Goal: Complete application form

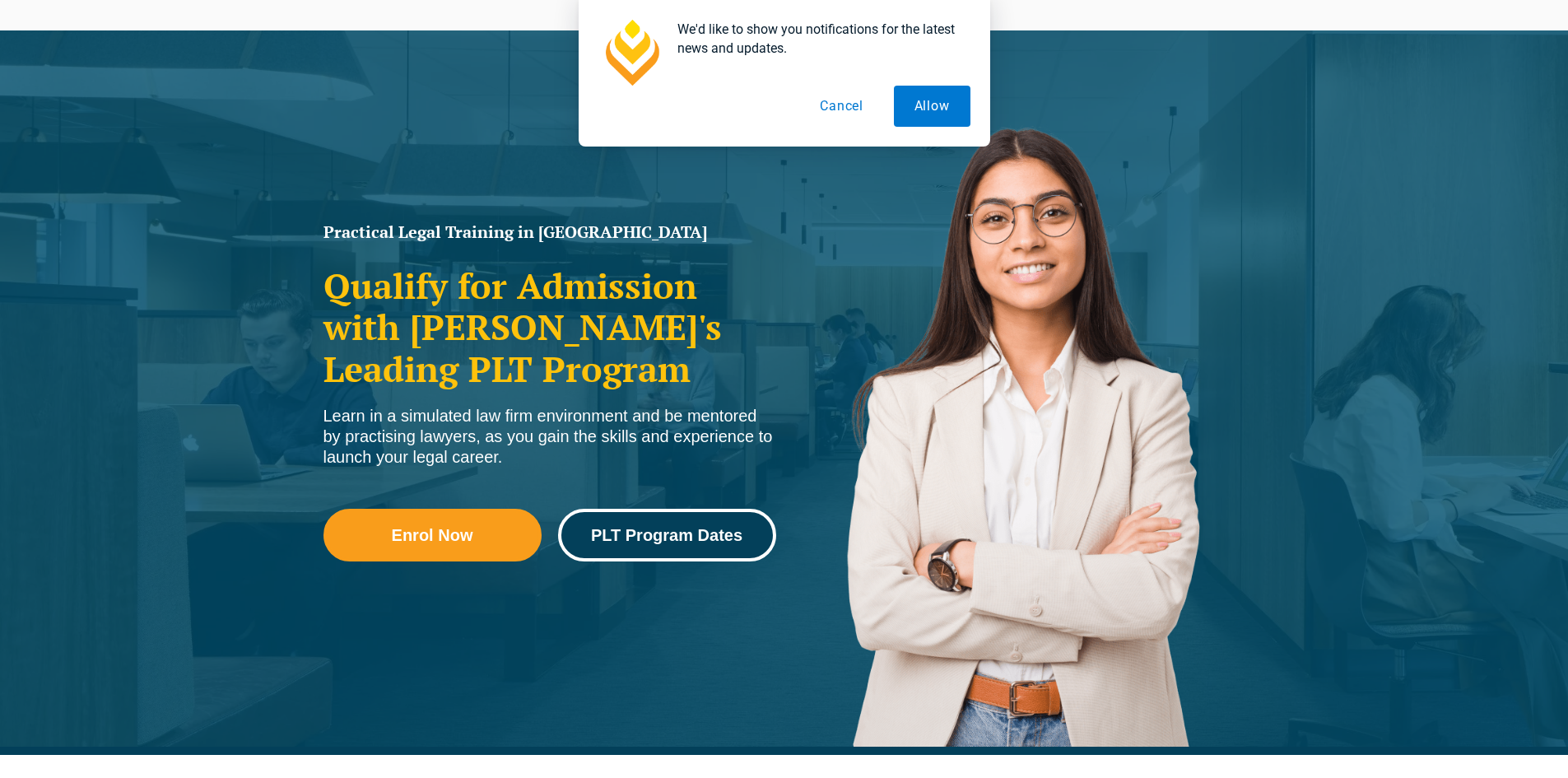
click at [665, 534] on span "PLT Program Dates" at bounding box center [666, 534] width 151 height 16
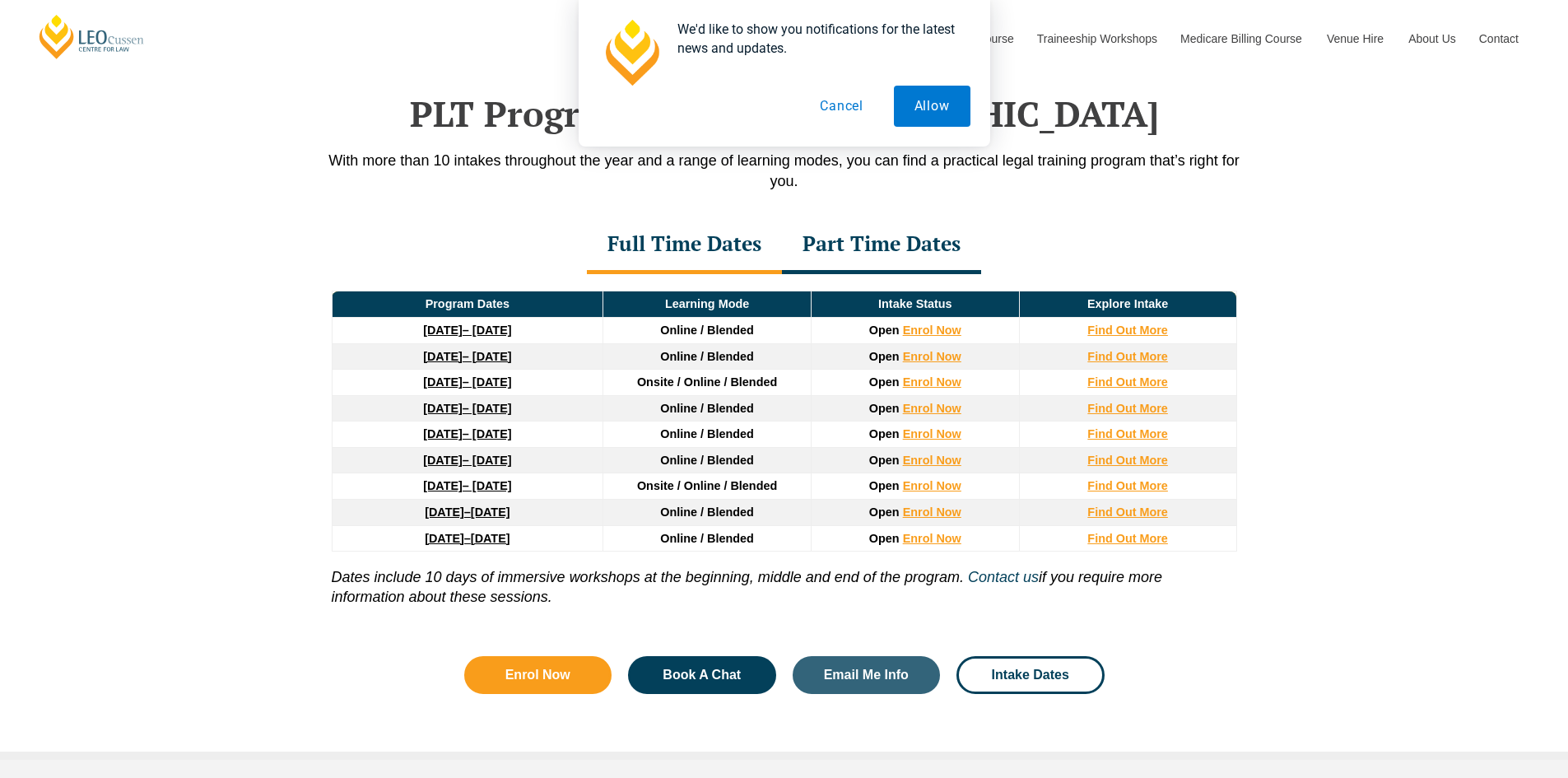
scroll to position [2147, 0]
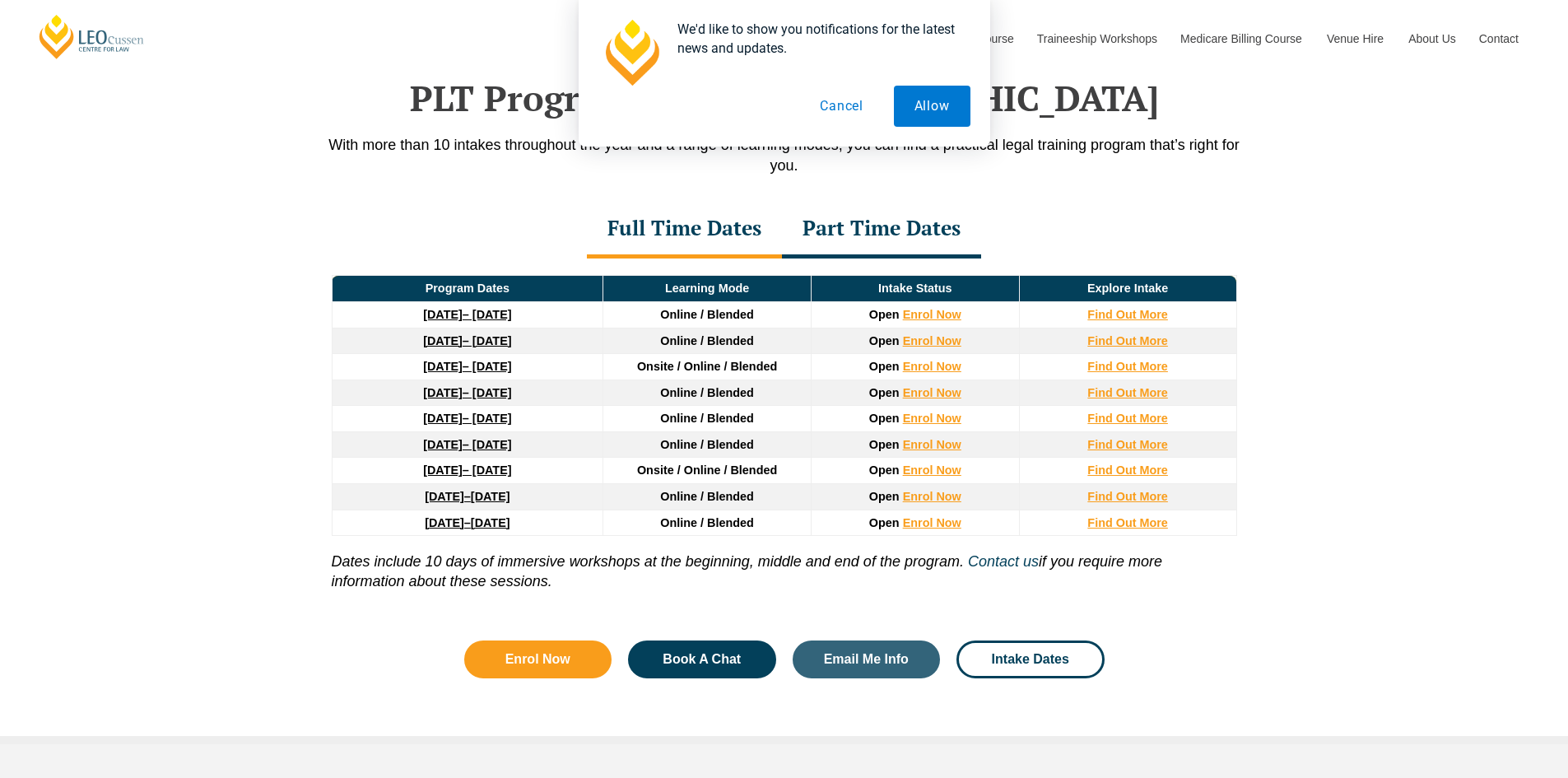
click at [844, 101] on button "Cancel" at bounding box center [842, 106] width 85 height 41
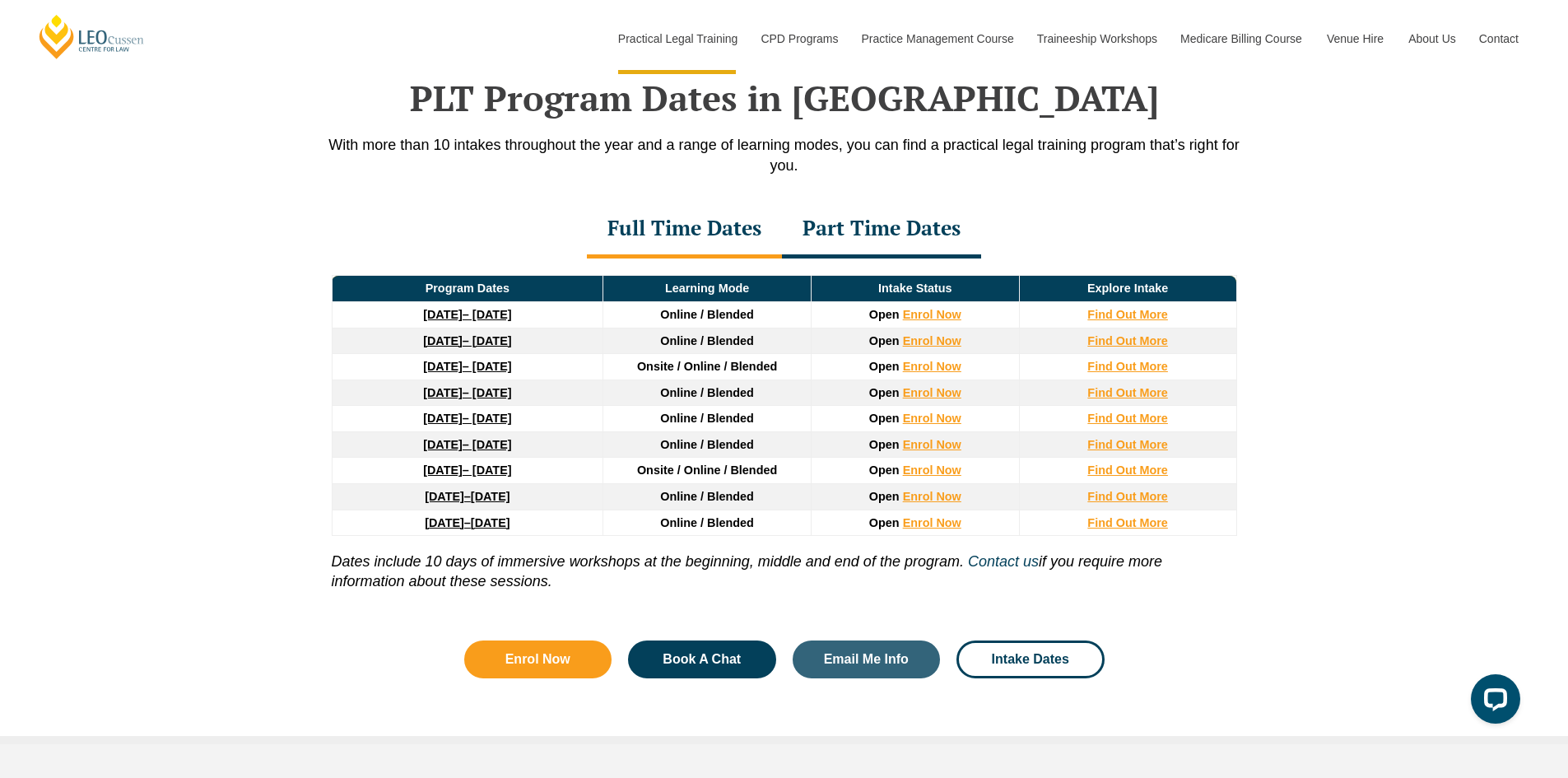
scroll to position [0, 0]
click at [1134, 371] on strong "Find Out More" at bounding box center [1128, 366] width 81 height 13
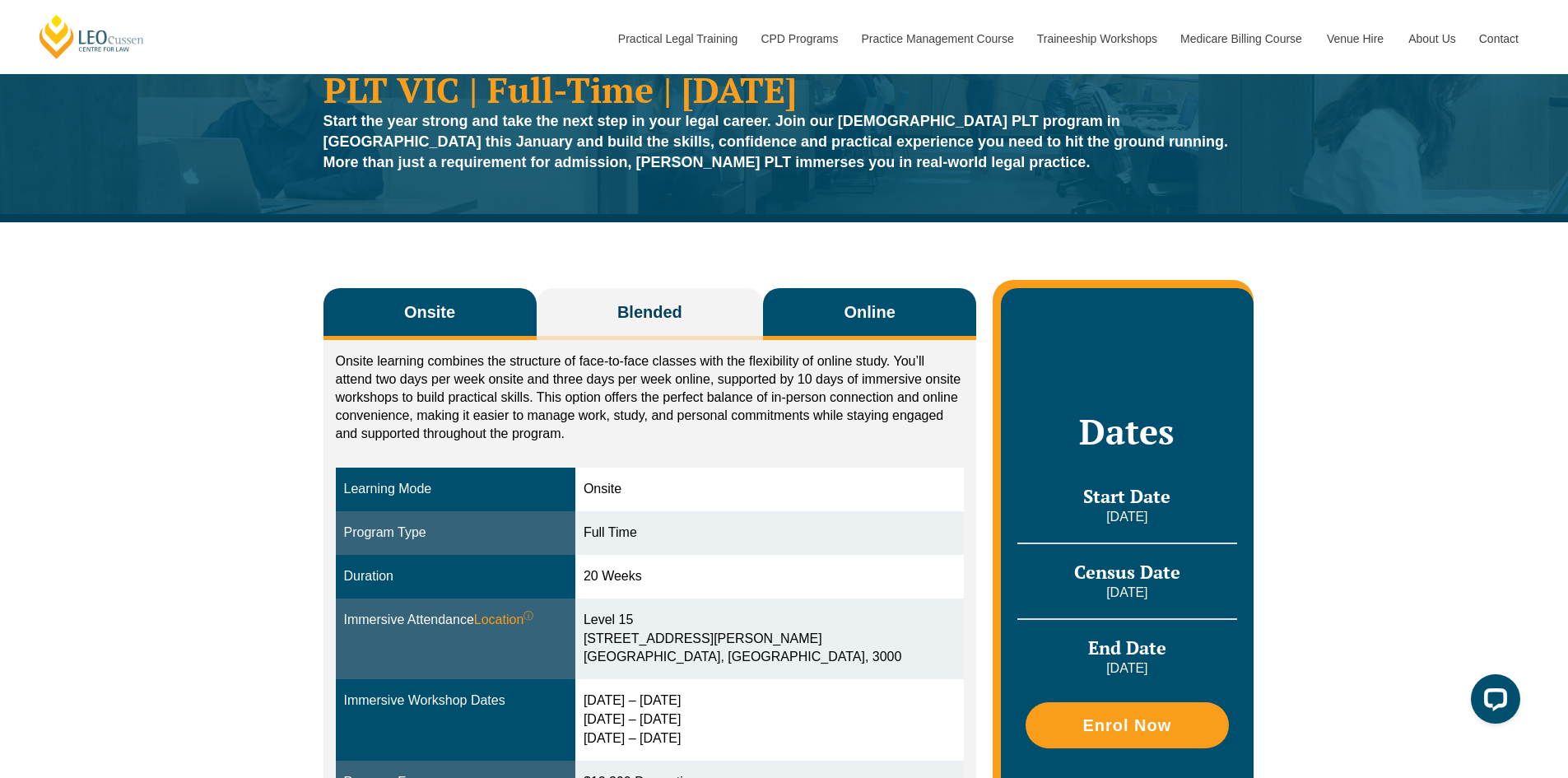
click at [825, 328] on button "Online" at bounding box center [869, 314] width 213 height 52
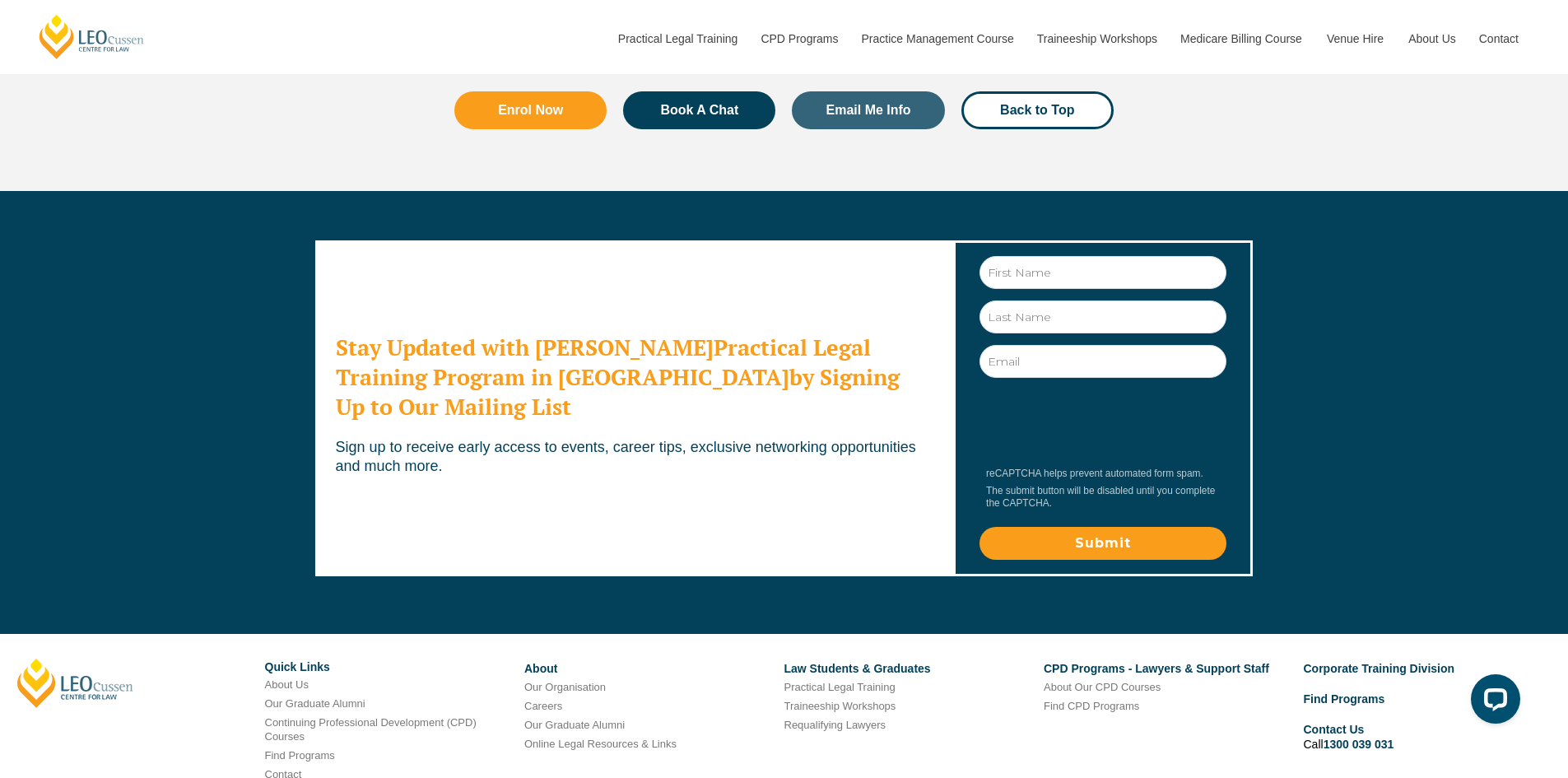
scroll to position [5043, 0]
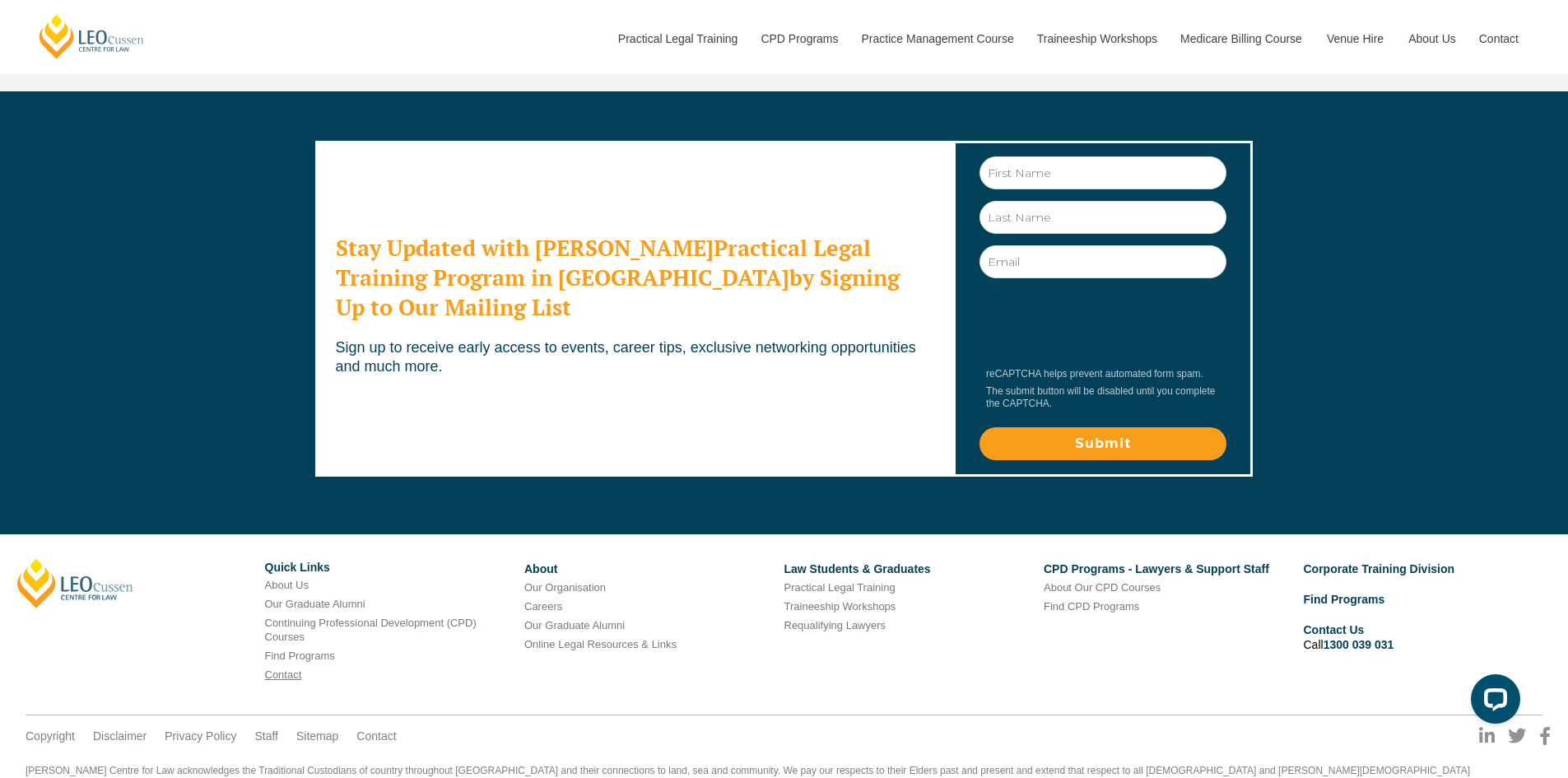
click at [274, 668] on link "Contact" at bounding box center [283, 674] width 37 height 13
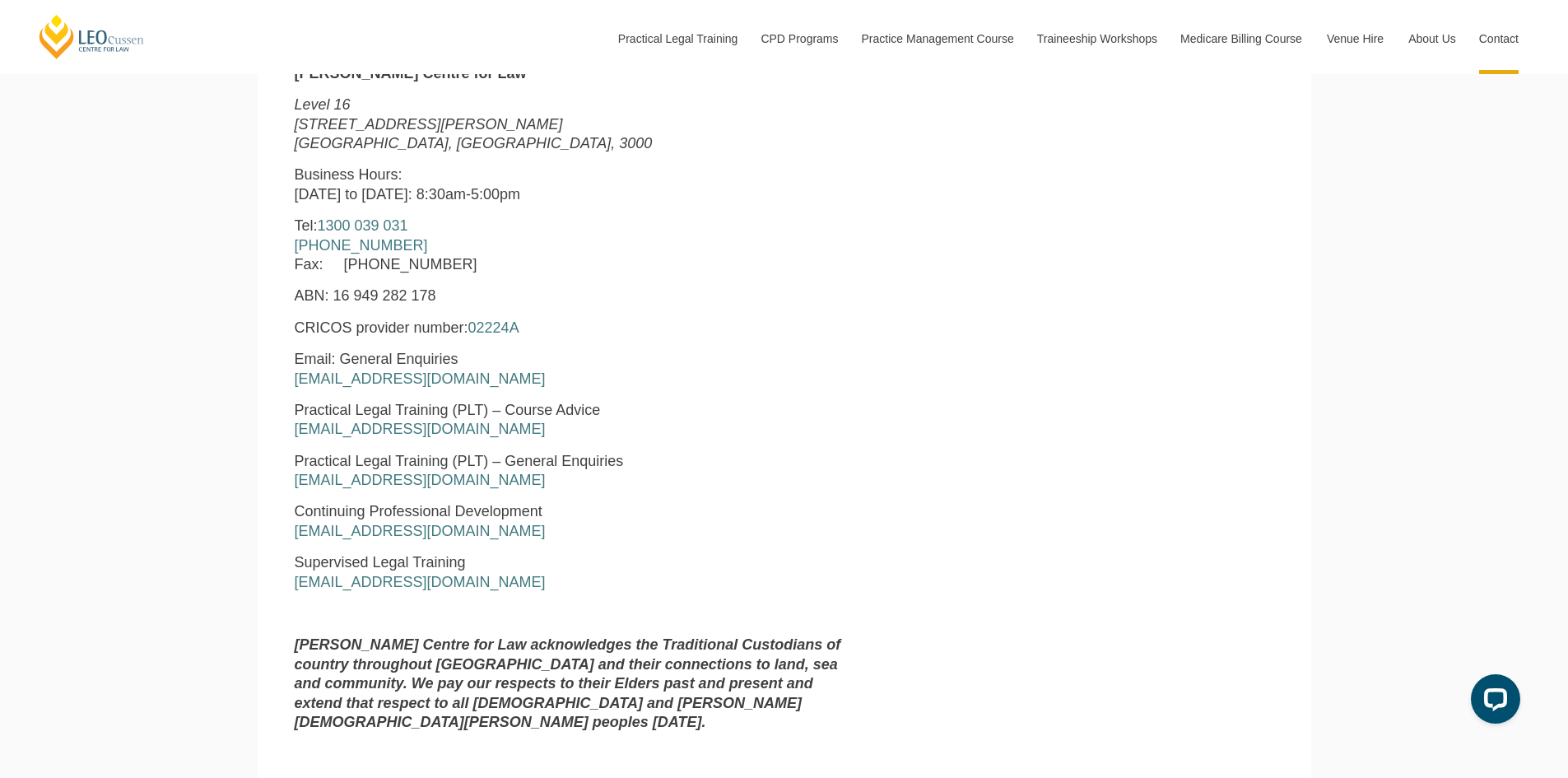
scroll to position [823, 0]
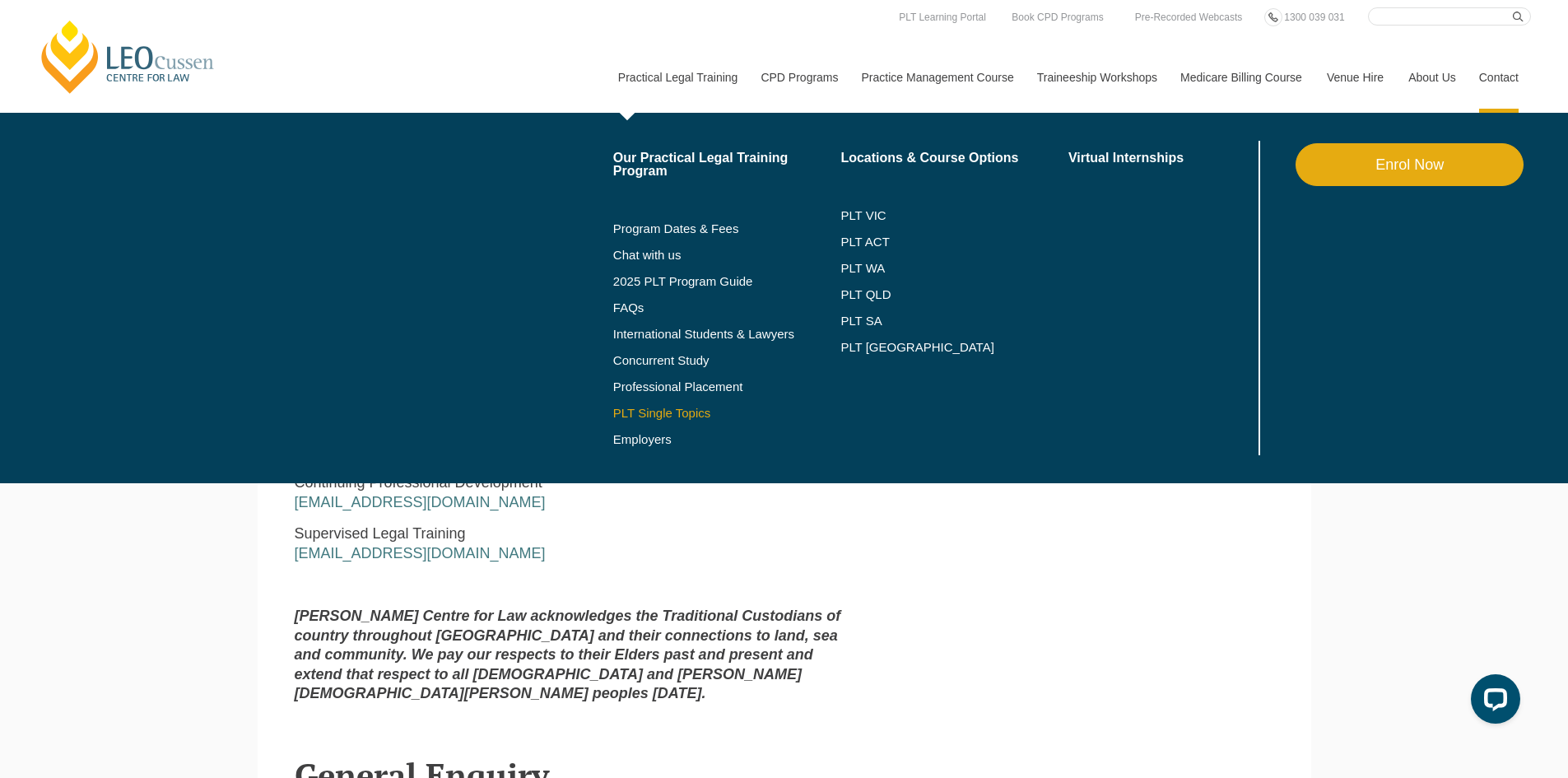
click at [693, 410] on link "PLT Single Topics" at bounding box center [727, 413] width 228 height 13
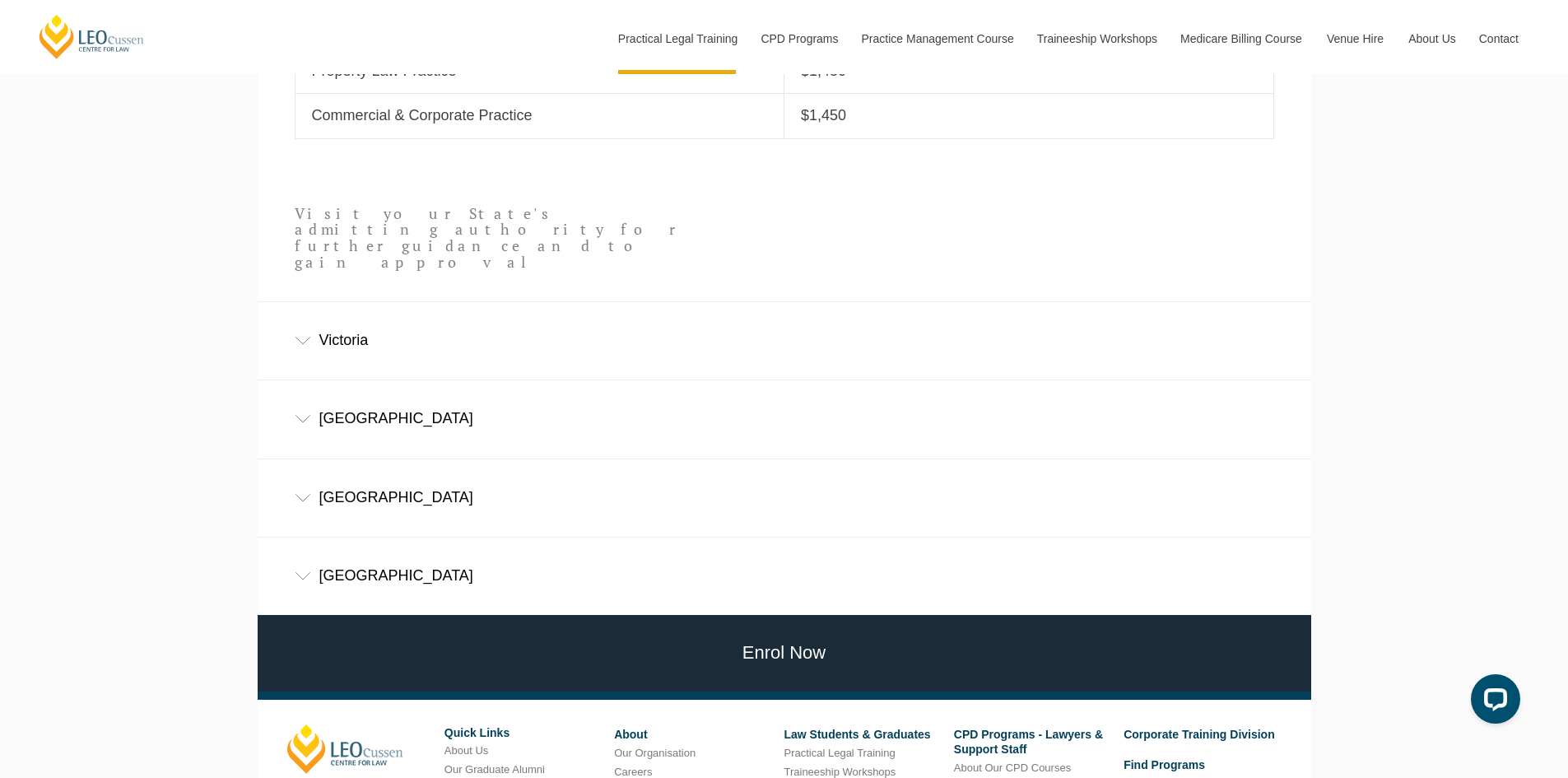
scroll to position [1242, 0]
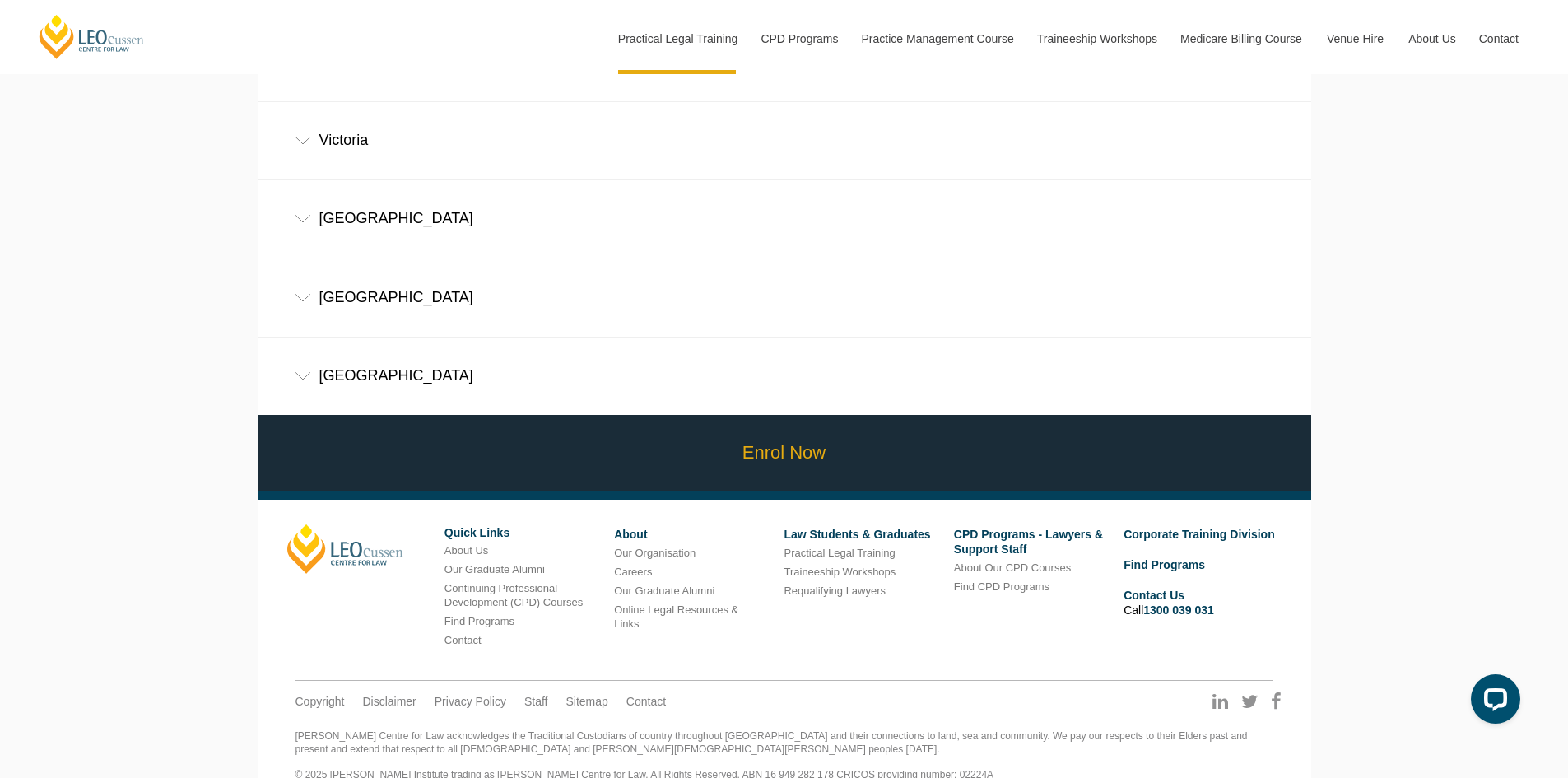
click at [685, 439] on link "Enrol Now" at bounding box center [784, 453] width 1061 height 76
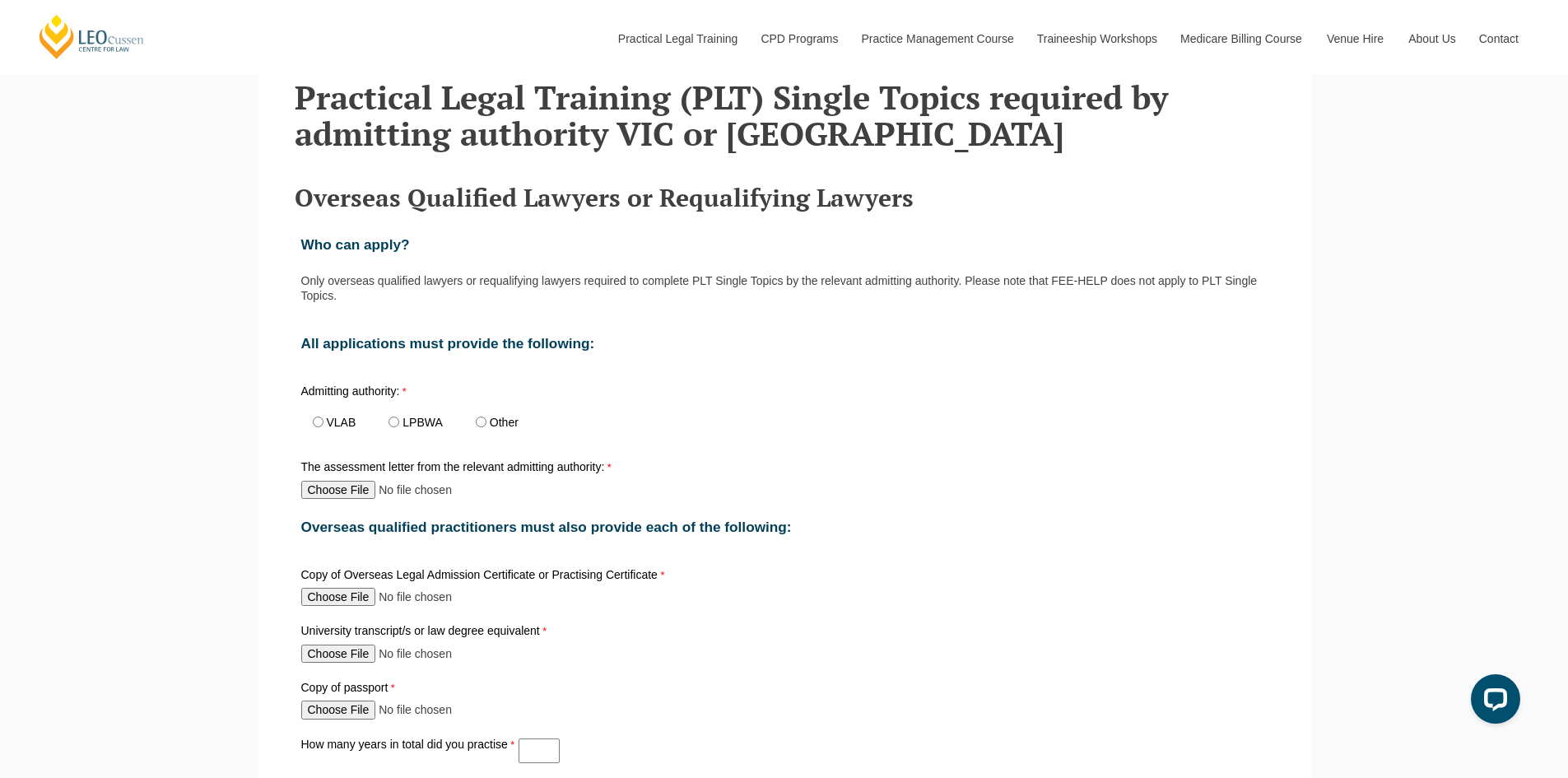
scroll to position [576, 0]
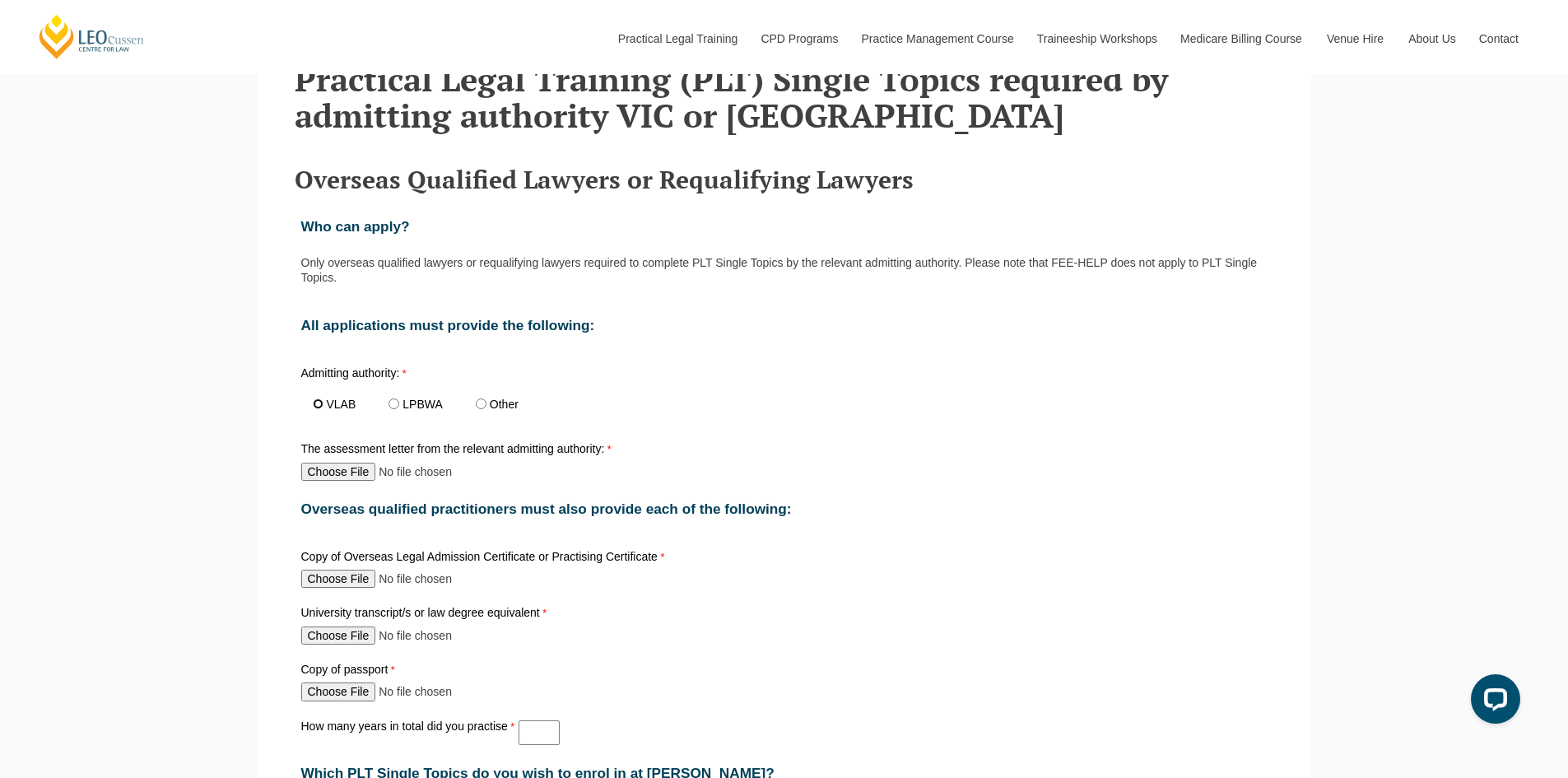
click at [321, 409] on input "VLAB" at bounding box center [318, 403] width 11 height 11
radio input "true"
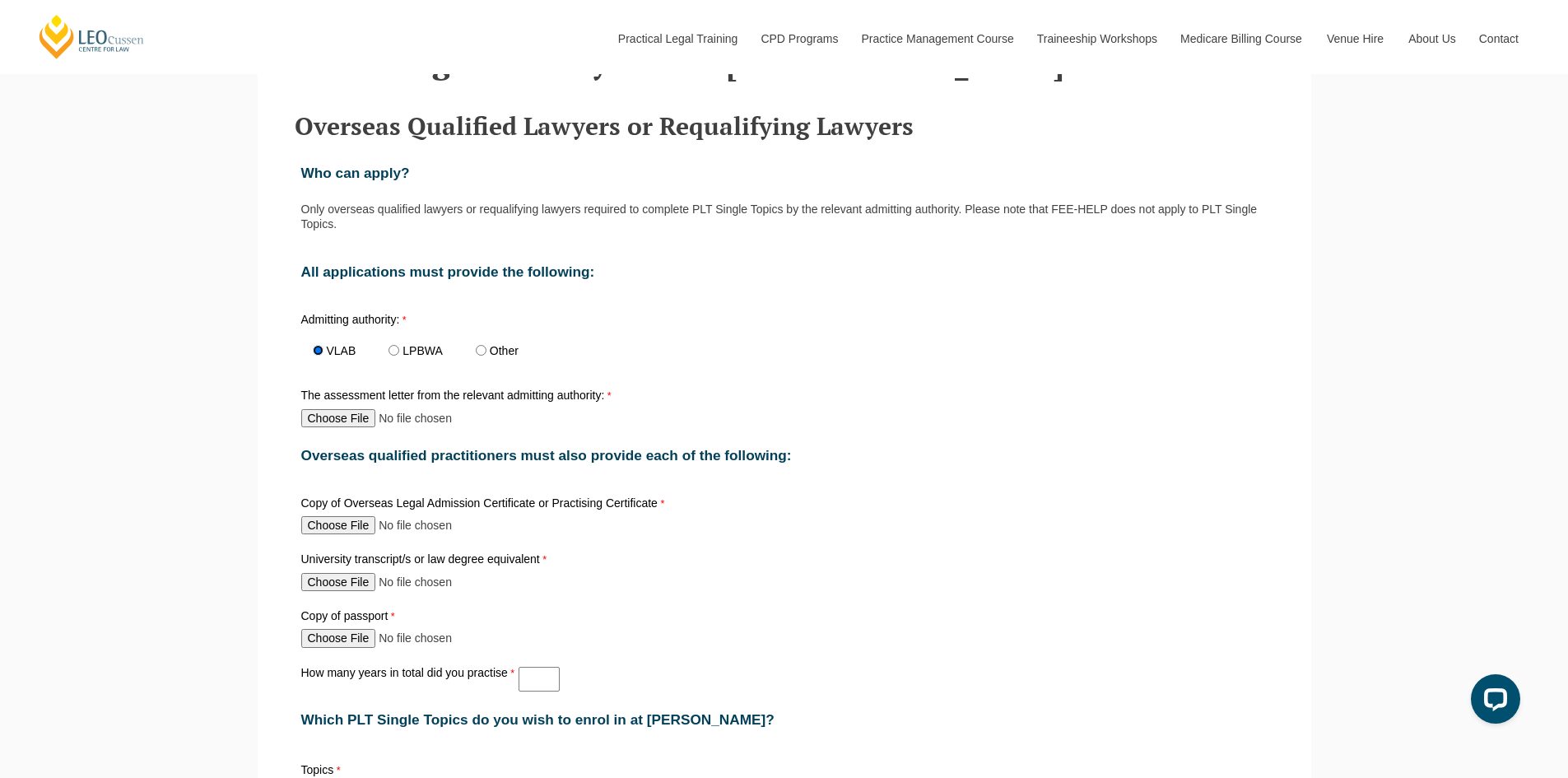
scroll to position [659, 0]
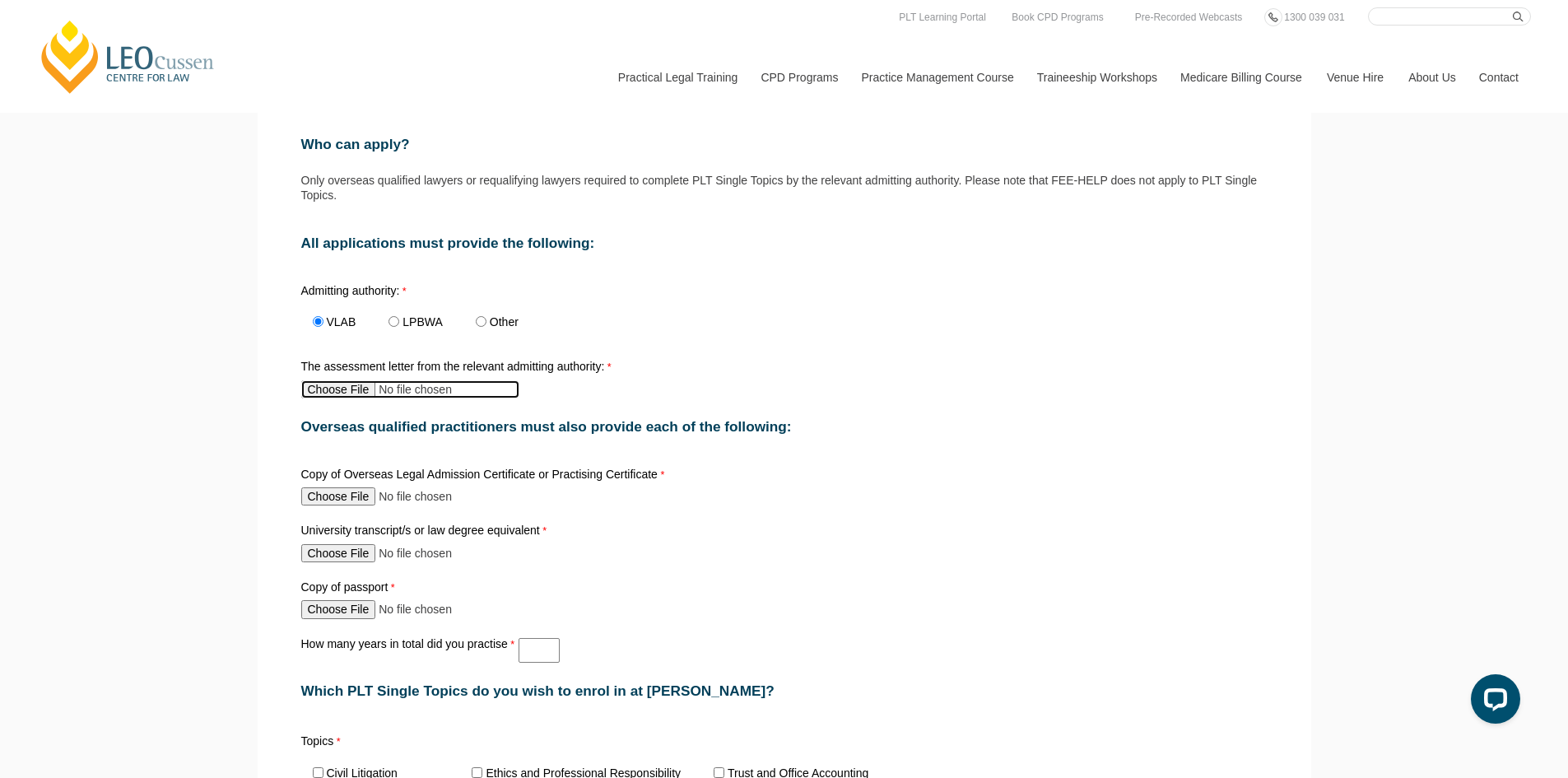
click at [348, 398] on input "The assessment letter from the relevant admitting authority:" at bounding box center [410, 389] width 218 height 18
type input "C:\fakepath\TOH Jia Yi assessment letter 29.07.24.pdf"
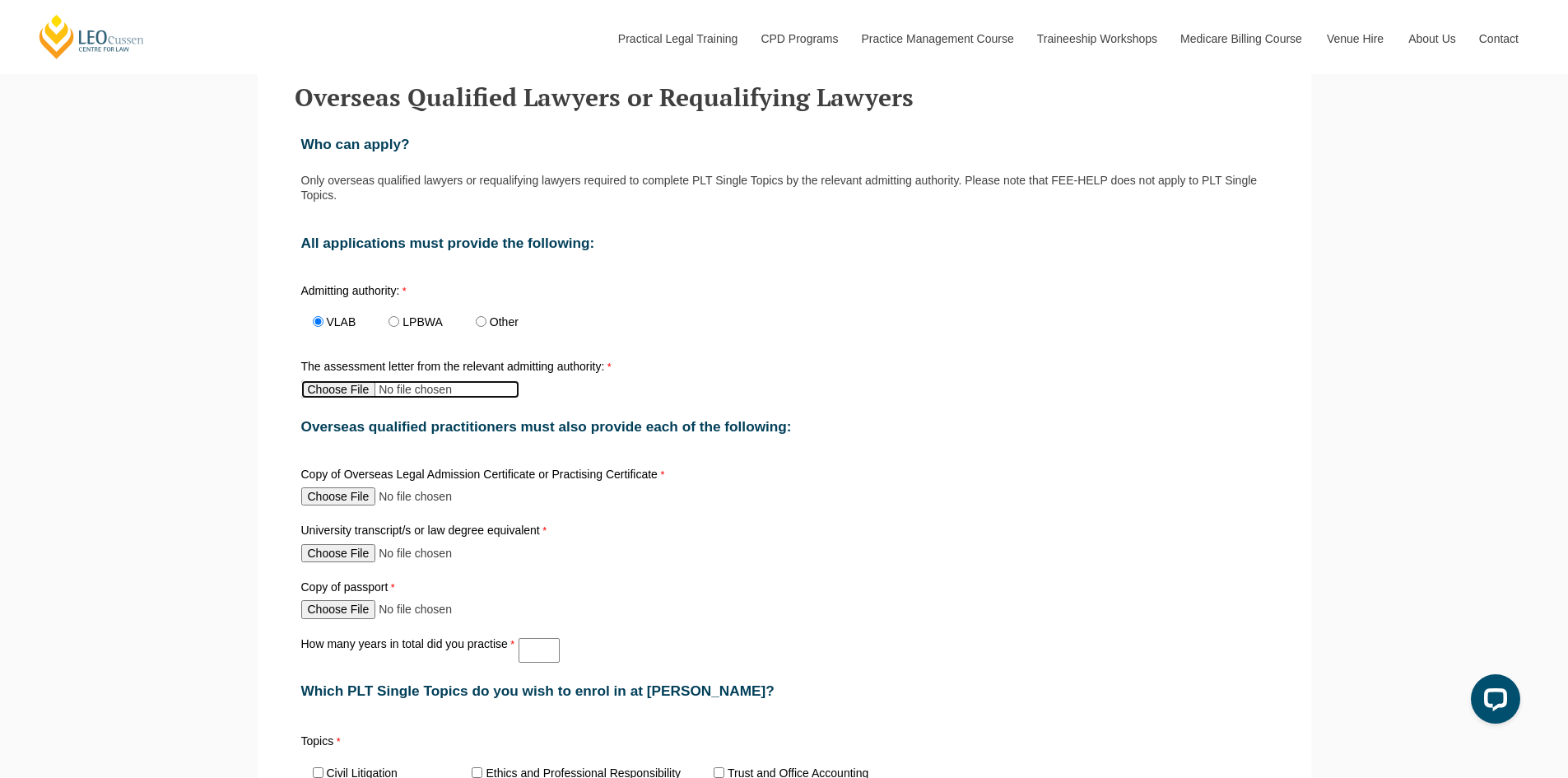
scroll to position [740, 0]
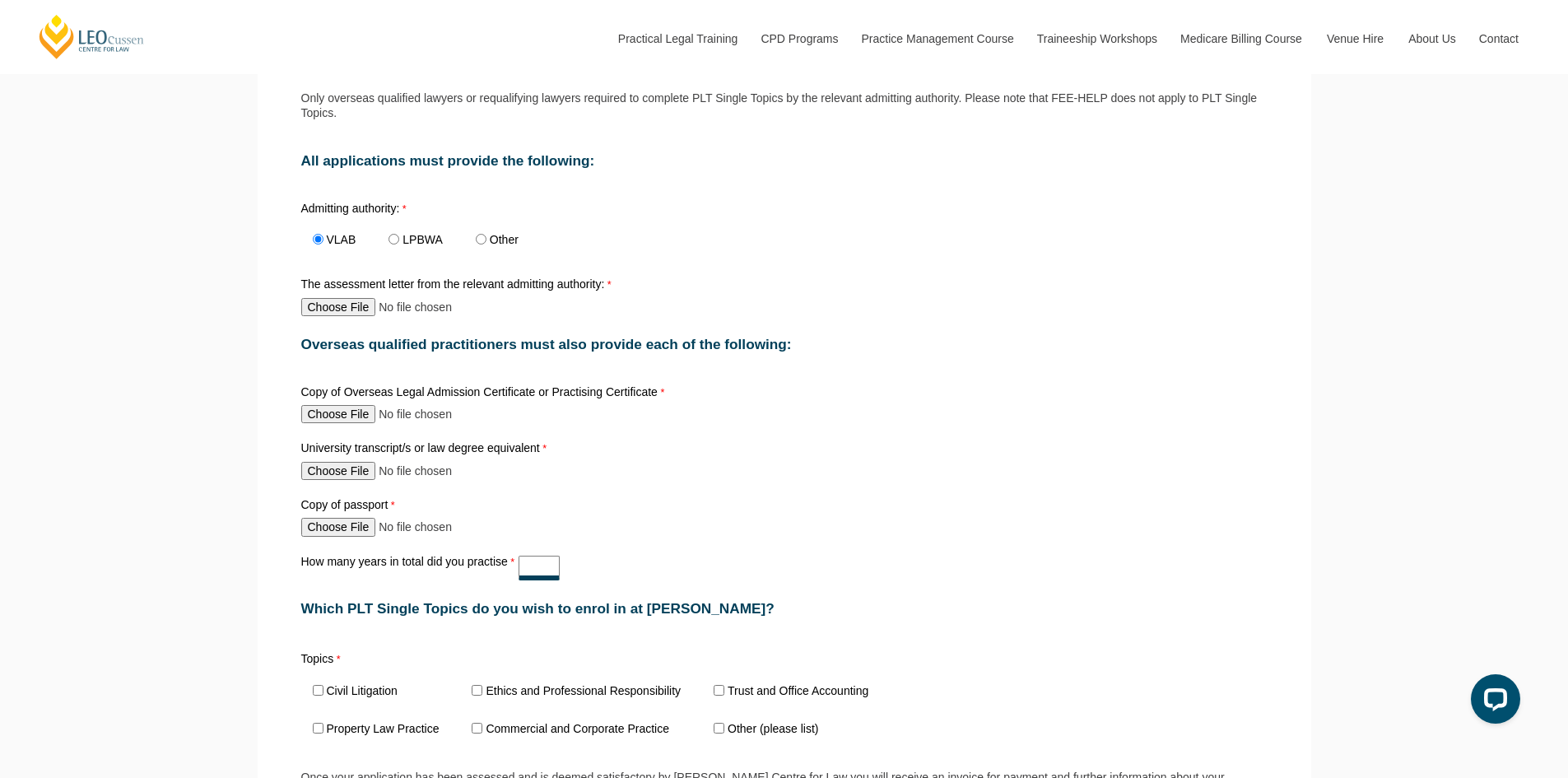
click at [548, 578] on input "How many years in total did you practise" at bounding box center [538, 568] width 41 height 25
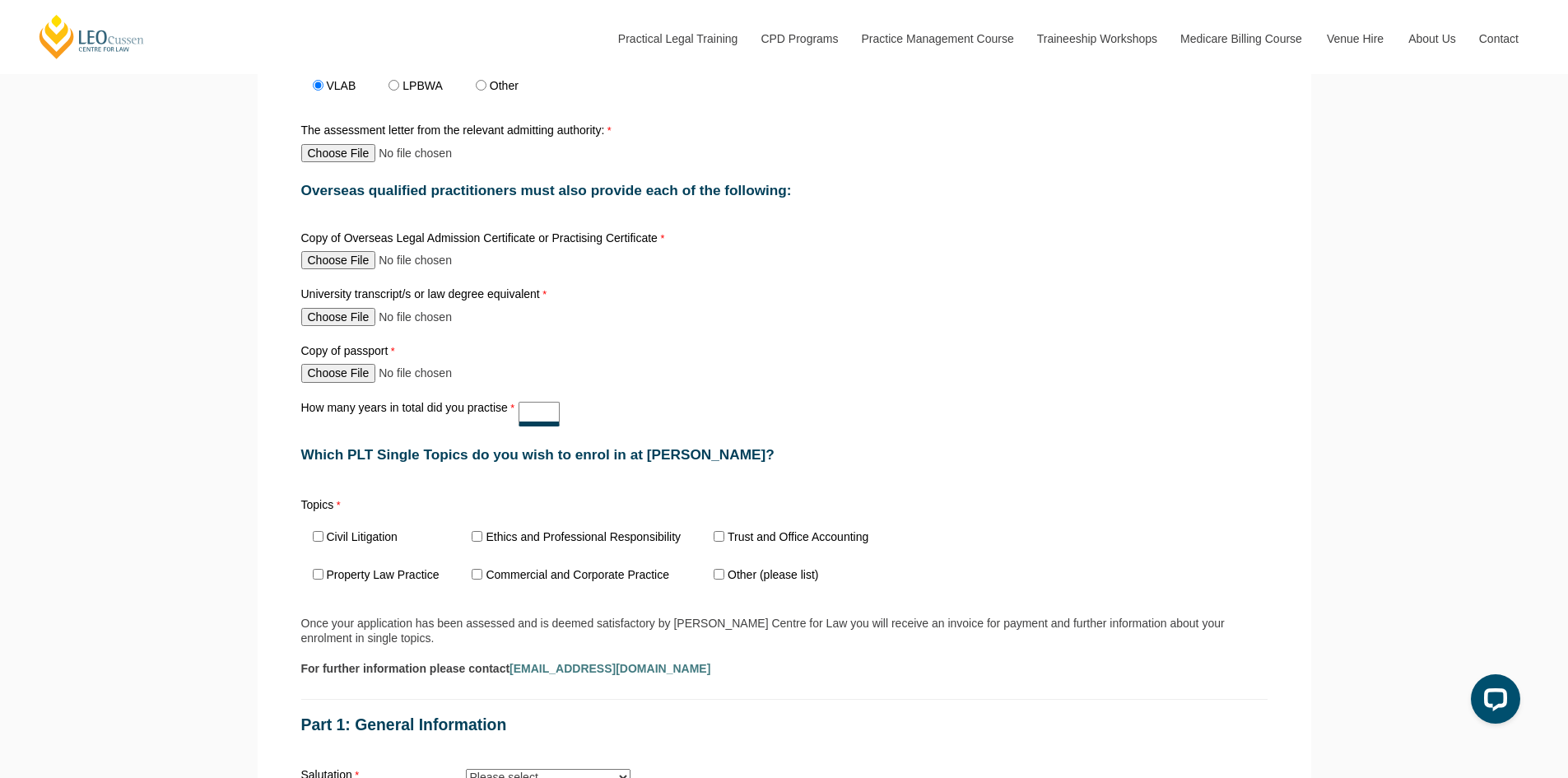
scroll to position [905, 0]
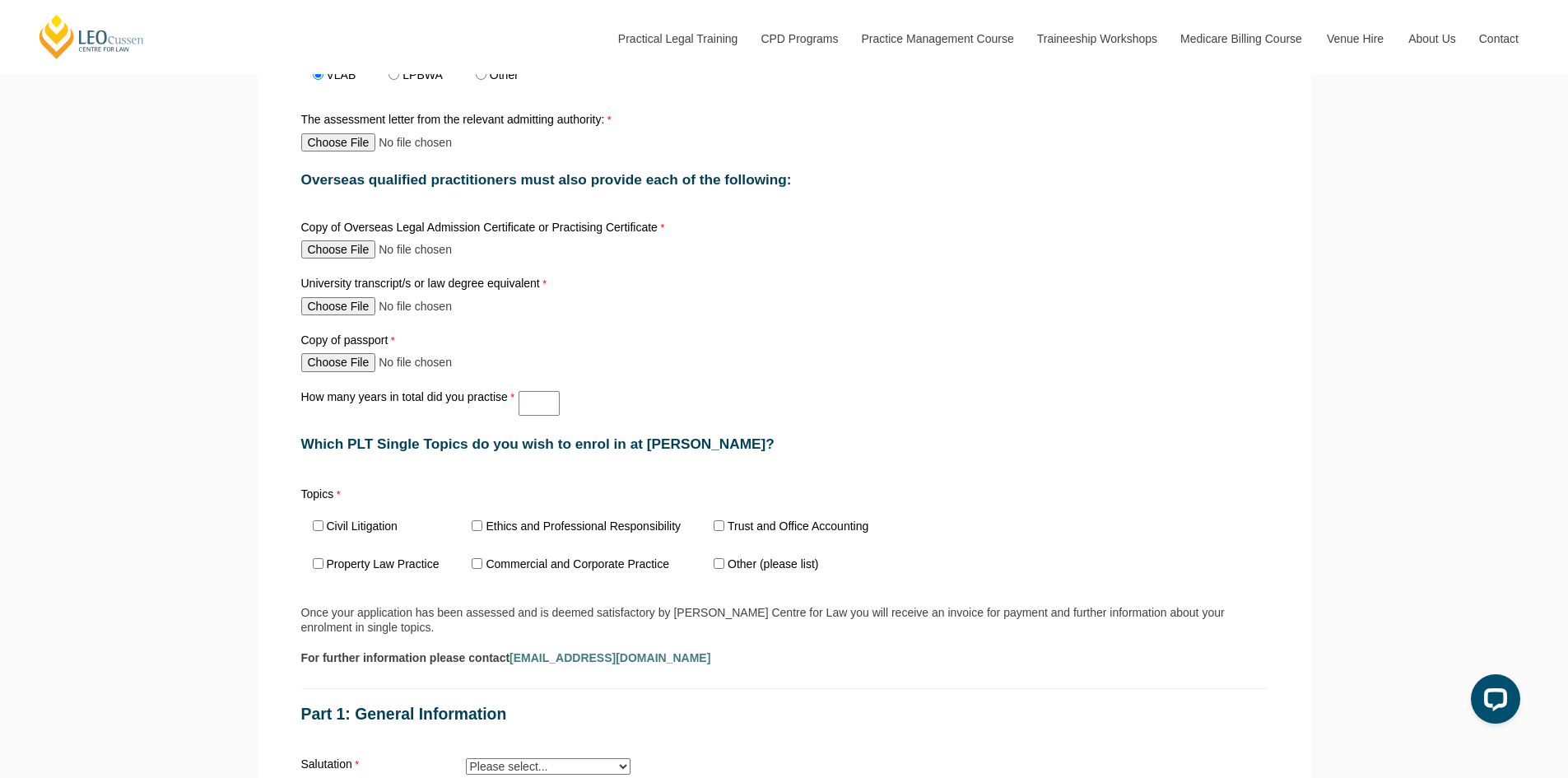
click at [544, 532] on label "Ethics and Professional Responsibility" at bounding box center [583, 526] width 196 height 12
click at [483, 531] on input "Ethics and Professional Responsibility" at bounding box center [477, 525] width 11 height 11
checkbox input "true"
click at [778, 537] on span "Trust and Office Accounting" at bounding box center [796, 526] width 188 height 38
click at [784, 529] on label "Trust and Office Accounting" at bounding box center [797, 526] width 141 height 12
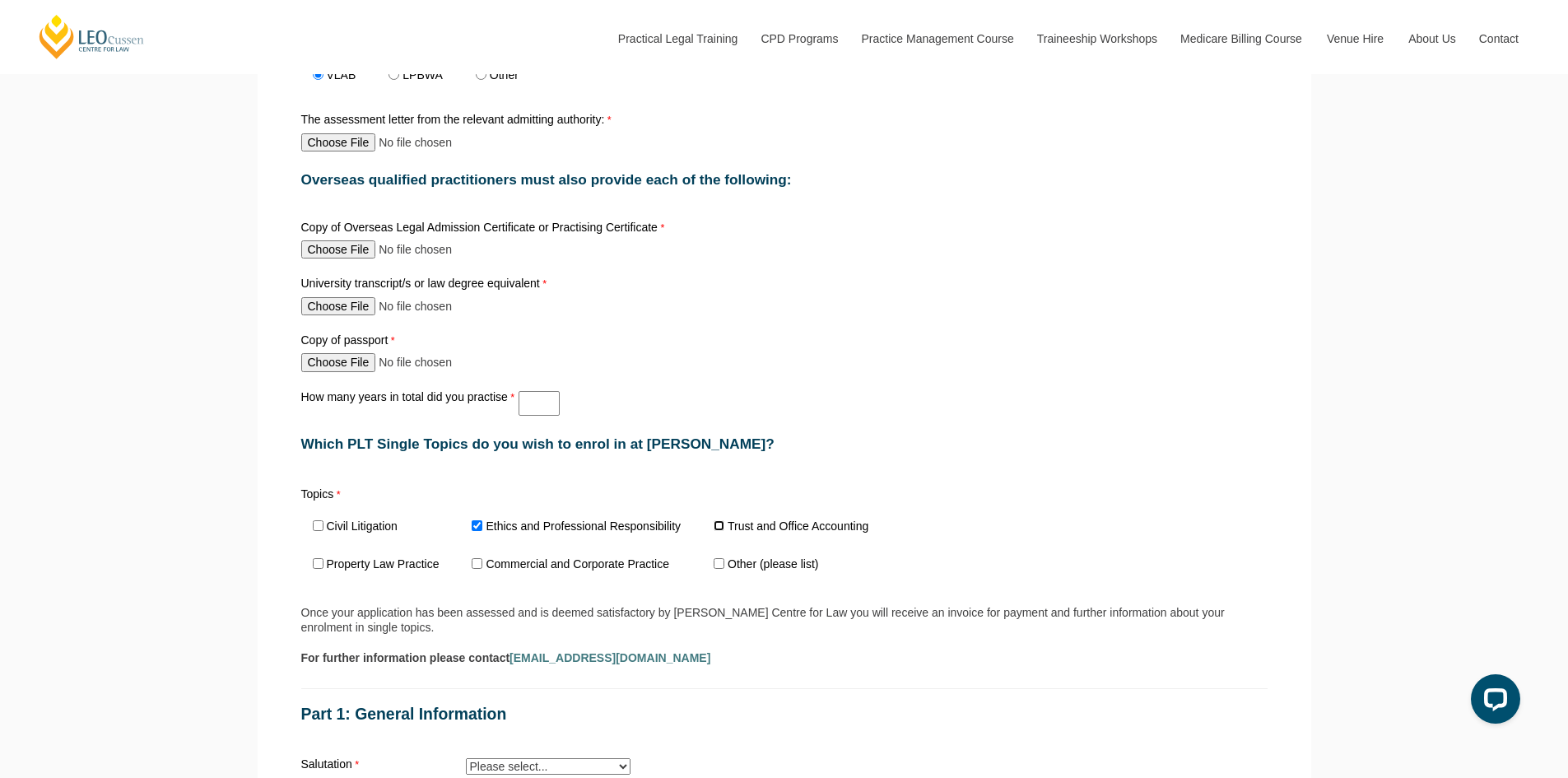
click at [724, 529] on input "Trust and Office Accounting" at bounding box center [719, 525] width 11 height 11
checkbox input "true"
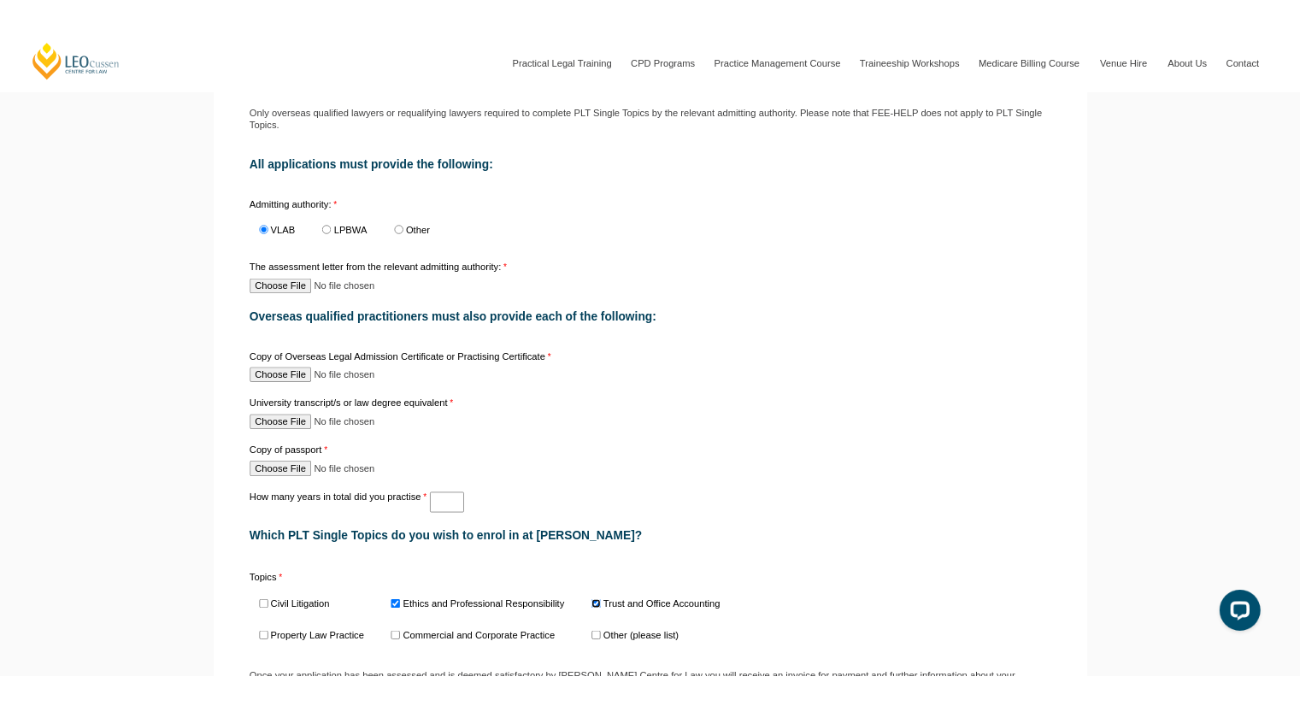
scroll to position [769, 0]
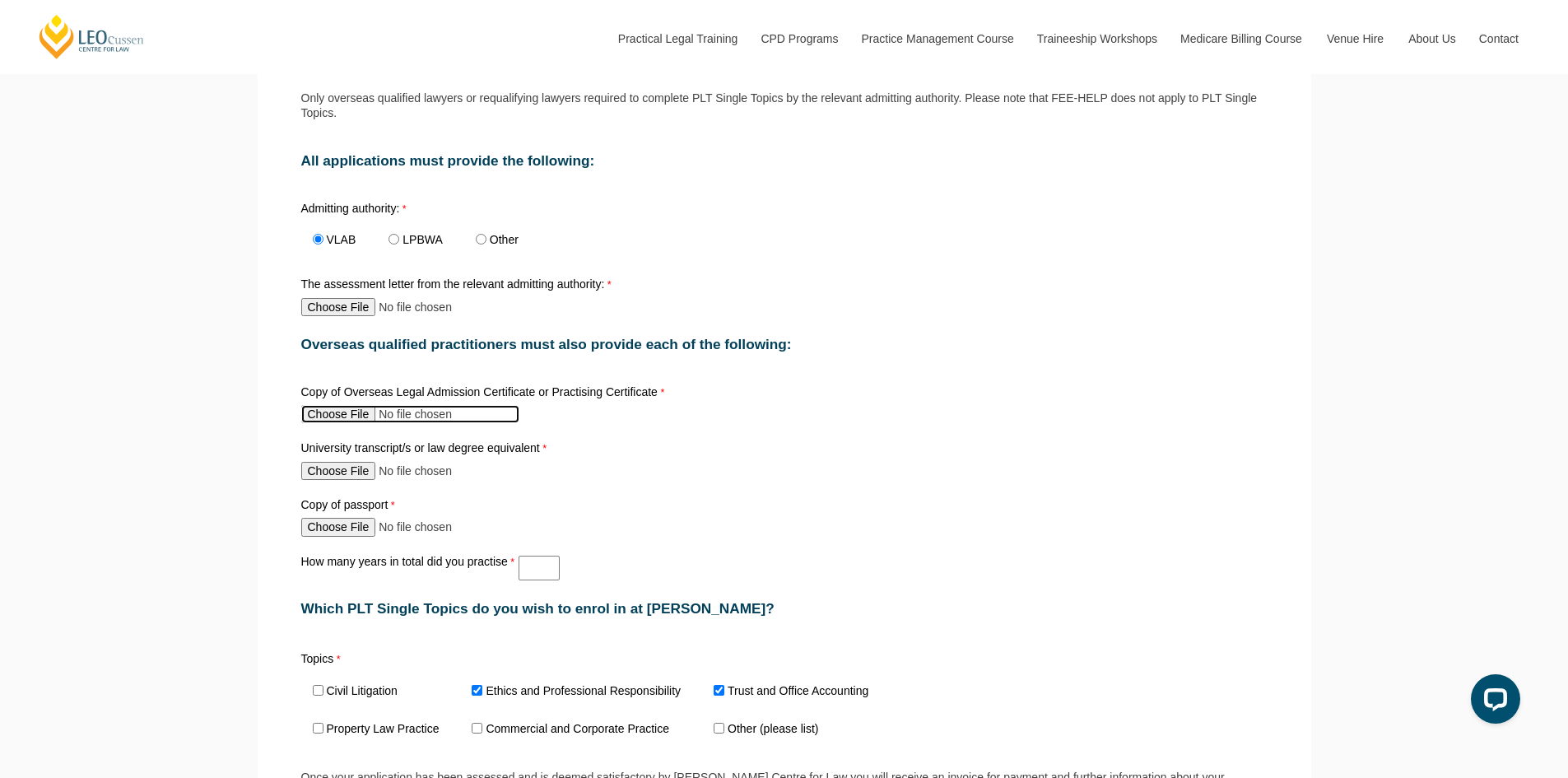
click at [340, 420] on input "Copy of Overseas Legal Admission Certificate or Practising Certificate" at bounding box center [410, 413] width 218 height 18
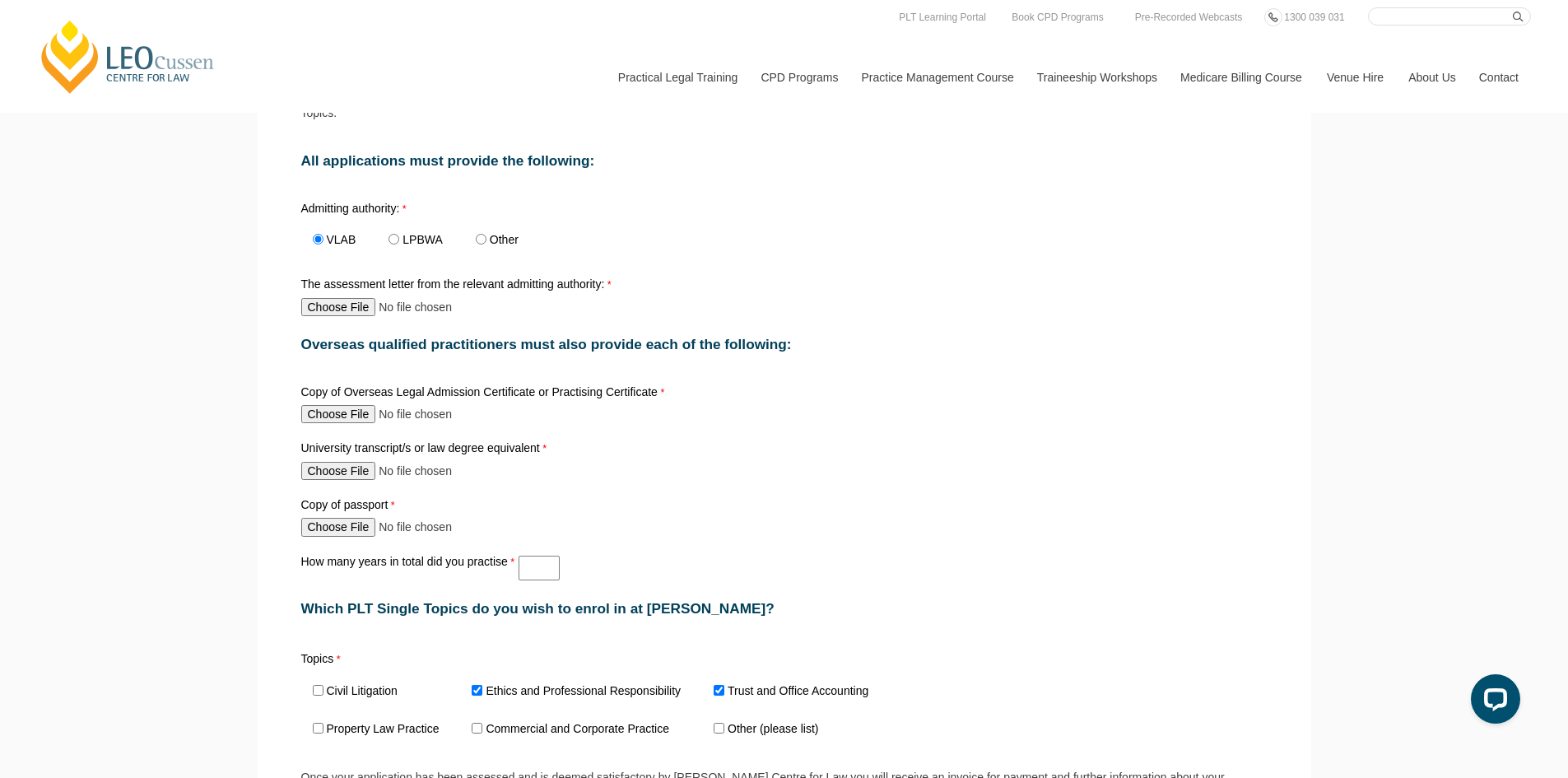
click at [332, 428] on div "Copy of Overseas Legal Admission Certificate or Practising Certificate" at bounding box center [784, 404] width 980 height 44
click at [336, 420] on input "Copy of Overseas Legal Admission Certificate or Practising Certificate" at bounding box center [410, 413] width 218 height 18
type input "C:\fakepath\CTC MY High Court Admission.pdf"
click at [344, 473] on input "University transcript/s or law degree equivalent" at bounding box center [410, 470] width 218 height 18
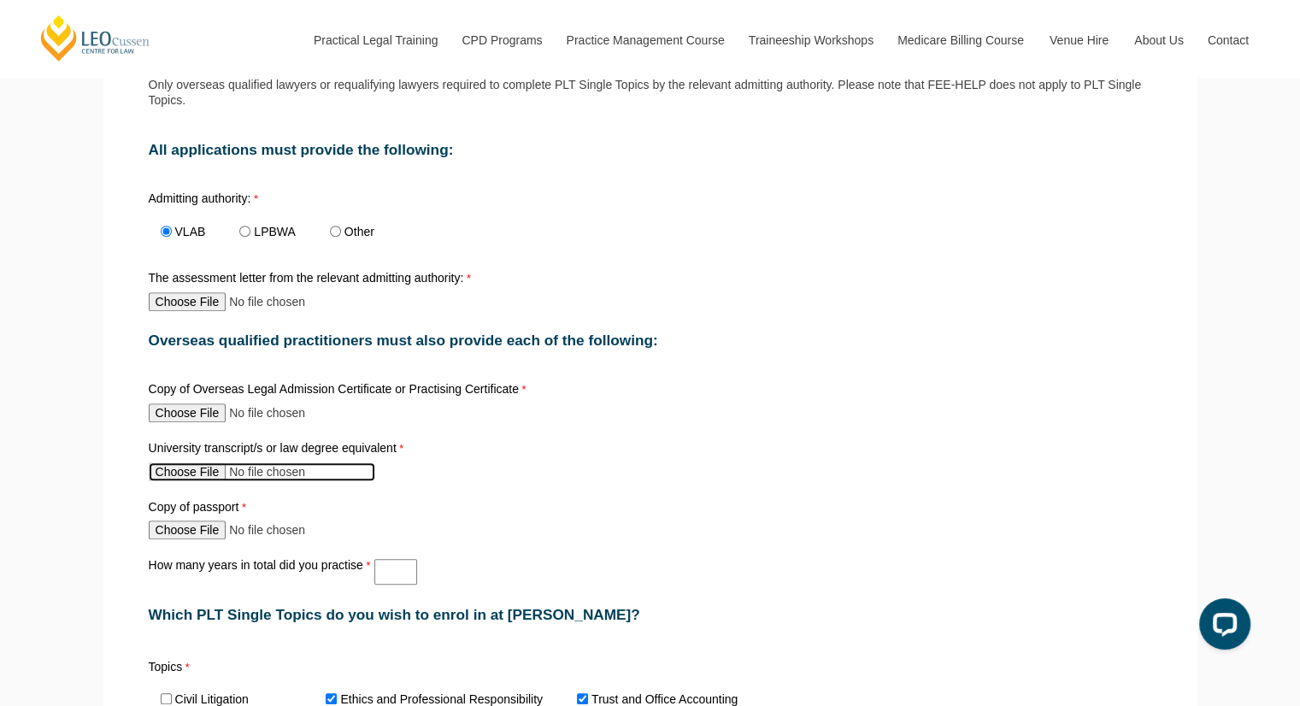
scroll to position [684, 0]
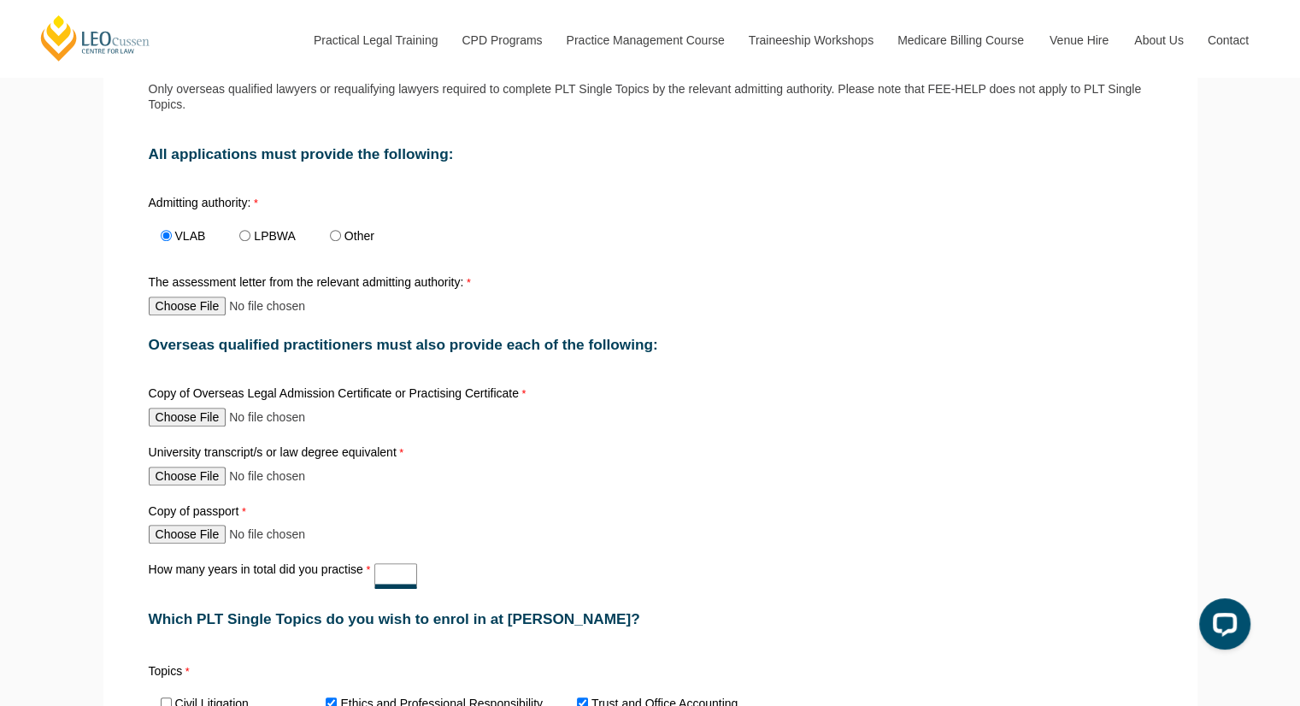
click at [397, 567] on input "How many years in total did you practise" at bounding box center [395, 576] width 43 height 26
type input "4"
click at [191, 473] on input "University transcript/s or law degree equivalent" at bounding box center [262, 476] width 226 height 19
type input "C:\fakepath\CTC LLB Transcript.pdf"
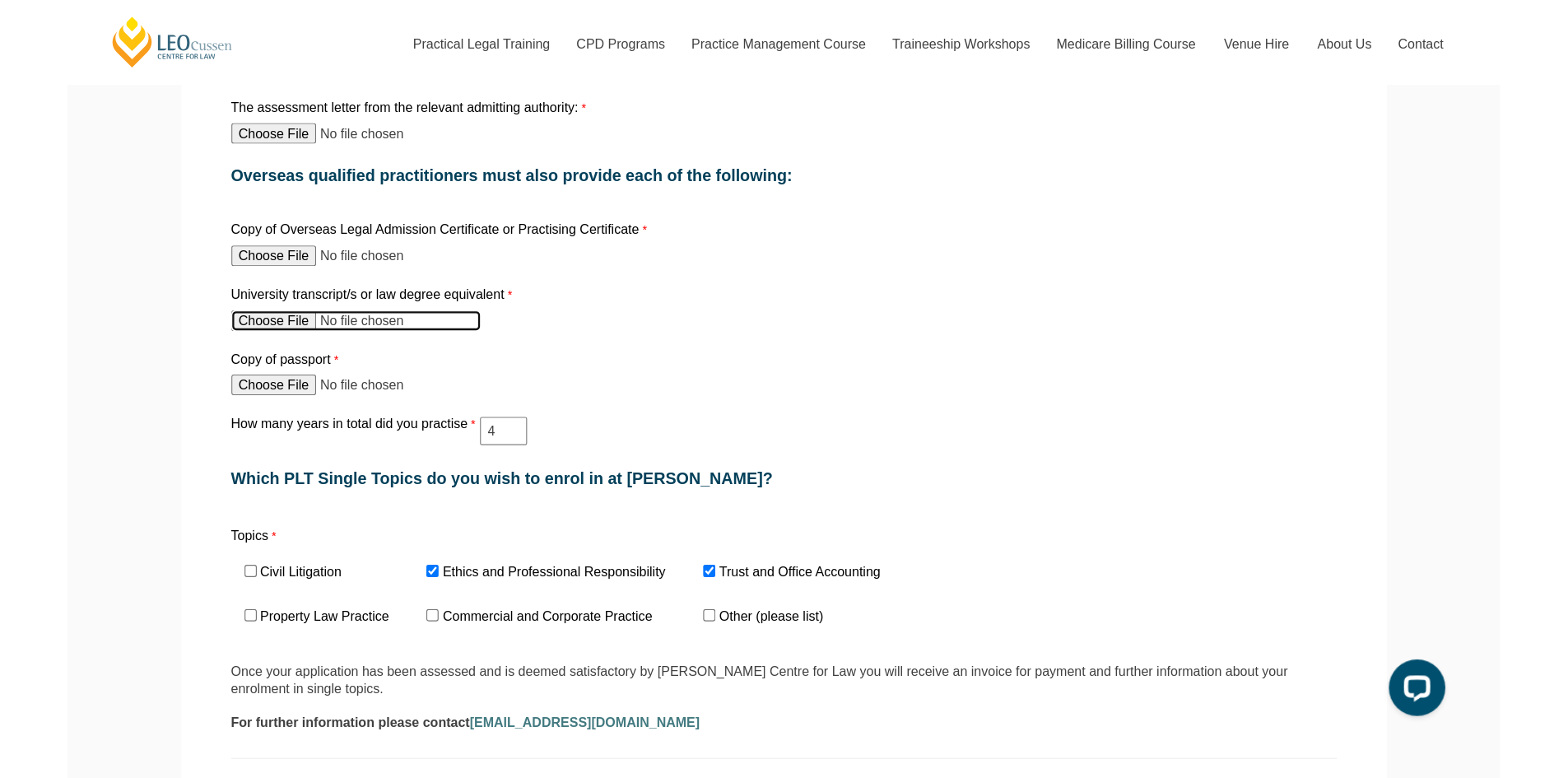
scroll to position [823, 0]
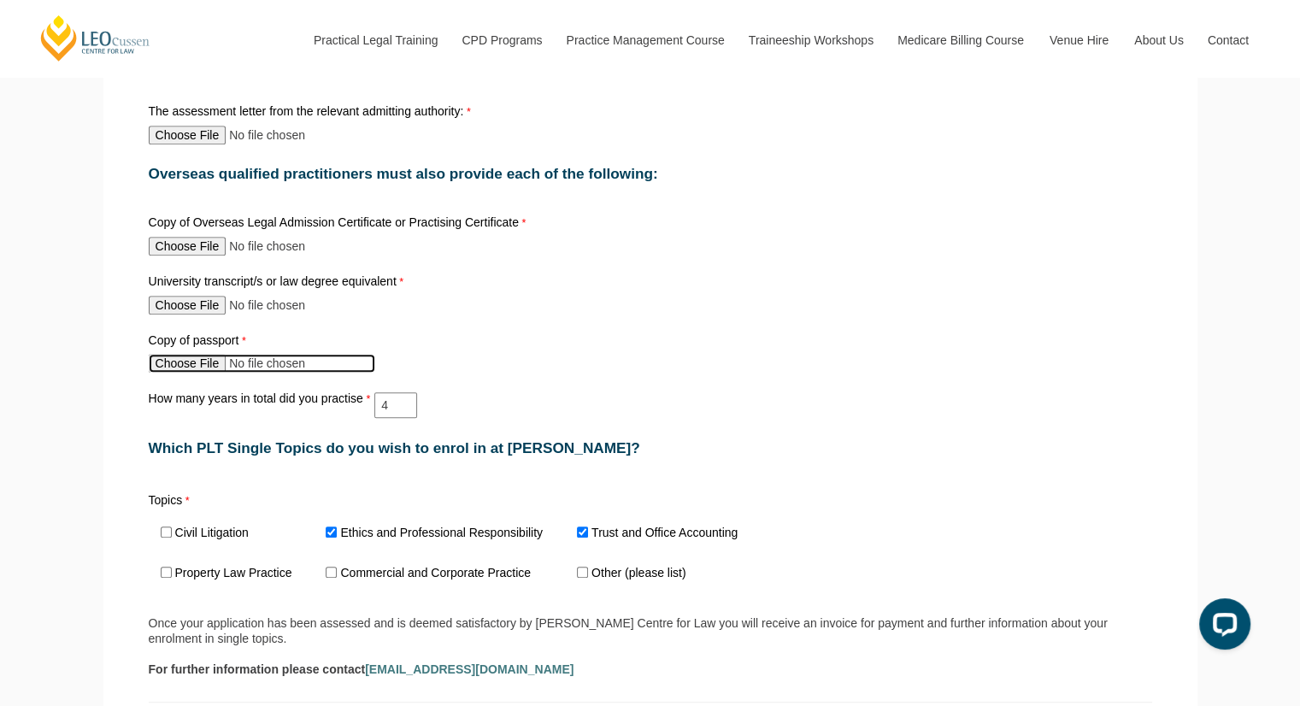
click at [199, 365] on input "Copy of passport" at bounding box center [262, 363] width 226 height 19
type input "C:\fakepath\4. Scanned Passport Personal Details Page.pdf"
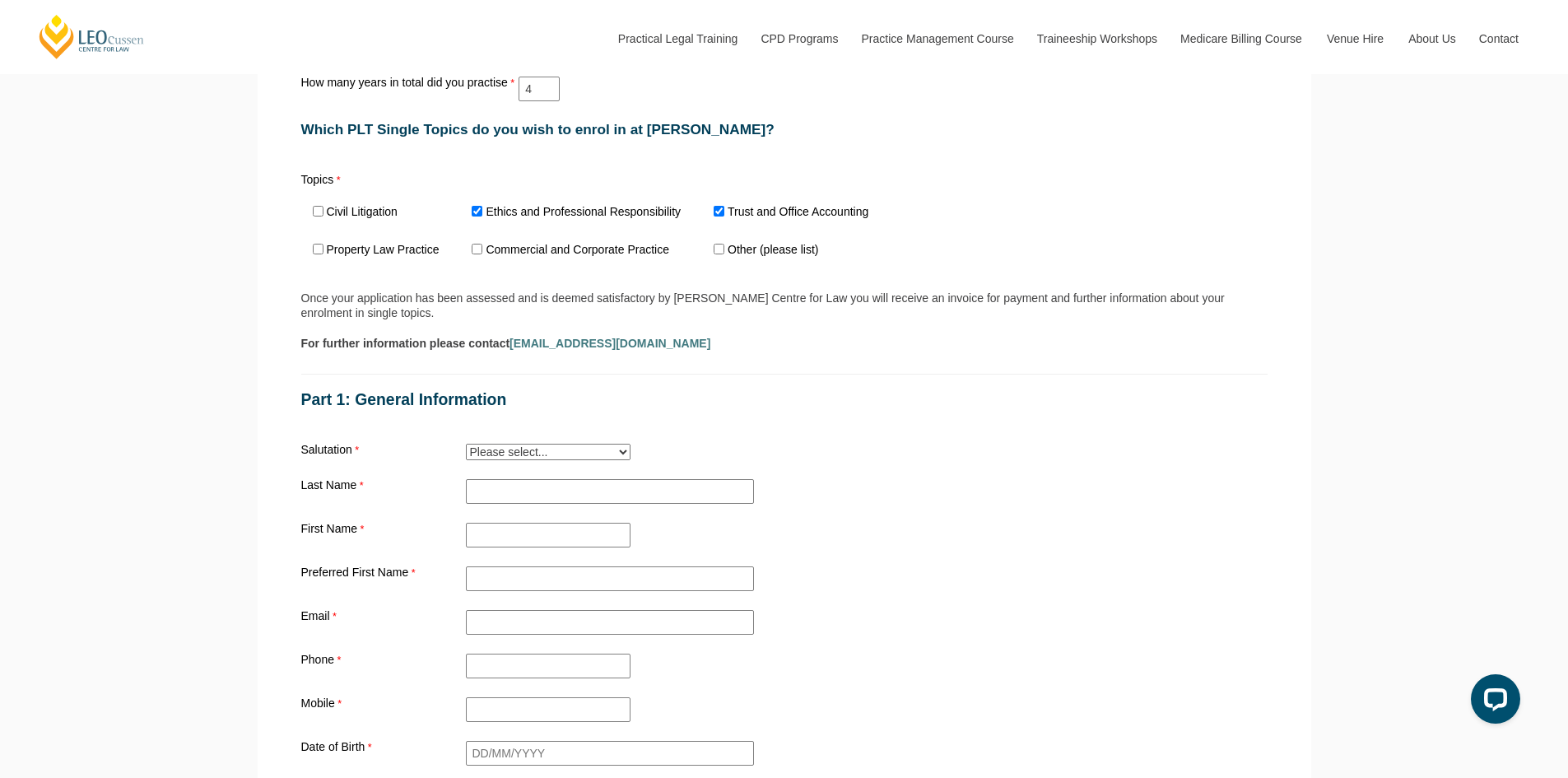
scroll to position [1234, 0]
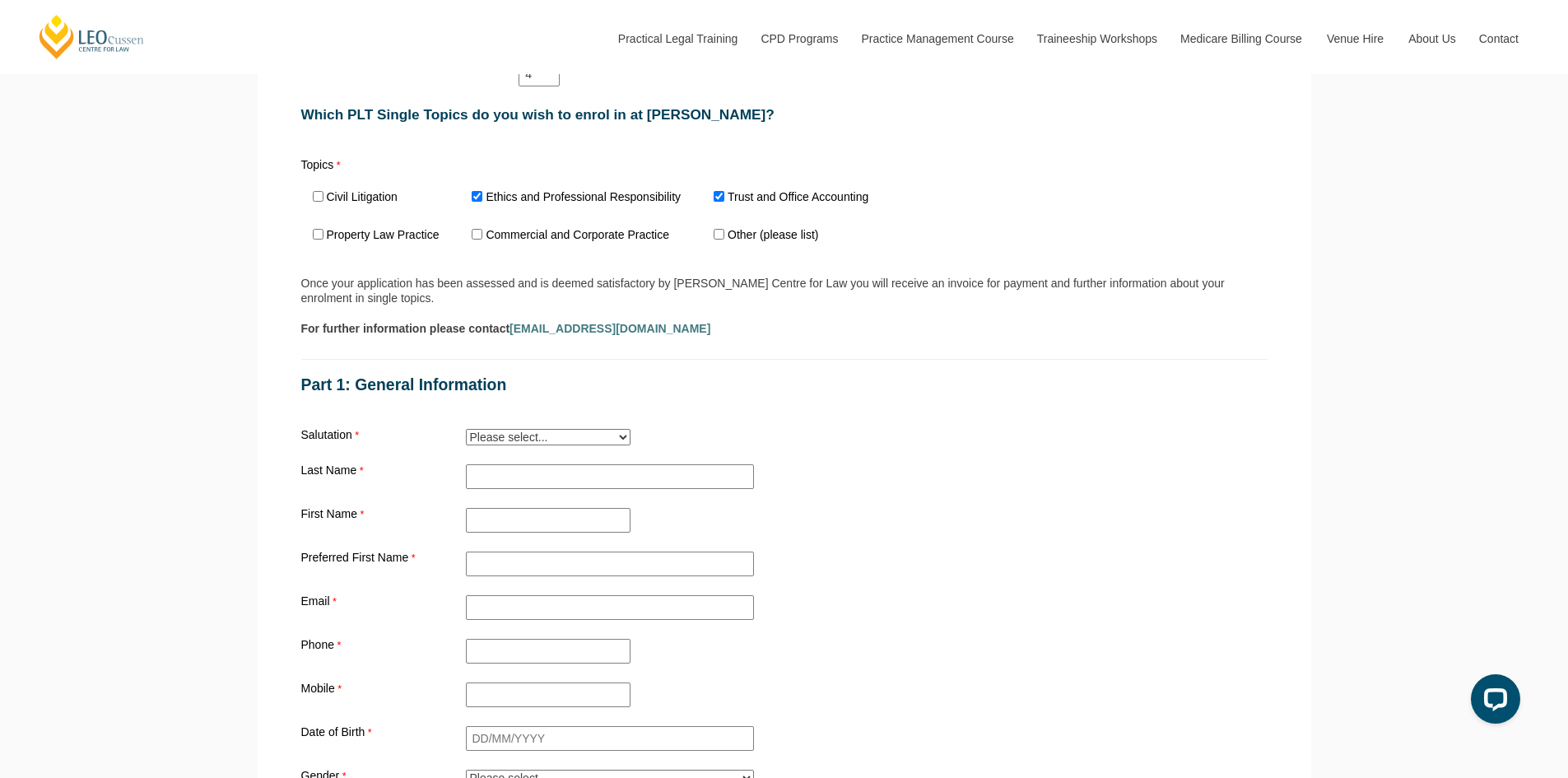
click at [536, 445] on select "Please select... Mr. Mrs. Ms. Dr. Prof. Miss Judge Chief Judge" at bounding box center [548, 436] width 165 height 16
select select "tfa_12"
click at [466, 432] on select "Please select... Mr. Mrs. Ms. Dr. Prof. Miss Judge Chief Judge" at bounding box center [548, 436] width 165 height 16
click at [510, 473] on input "Practical Legal Training - [GEOGRAPHIC_DATA]" at bounding box center [610, 477] width 288 height 25
type input "Toh"
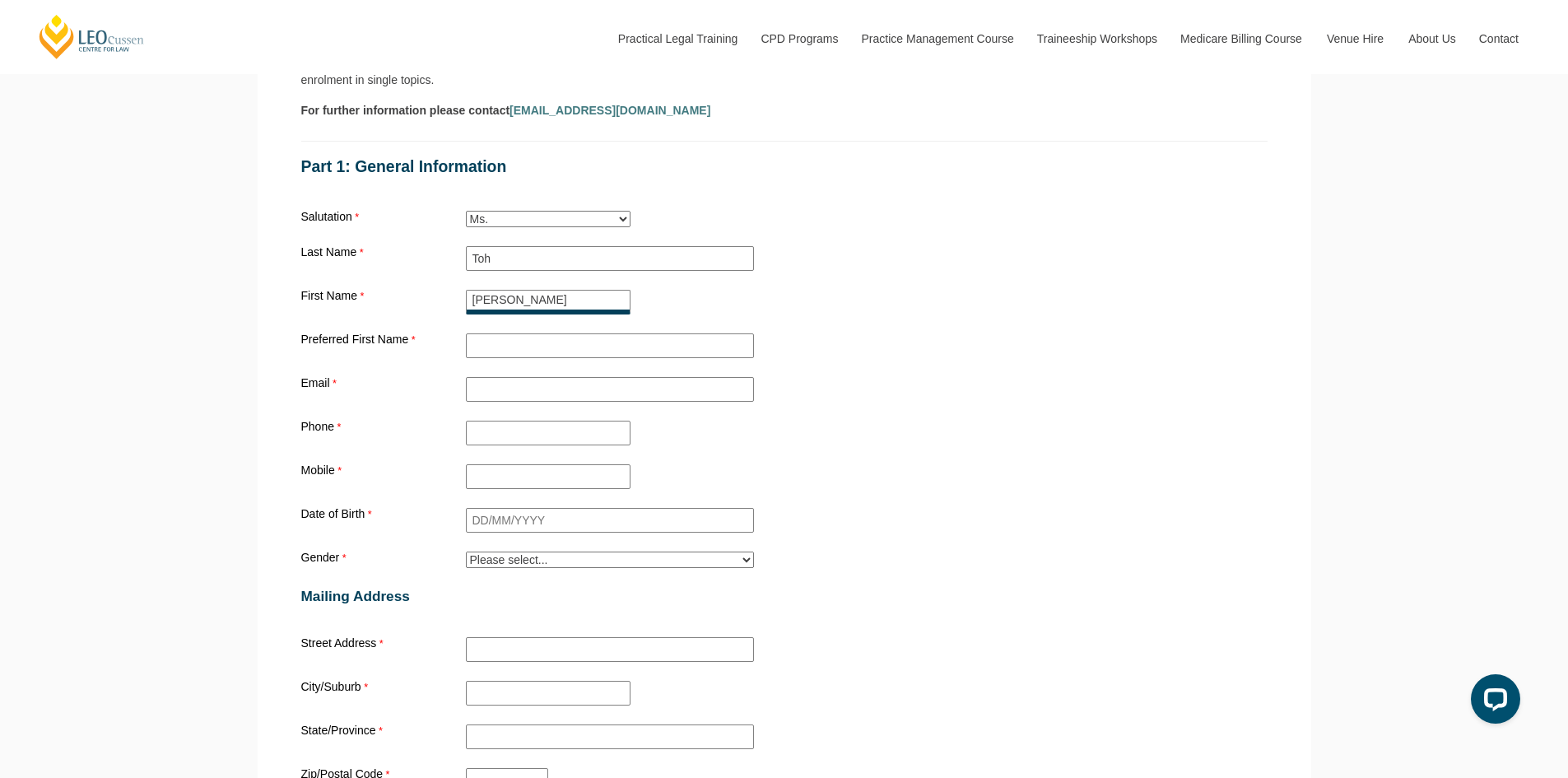
scroll to position [1481, 0]
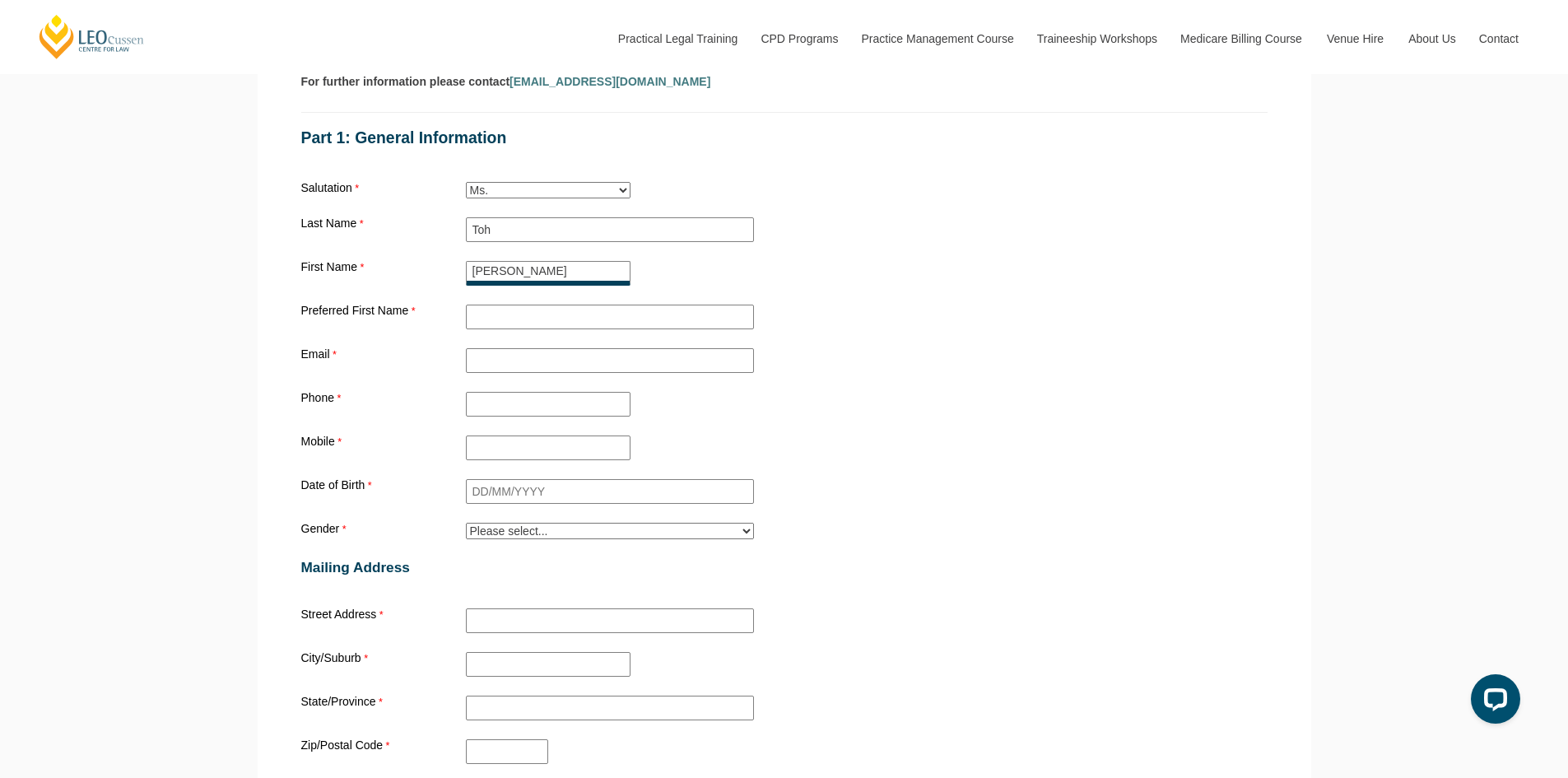
type input "Jia Yi"
click at [570, 320] on input "Preferred First Name" at bounding box center [610, 317] width 288 height 25
type input "Jia Yi"
type input "jiayitoh1029@gmail.com"
type input "0422330683"
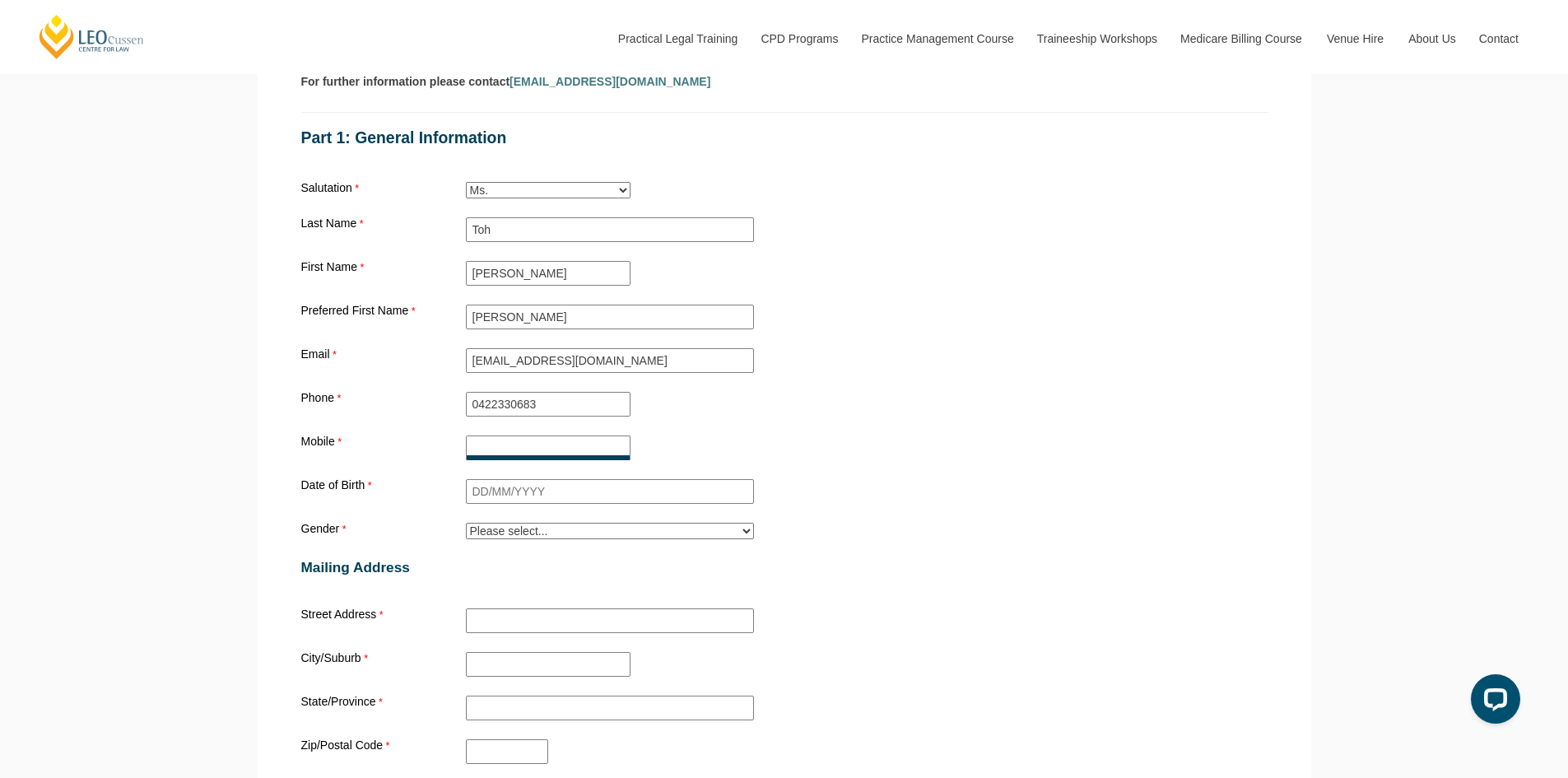
click at [535, 440] on input "Mobile" at bounding box center [548, 448] width 165 height 25
type input "0422330683"
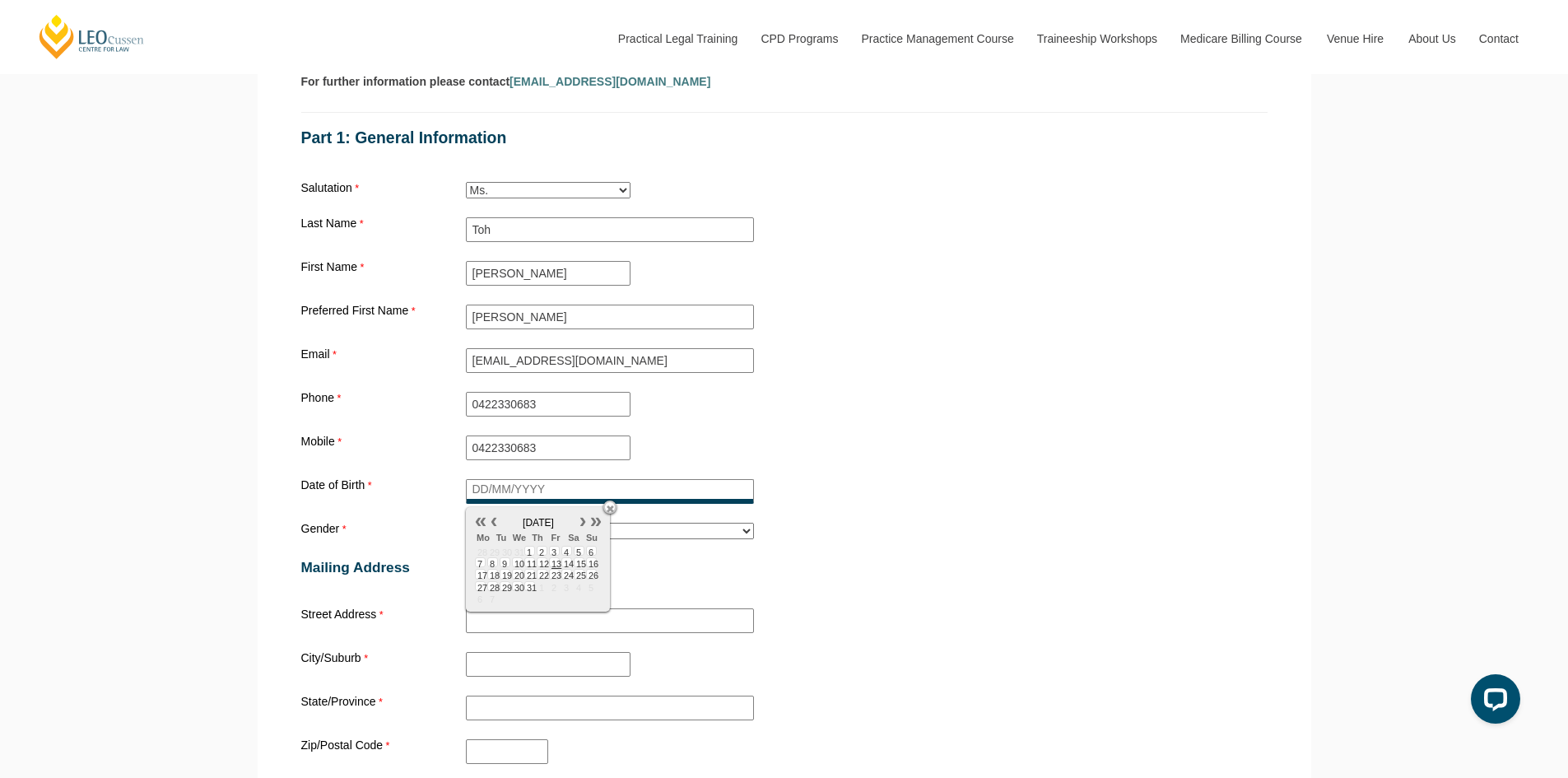
click at [549, 498] on input "Date of Birth" at bounding box center [610, 491] width 288 height 25
click at [679, 536] on select "Please select... Male Female Trans Intersex Prefer not to disclose" at bounding box center [610, 531] width 288 height 16
click at [579, 490] on input "29101994" at bounding box center [610, 491] width 288 height 25
drag, startPoint x: 520, startPoint y: 489, endPoint x: 510, endPoint y: 487, distance: 10.2
click at [510, 487] on input "29101994" at bounding box center [610, 491] width 288 height 25
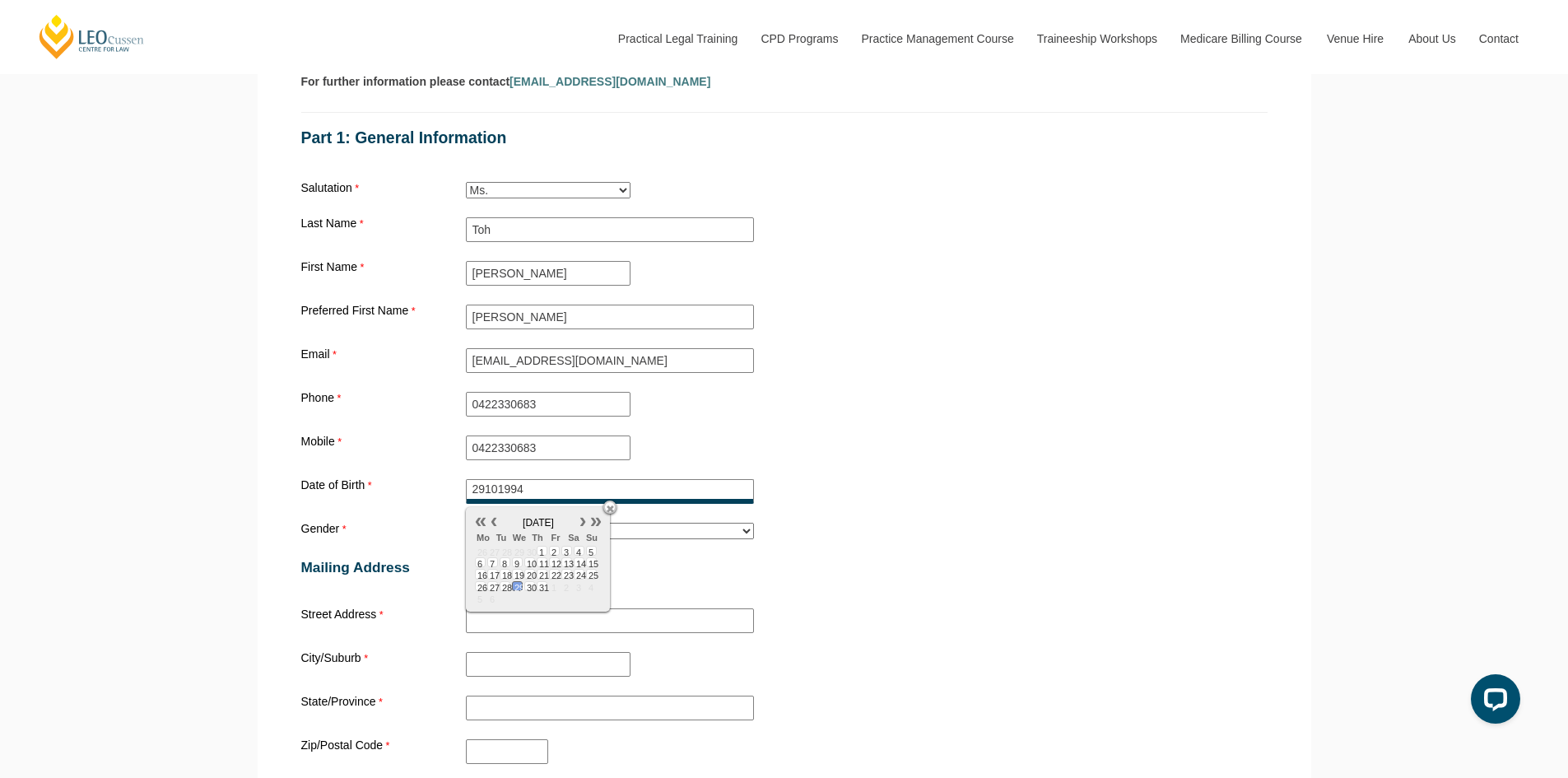
type input "29/10/1994"
click at [519, 586] on span "29" at bounding box center [517, 585] width 11 height 10
click at [831, 561] on div "Mailing Address" at bounding box center [784, 567] width 980 height 50
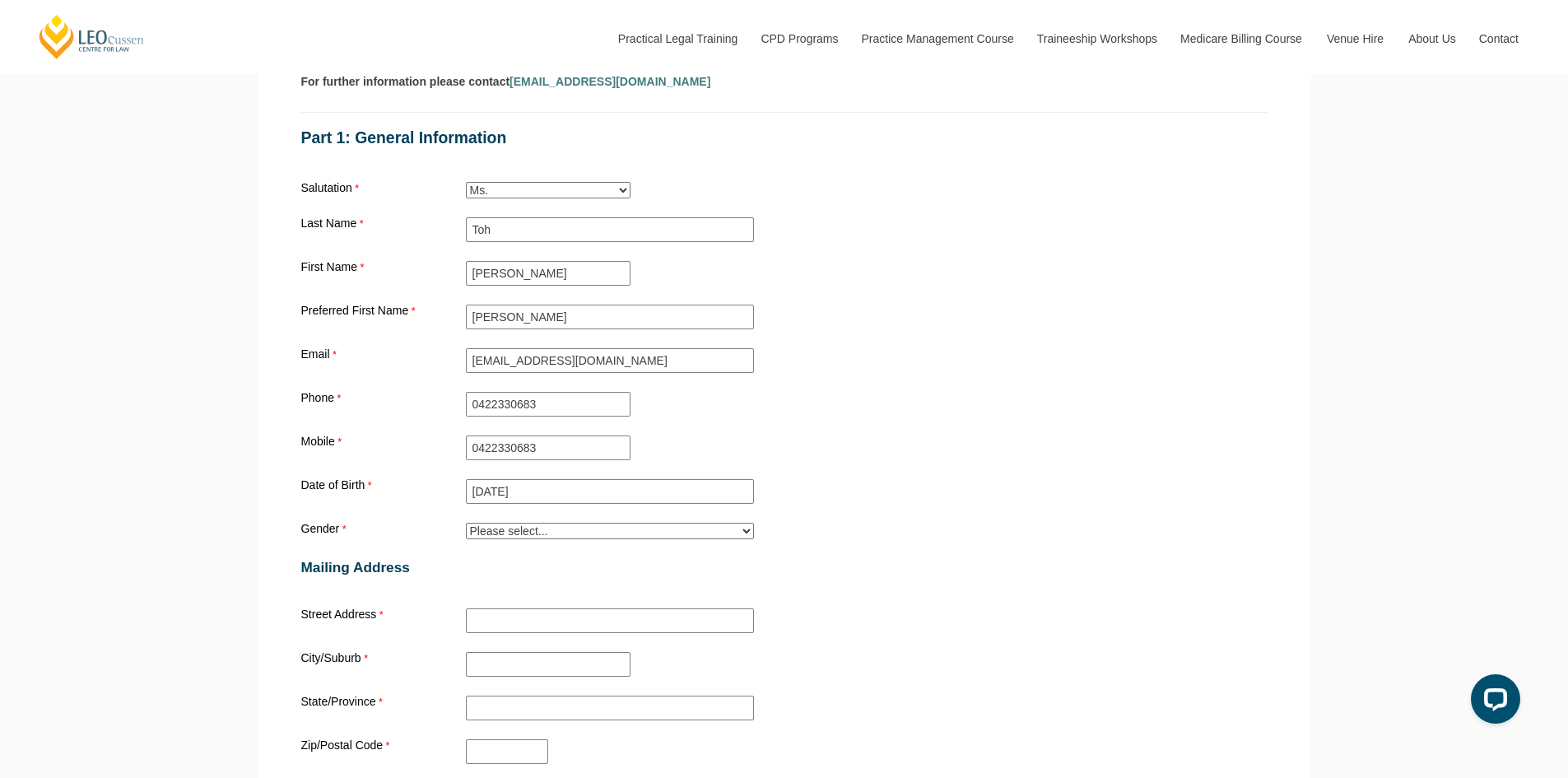
click at [717, 536] on select "Please select... Male Female Trans Intersex Prefer not to disclose" at bounding box center [610, 531] width 288 height 16
select select "tfa_27"
click at [466, 526] on select "Please select... Male Female Trans Intersex Prefer not to disclose" at bounding box center [610, 531] width 288 height 16
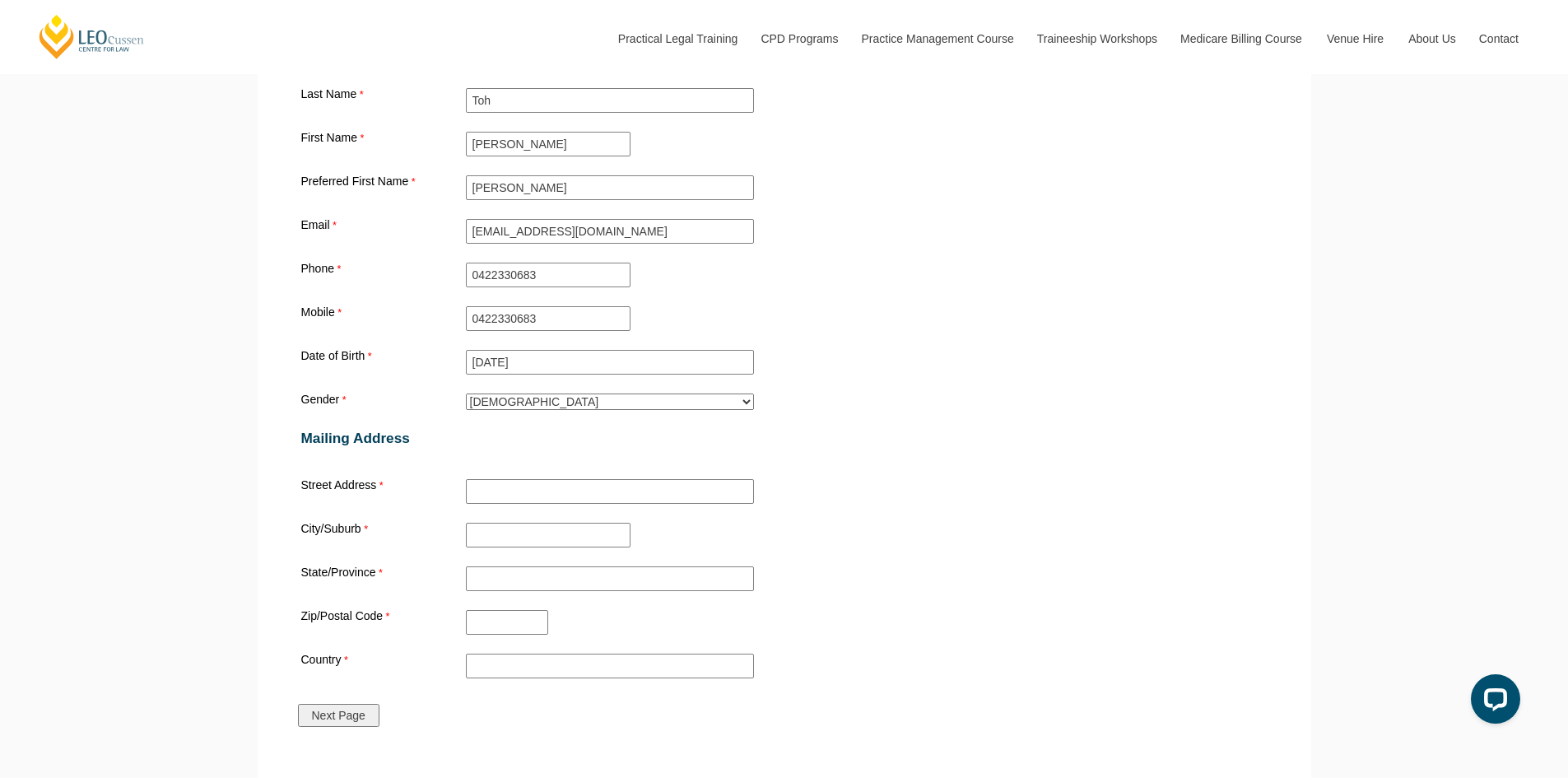
scroll to position [1728, 0]
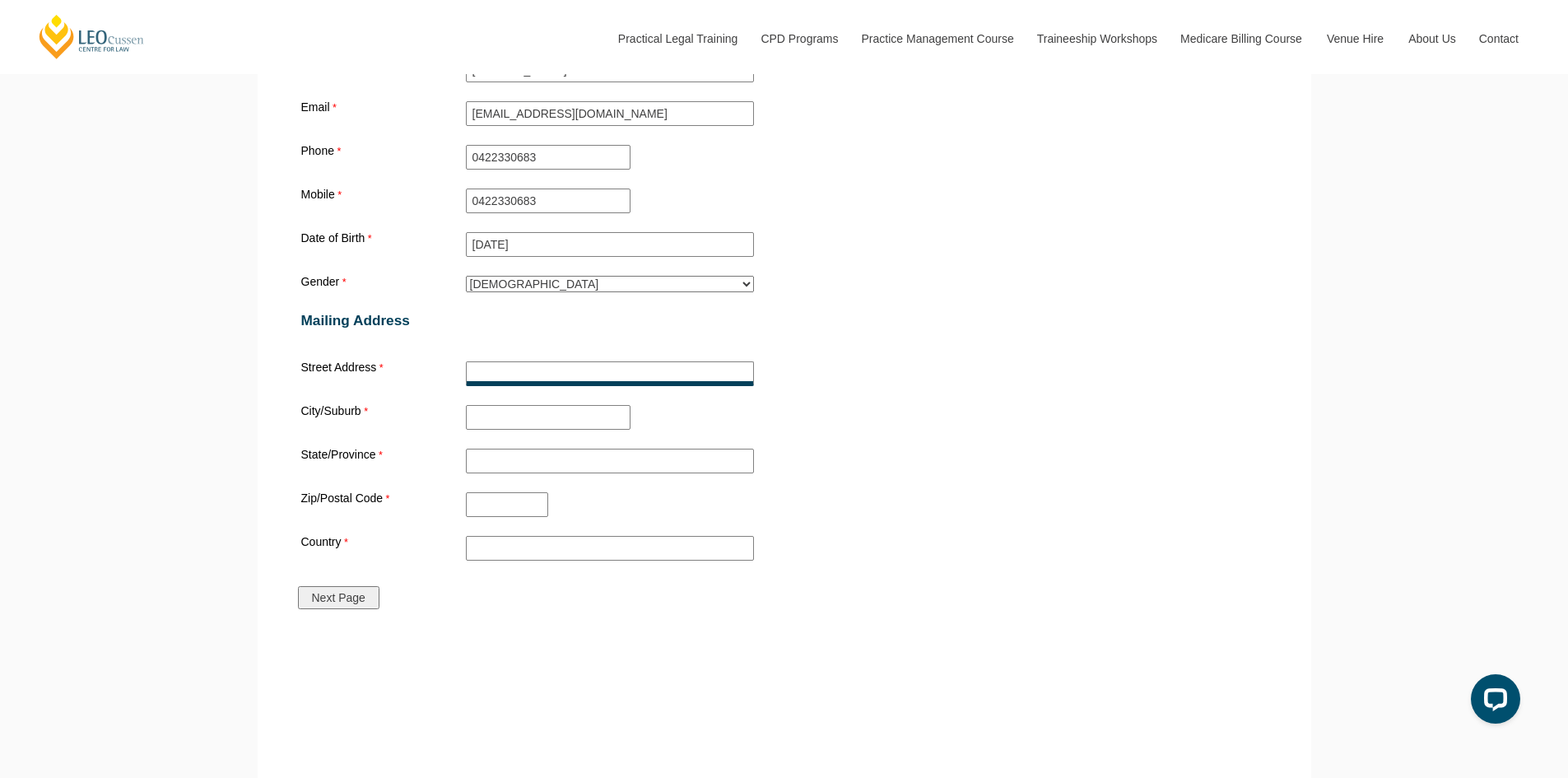
click at [547, 372] on input "Street Address" at bounding box center [610, 374] width 288 height 25
type input "2205/601 Little Lonsdale Street"
click at [563, 422] on input "City/Suburb" at bounding box center [548, 417] width 165 height 25
type input "Melbourne"
click at [545, 458] on input "State/Province" at bounding box center [610, 461] width 288 height 25
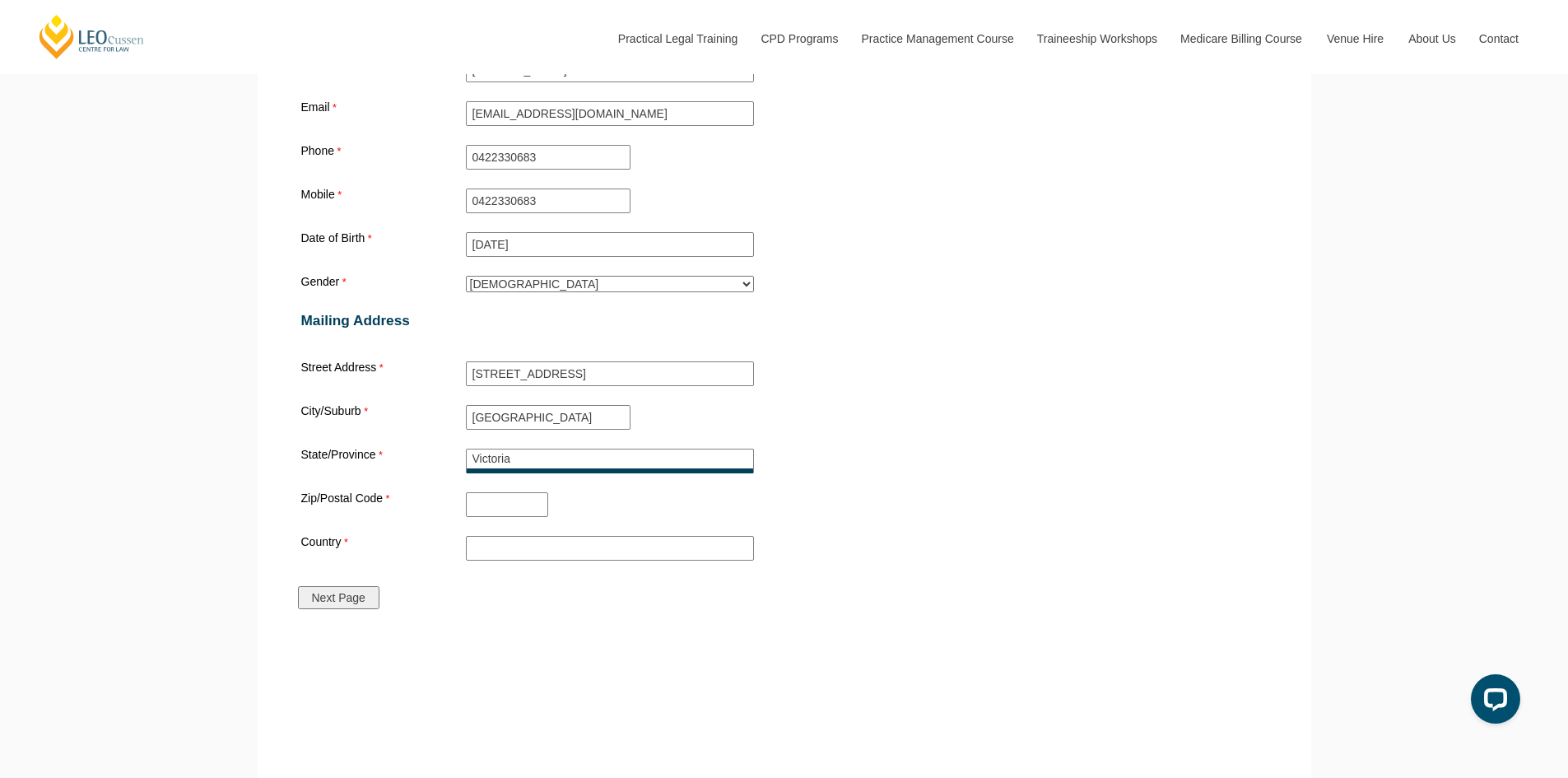
type input "Victoria"
click at [533, 502] on input "Zip/Postal Code" at bounding box center [507, 505] width 82 height 25
type input "3000"
click at [543, 551] on input "Country" at bounding box center [610, 548] width 288 height 25
type input "Australia"
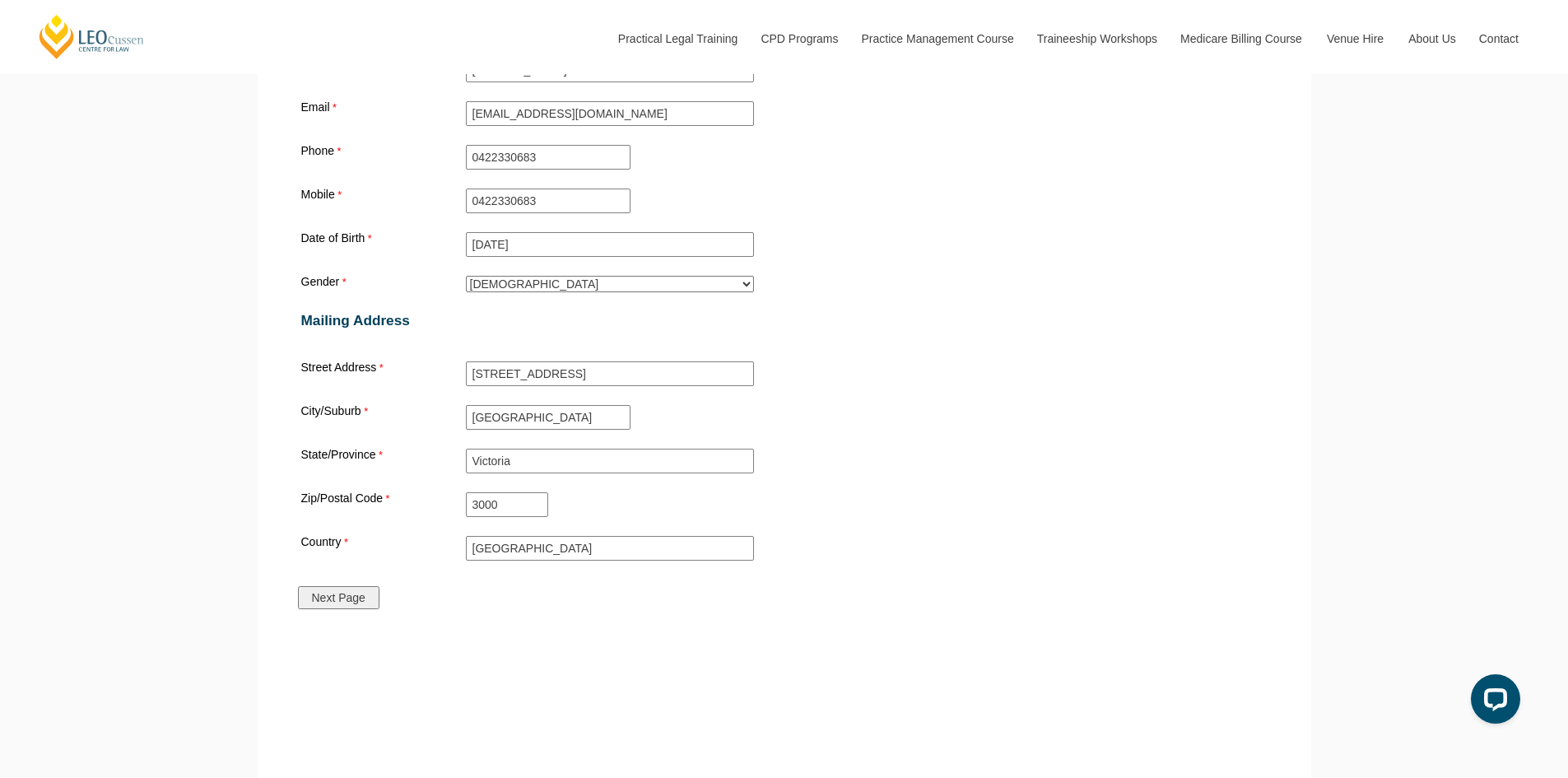
click at [348, 468] on div "State/Province Victoria" at bounding box center [784, 460] width 980 height 31
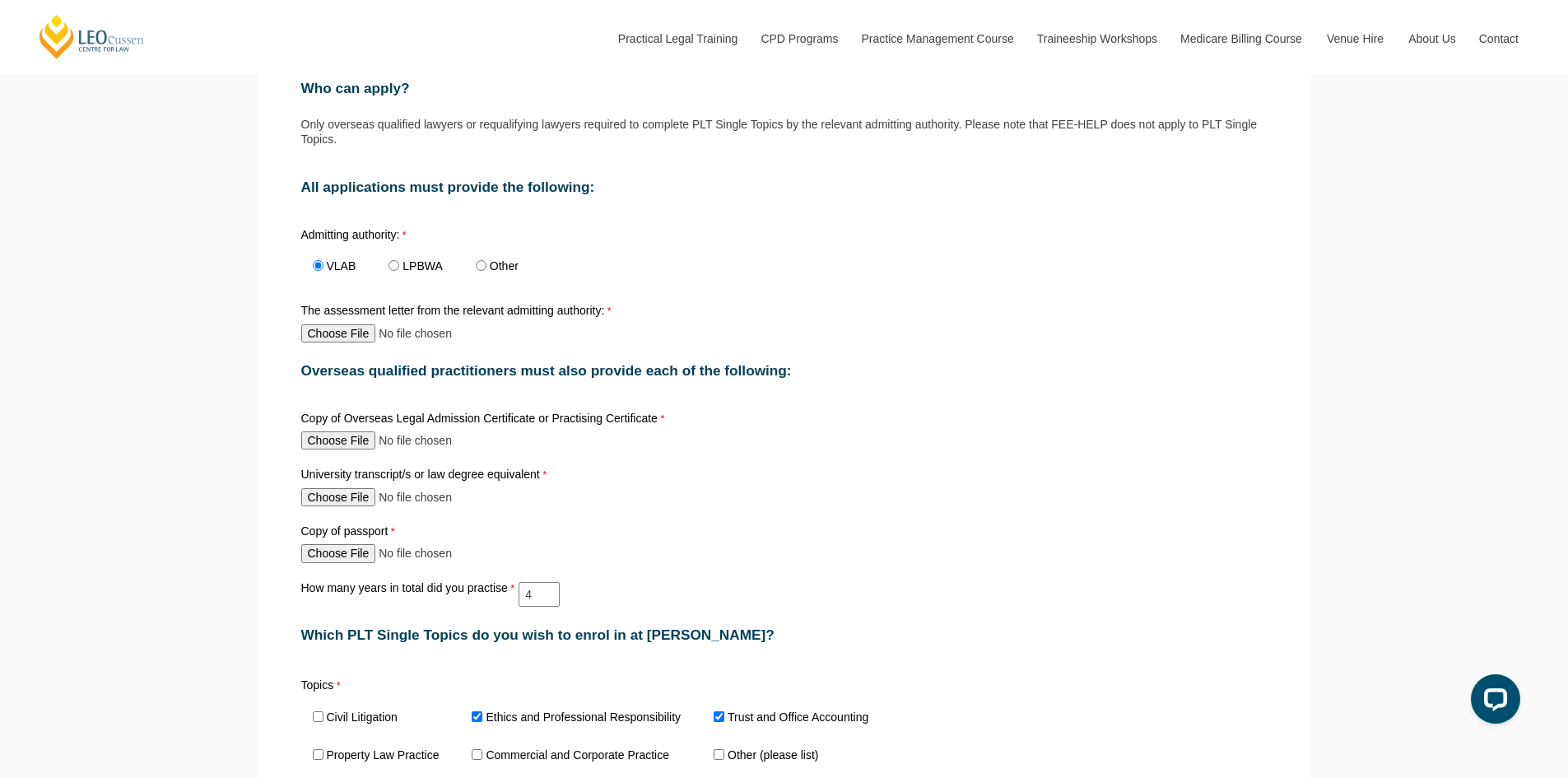
scroll to position [740, 0]
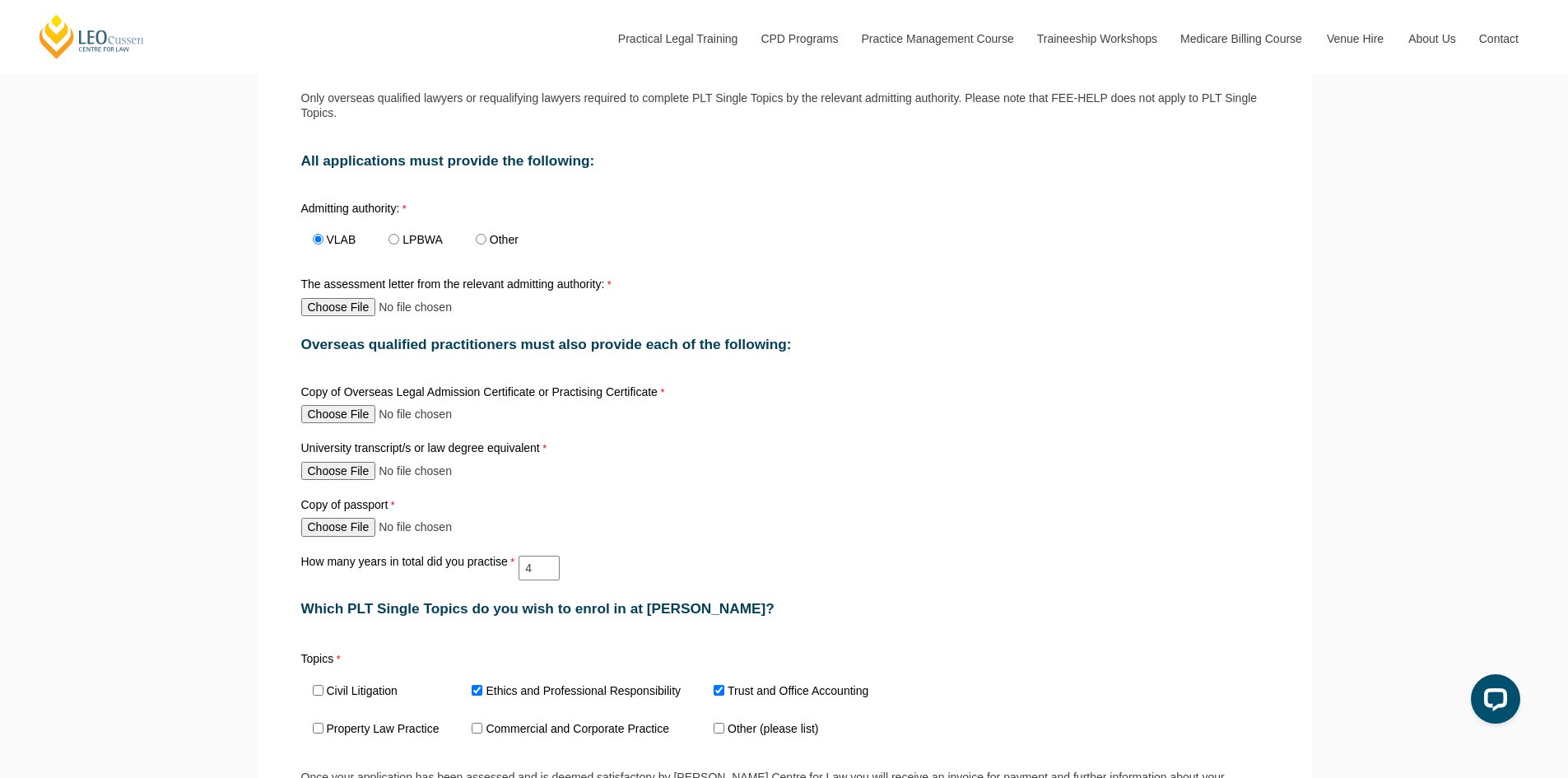
click at [1268, 248] on div "Admitting authority: VLAB LPBWA Other" at bounding box center [784, 231] width 980 height 65
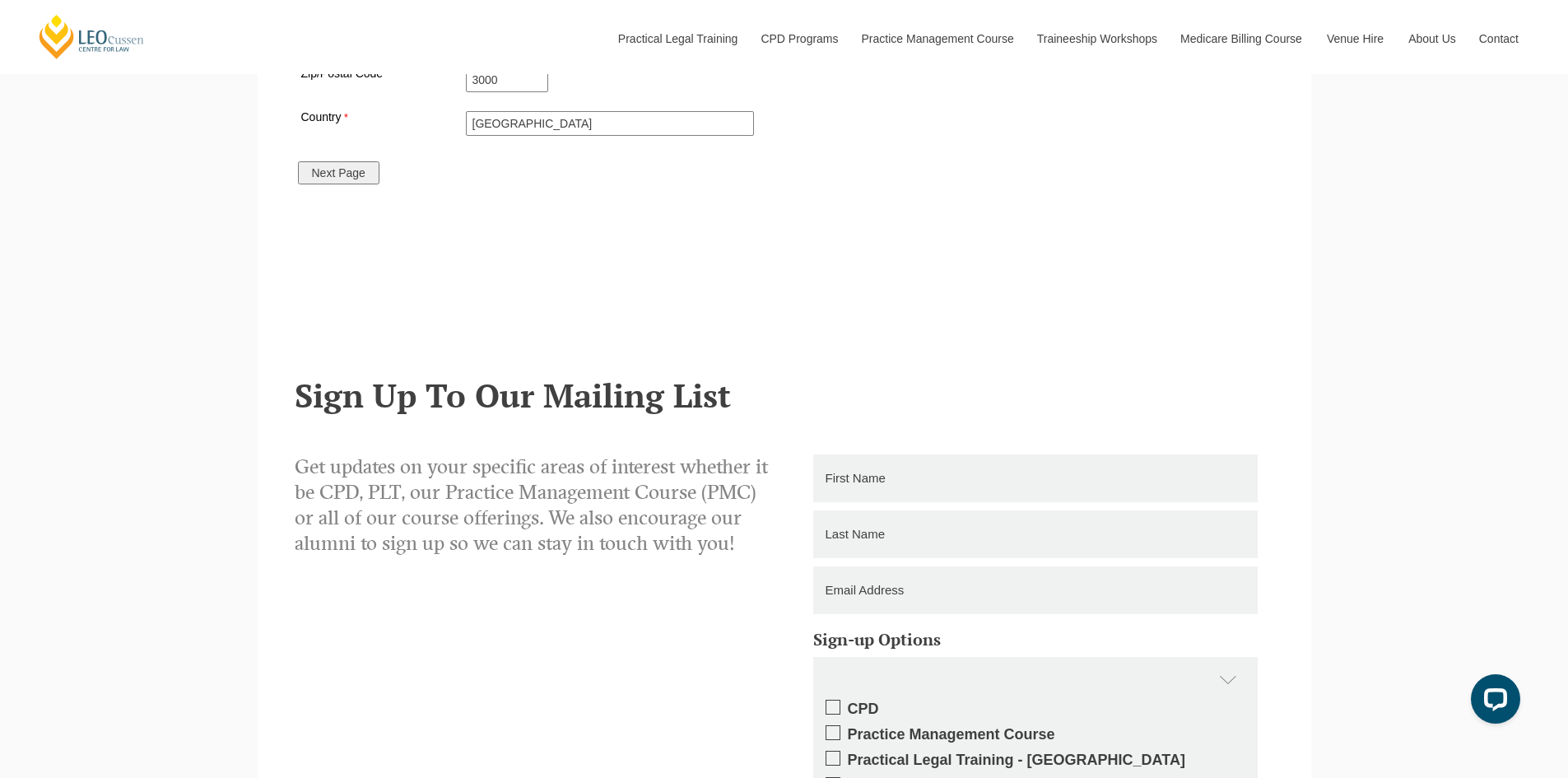
scroll to position [1810, 0]
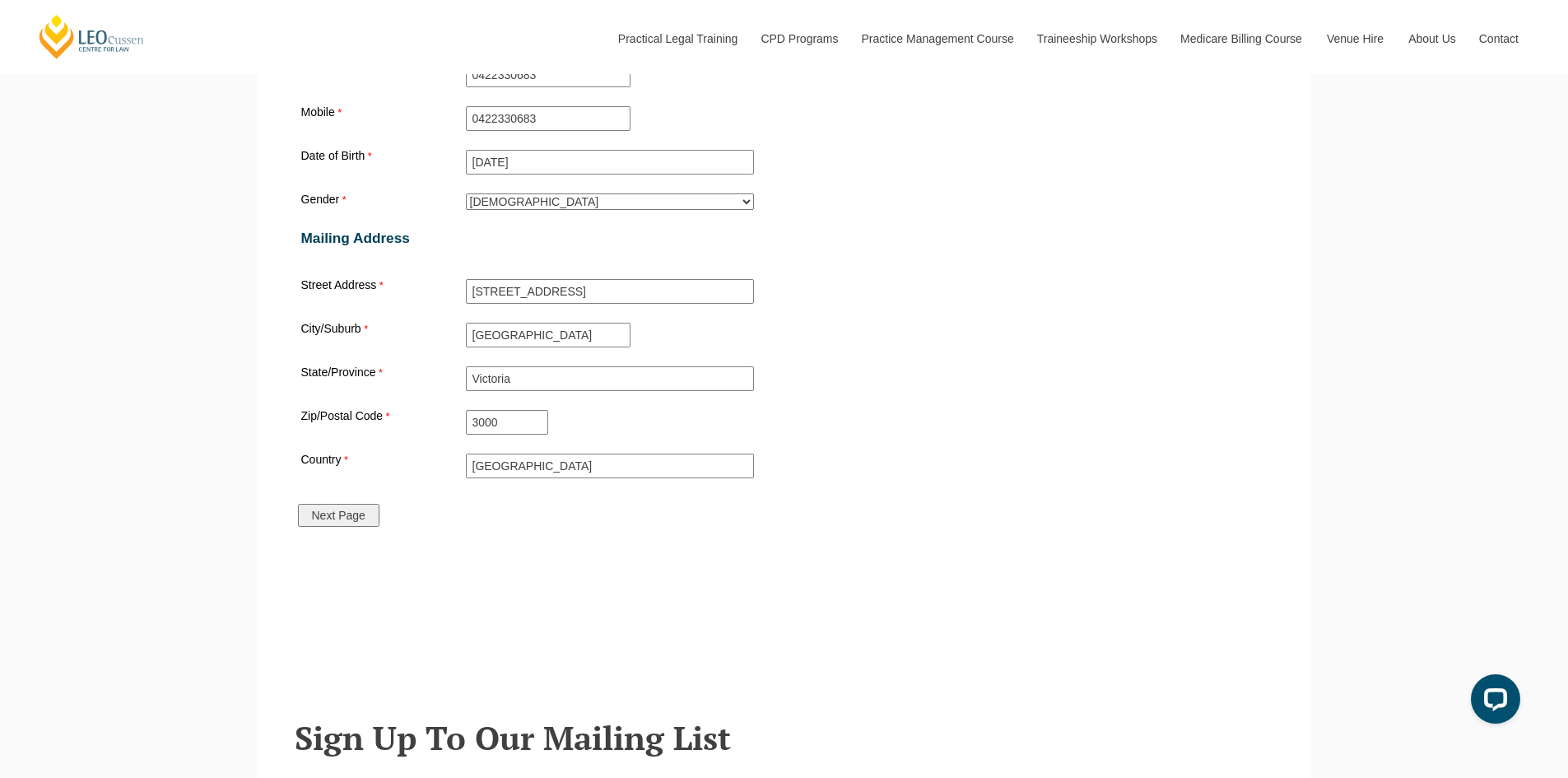
click at [359, 523] on input "Next Page" at bounding box center [338, 515] width 82 height 23
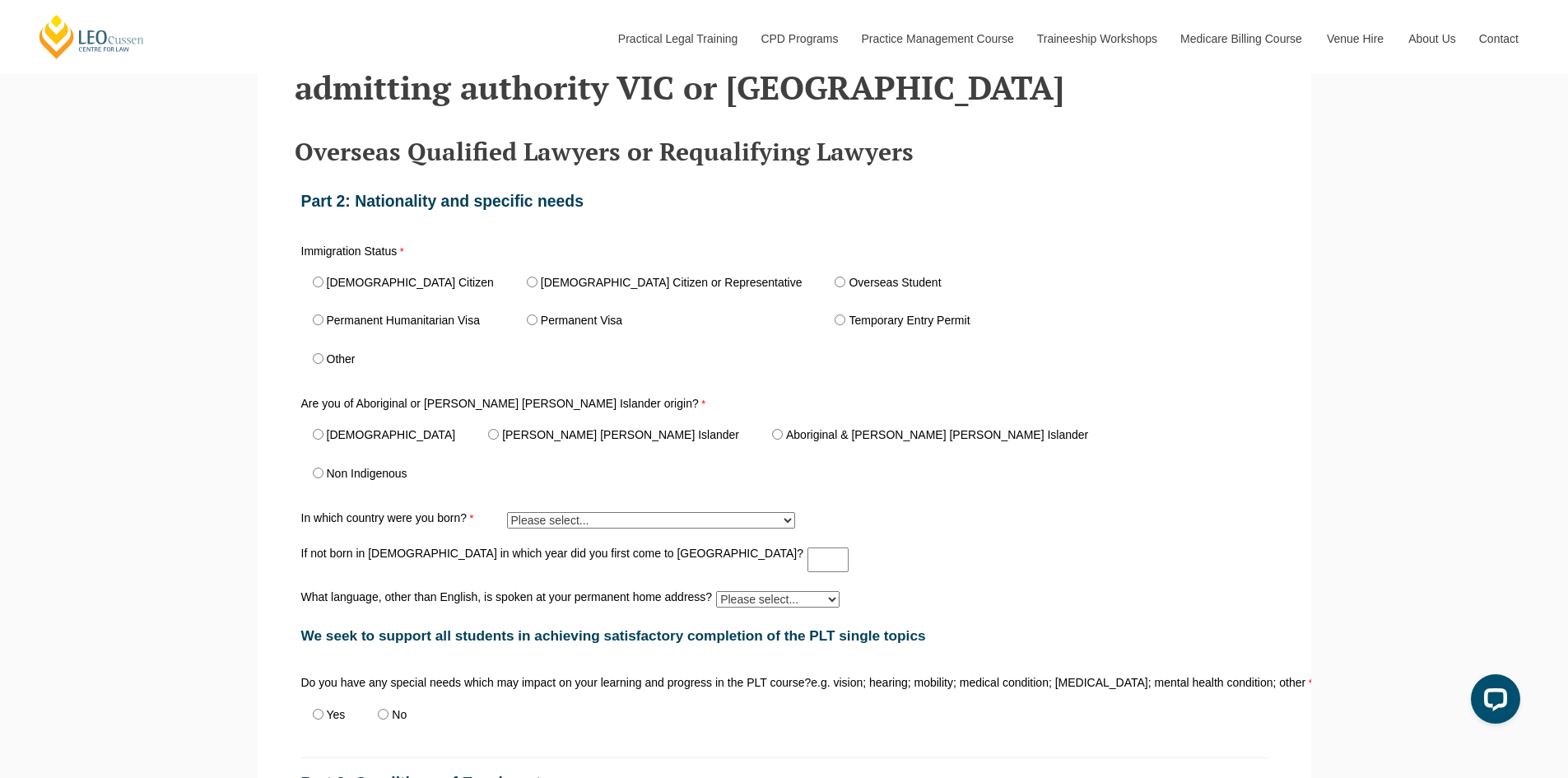
scroll to position [616, 0]
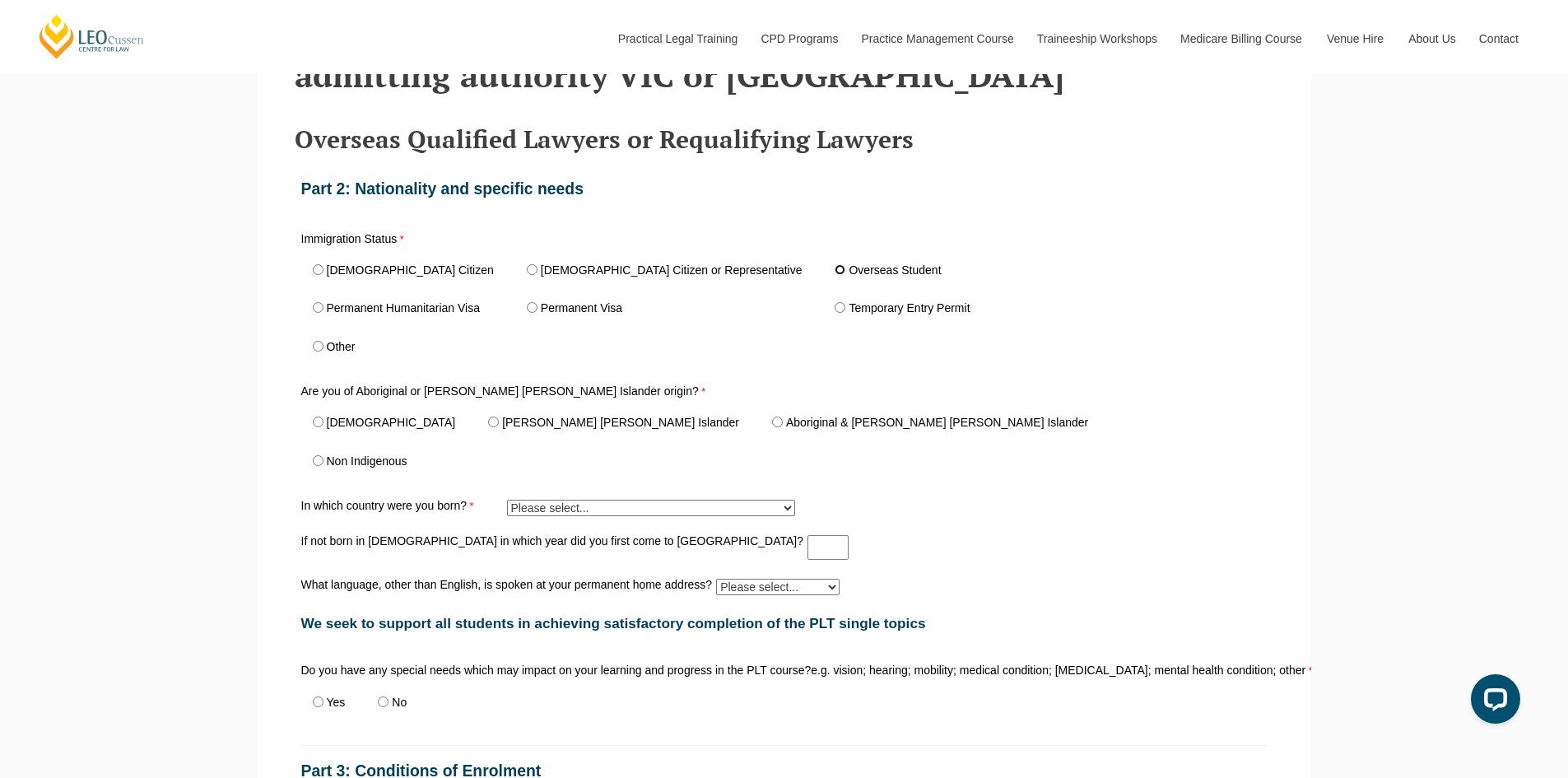
click at [835, 274] on input "Overseas Student" at bounding box center [840, 269] width 11 height 11
radio input "true"
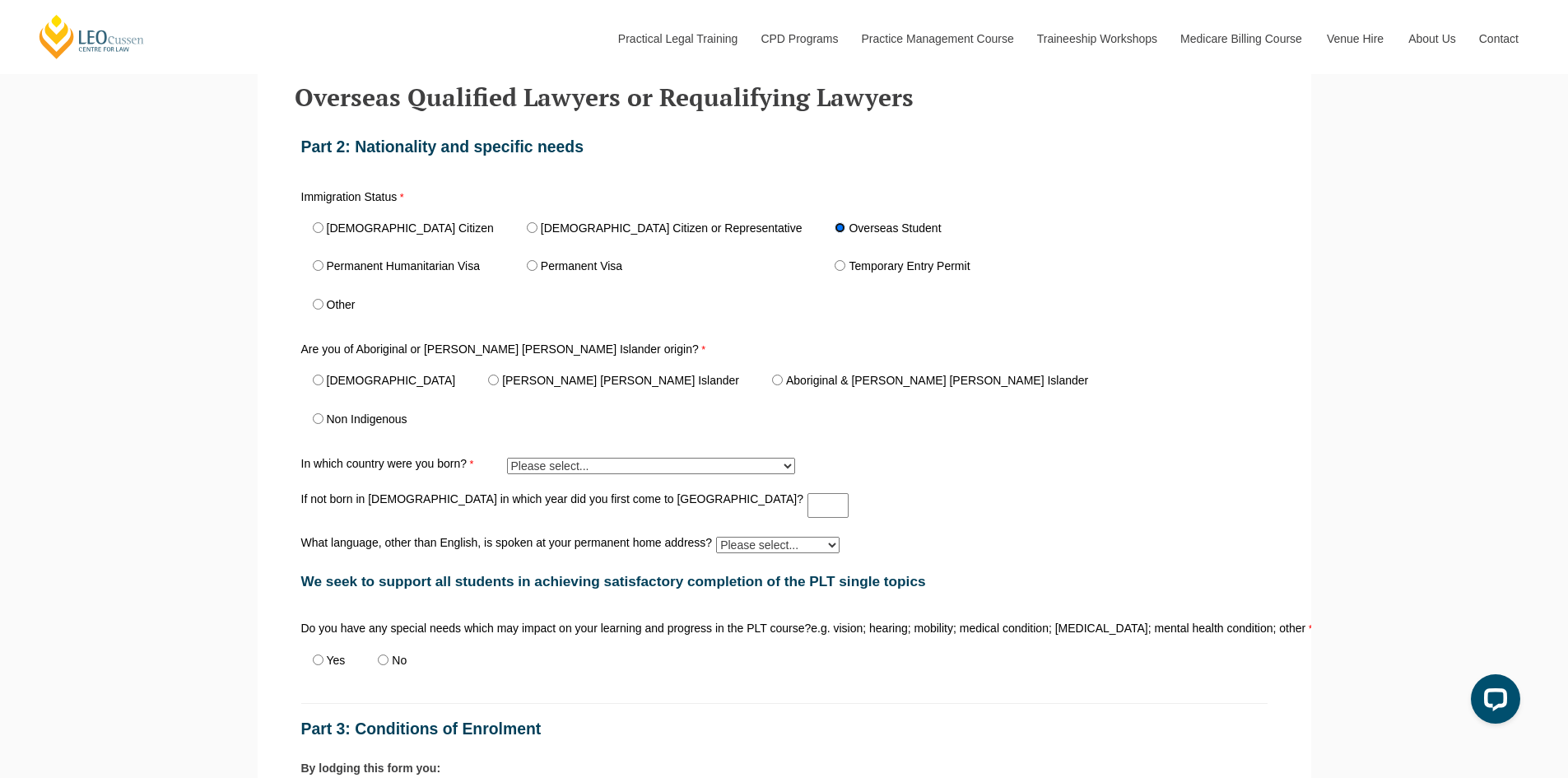
scroll to position [699, 0]
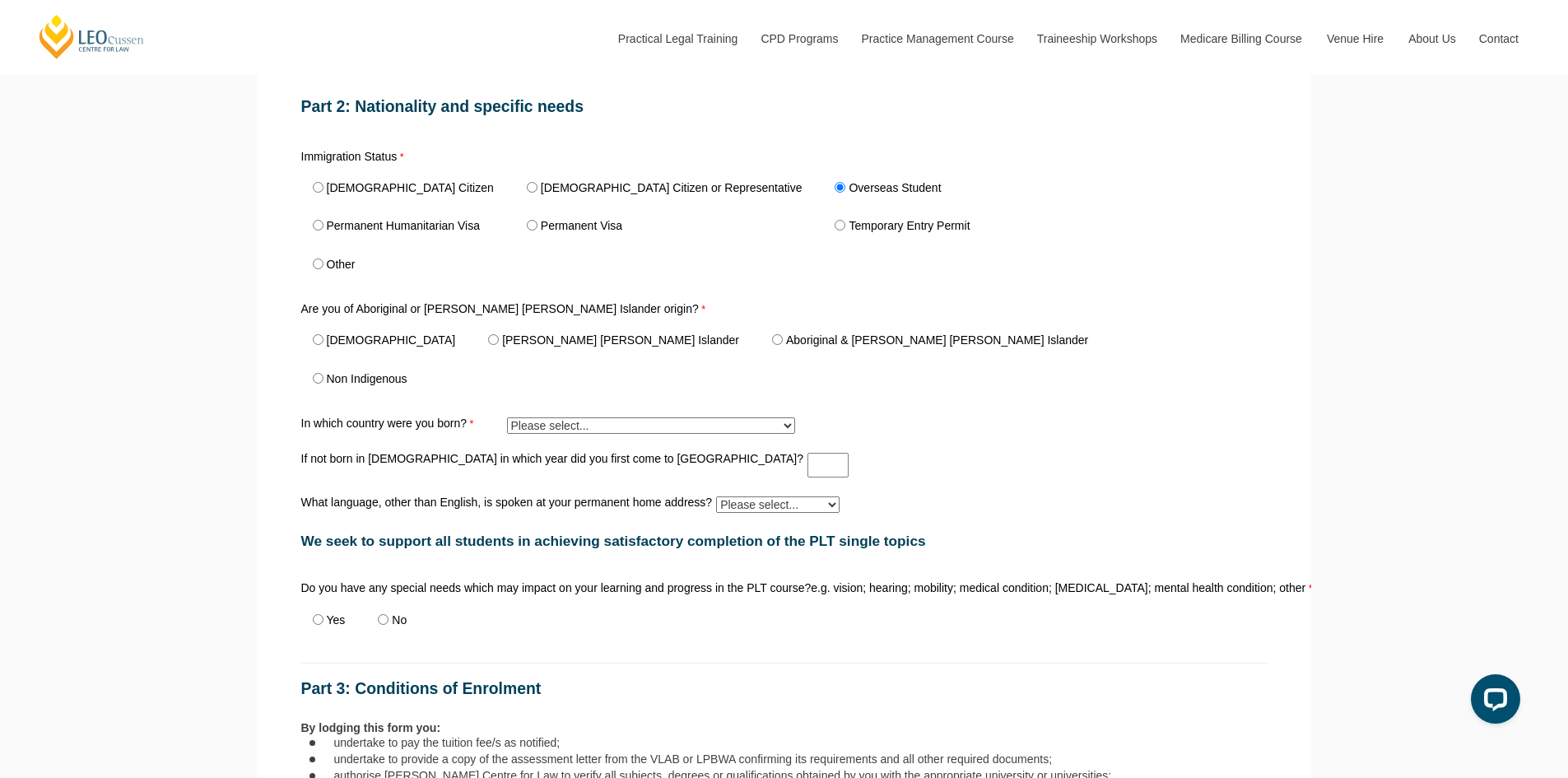
click at [379, 384] on label "Non Indigenous" at bounding box center [367, 378] width 81 height 12
click at [324, 383] on input "Non Indigenous" at bounding box center [318, 377] width 11 height 11
radio input "true"
click at [654, 428] on select "Please select... Adelie Land (France) 1601 Afghanistan 7201 Aland Islands 2408 …" at bounding box center [650, 425] width 288 height 16
select select "tfa_392"
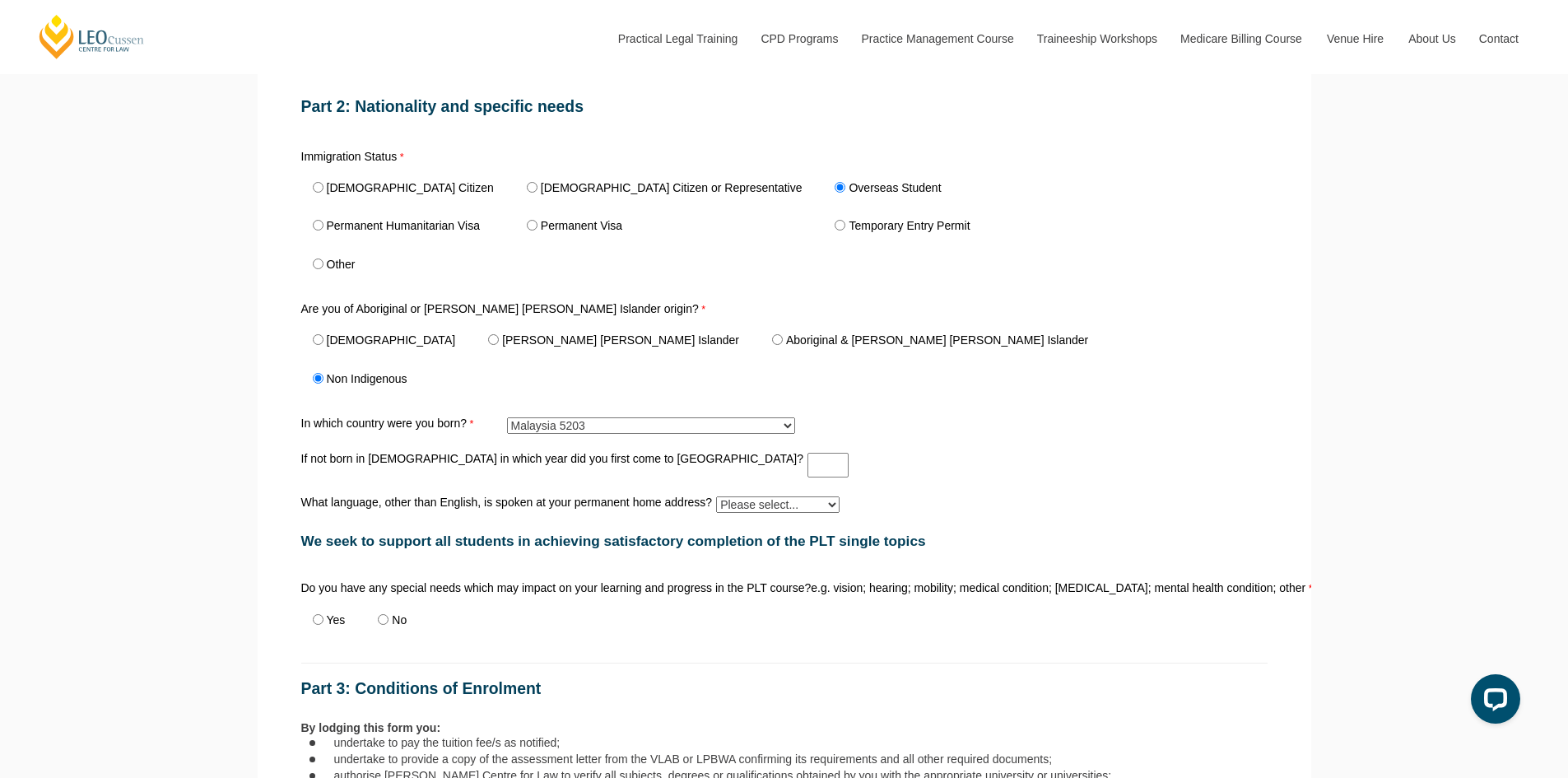
click at [507, 421] on select "Please select... Adelie Land (France) 1601 Afghanistan 7201 Aland Islands 2408 …" at bounding box center [650, 425] width 288 height 16
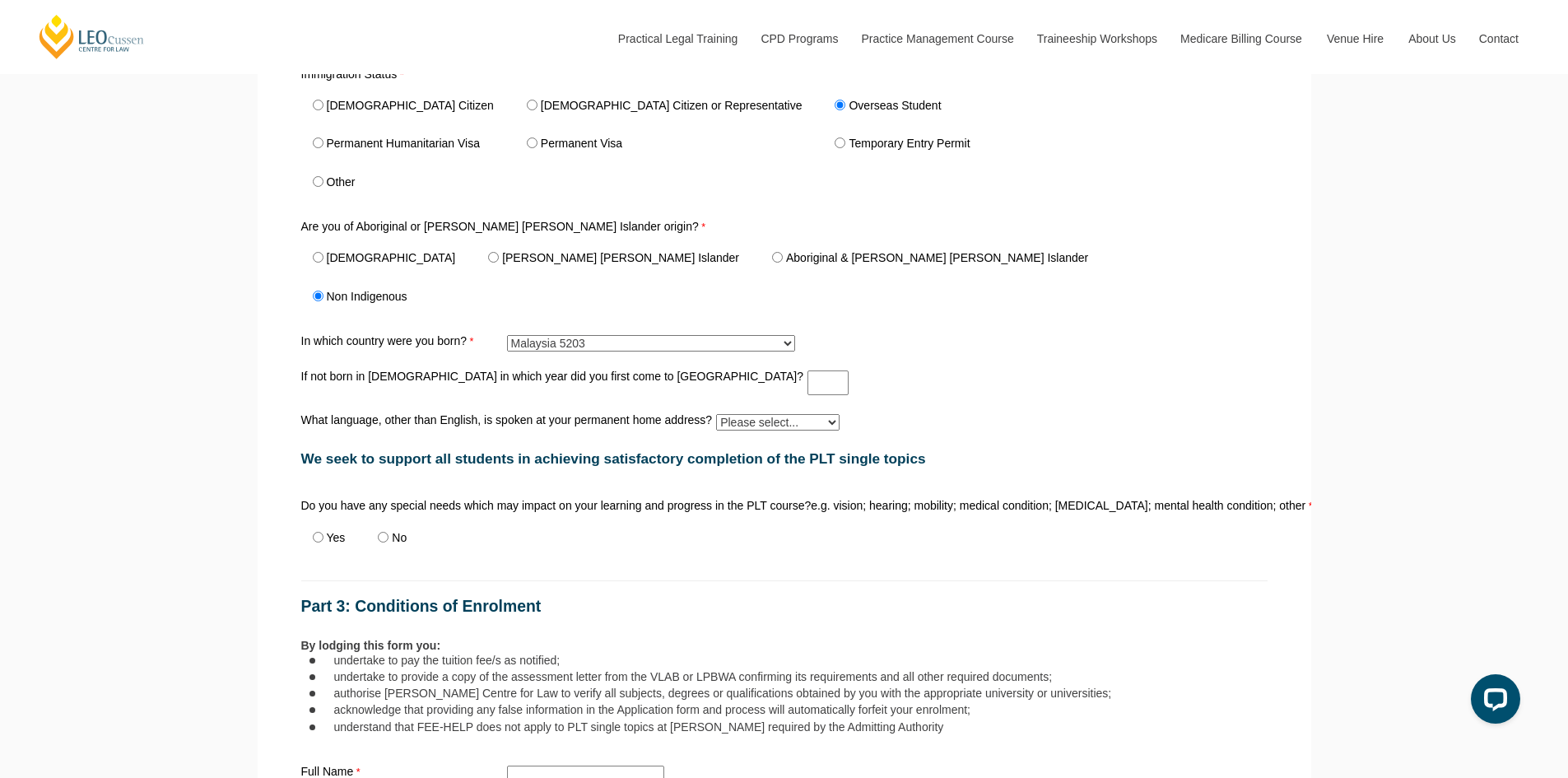
click at [772, 428] on select "Please select... Albanian Ambonese Arabic Assyrian Bengali Bosnian Cantonese Ch…" at bounding box center [777, 422] width 123 height 16
select select "tfa_521"
click at [716, 417] on select "Please select... Albanian Ambonese Arabic Assyrian Bengali Bosnian Cantonese Ch…" at bounding box center [777, 422] width 123 height 16
click at [1011, 307] on div "Are you of Aboriginal or Torres Strait Islander origin? Aboriginal Torres Strai…" at bounding box center [784, 269] width 980 height 102
click at [384, 538] on input "No" at bounding box center [382, 536] width 11 height 11
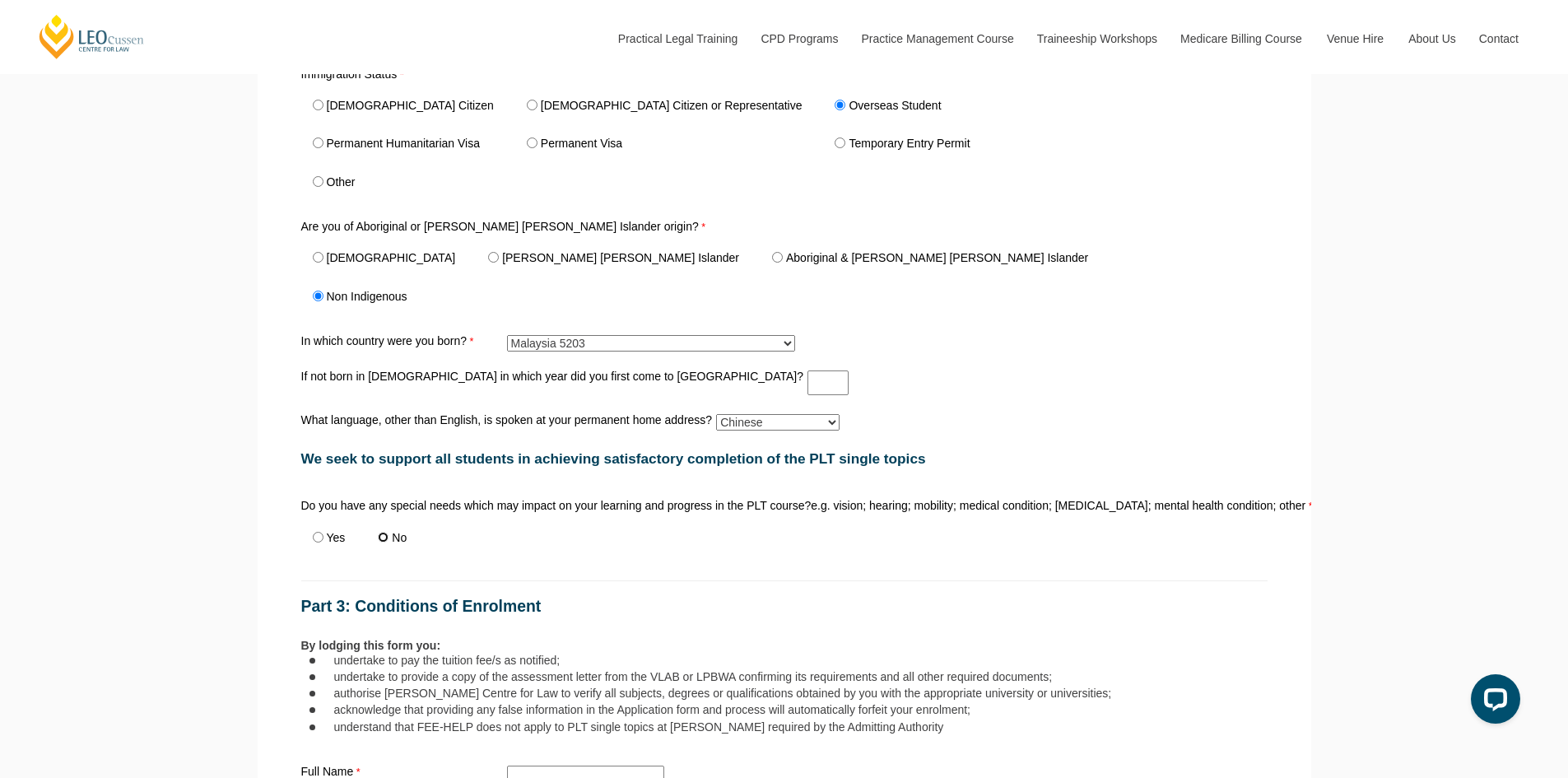
radio input "true"
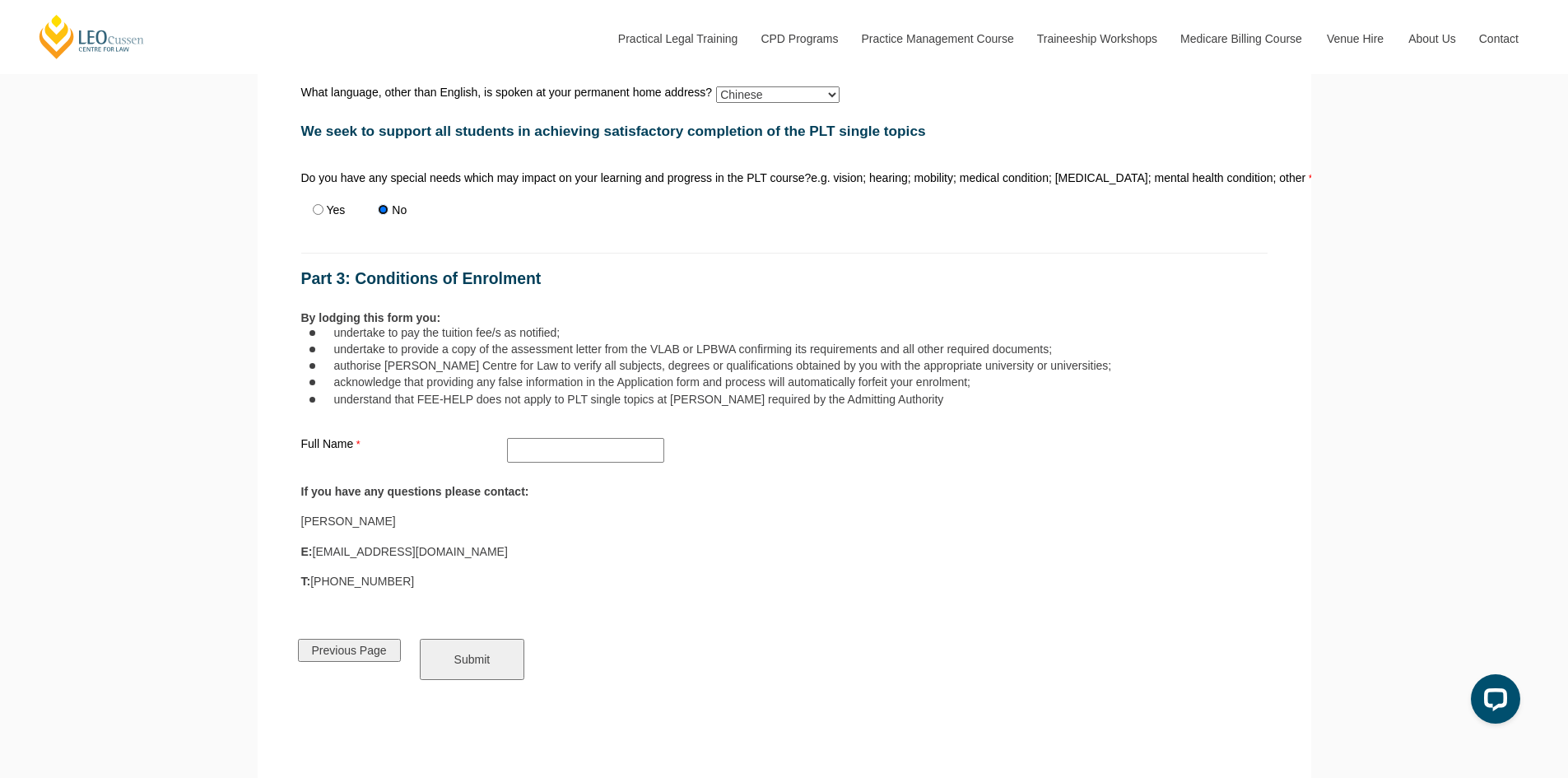
scroll to position [1110, 0]
click at [575, 454] on input "Full Name" at bounding box center [585, 449] width 157 height 25
type input "Jia Yi Toh"
drag, startPoint x: 283, startPoint y: 523, endPoint x: 410, endPoint y: 587, distance: 142.2
click at [410, 587] on div "Overseas Qualified Lawyers or Requalifying Lawyers Who can apply? Only overseas…" at bounding box center [784, 202] width 1005 height 1173
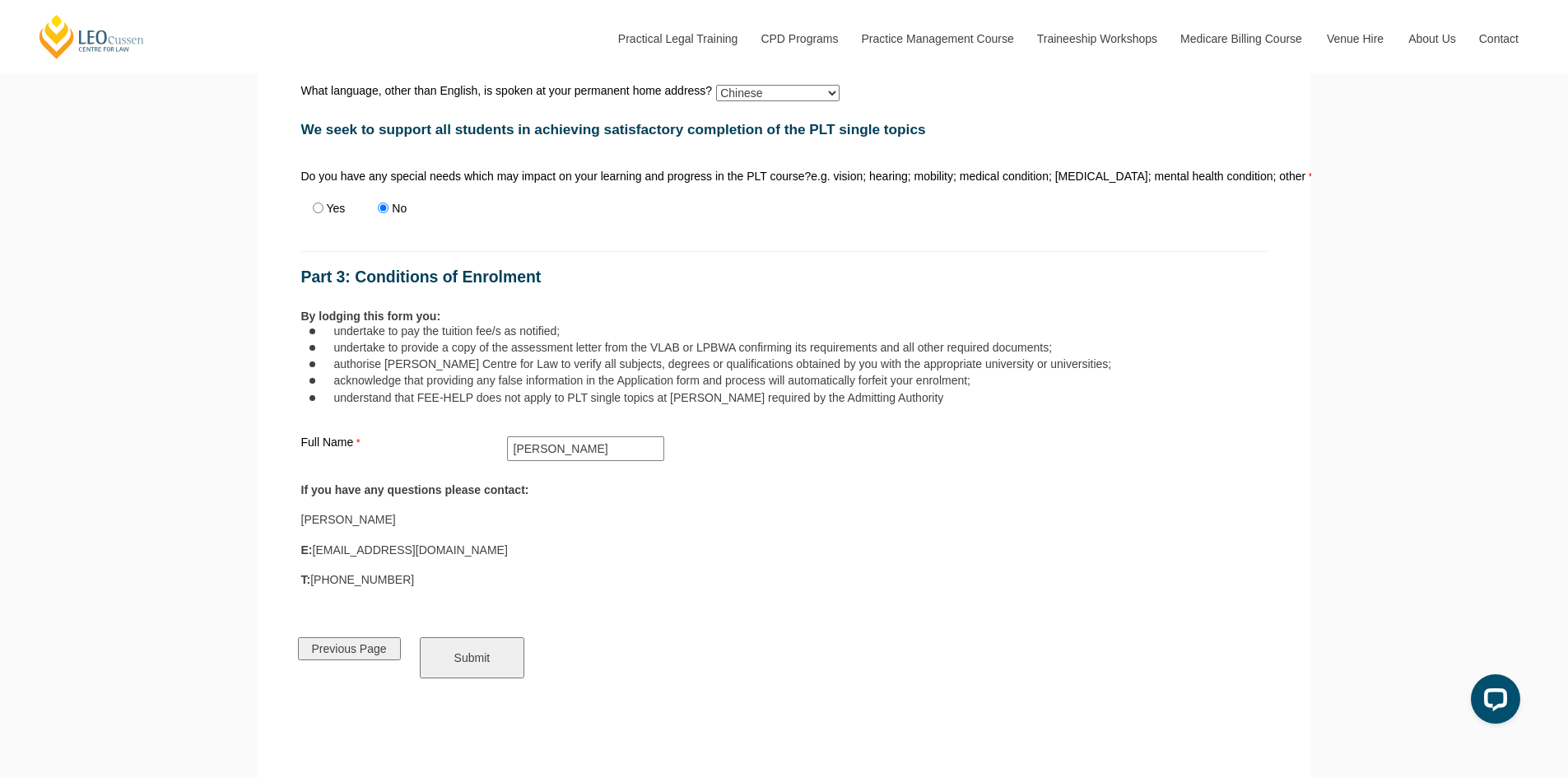
copy div "Tegan Sangwell E: tsangwell@leocussen.edu.au T: +61 3 8667 5667"
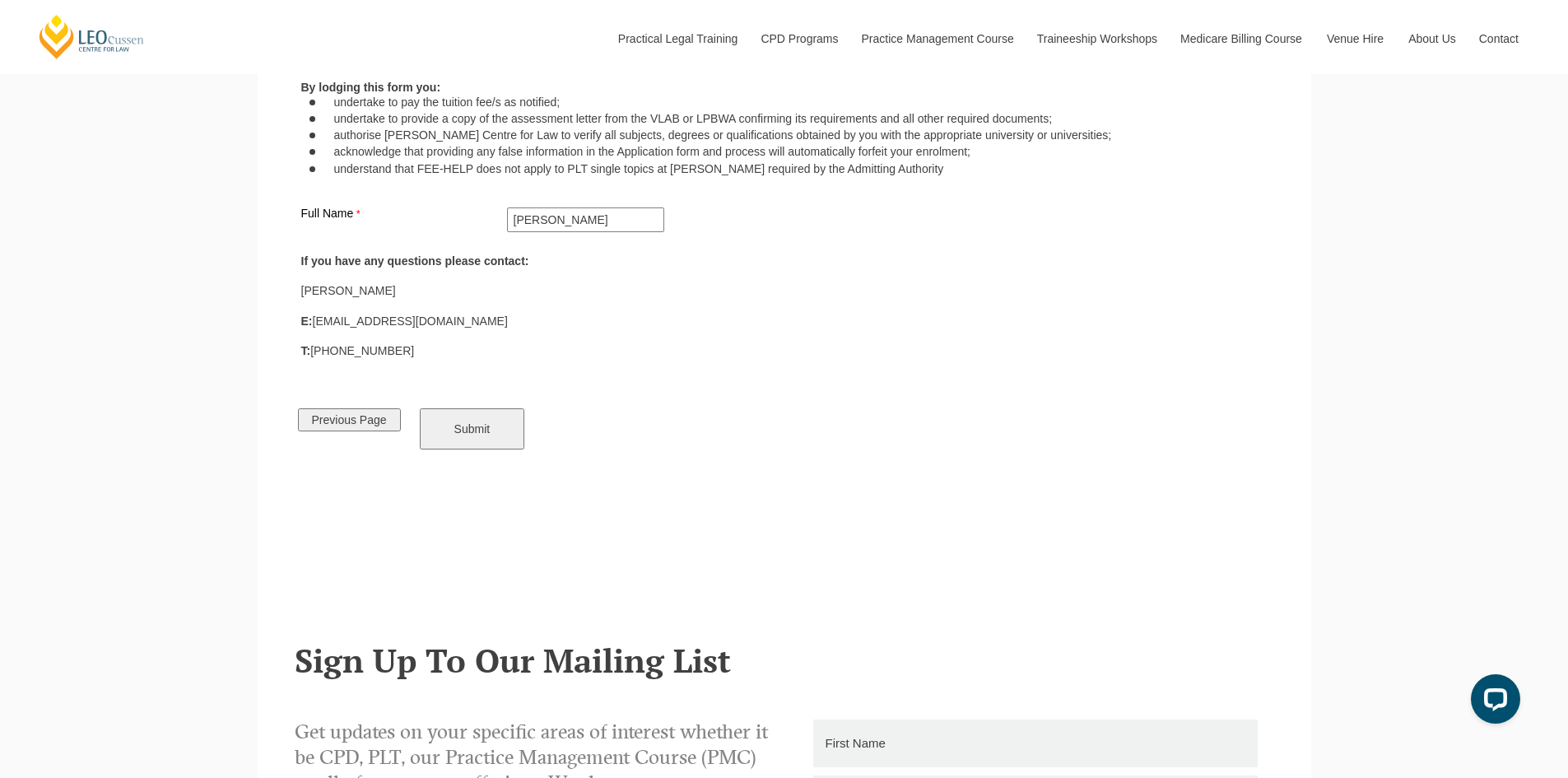
scroll to position [1521, 0]
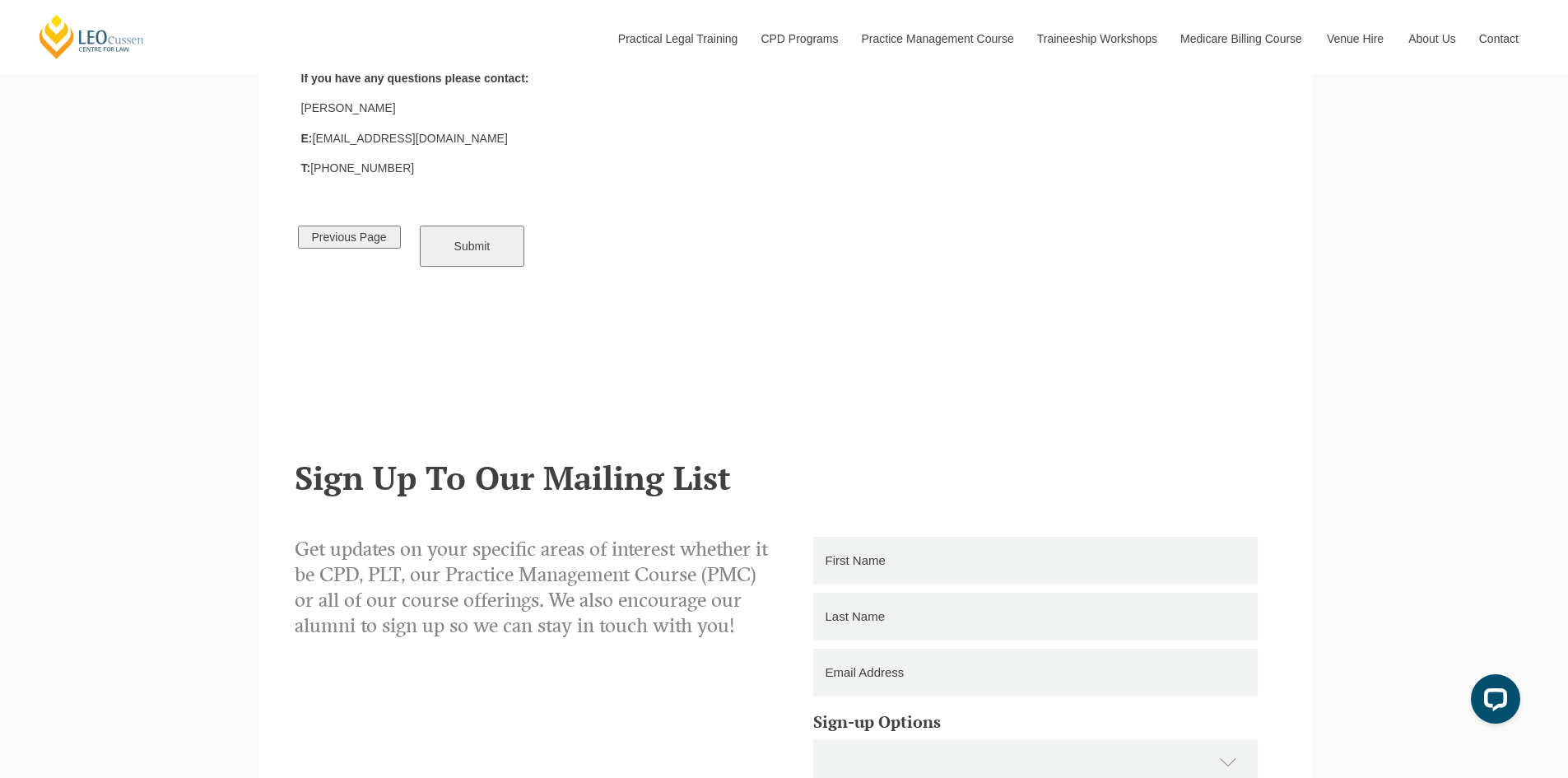
click at [339, 225] on div "Previous Page" at bounding box center [355, 237] width 121 height 42
click at [337, 248] on input "Previous Page" at bounding box center [349, 237] width 103 height 23
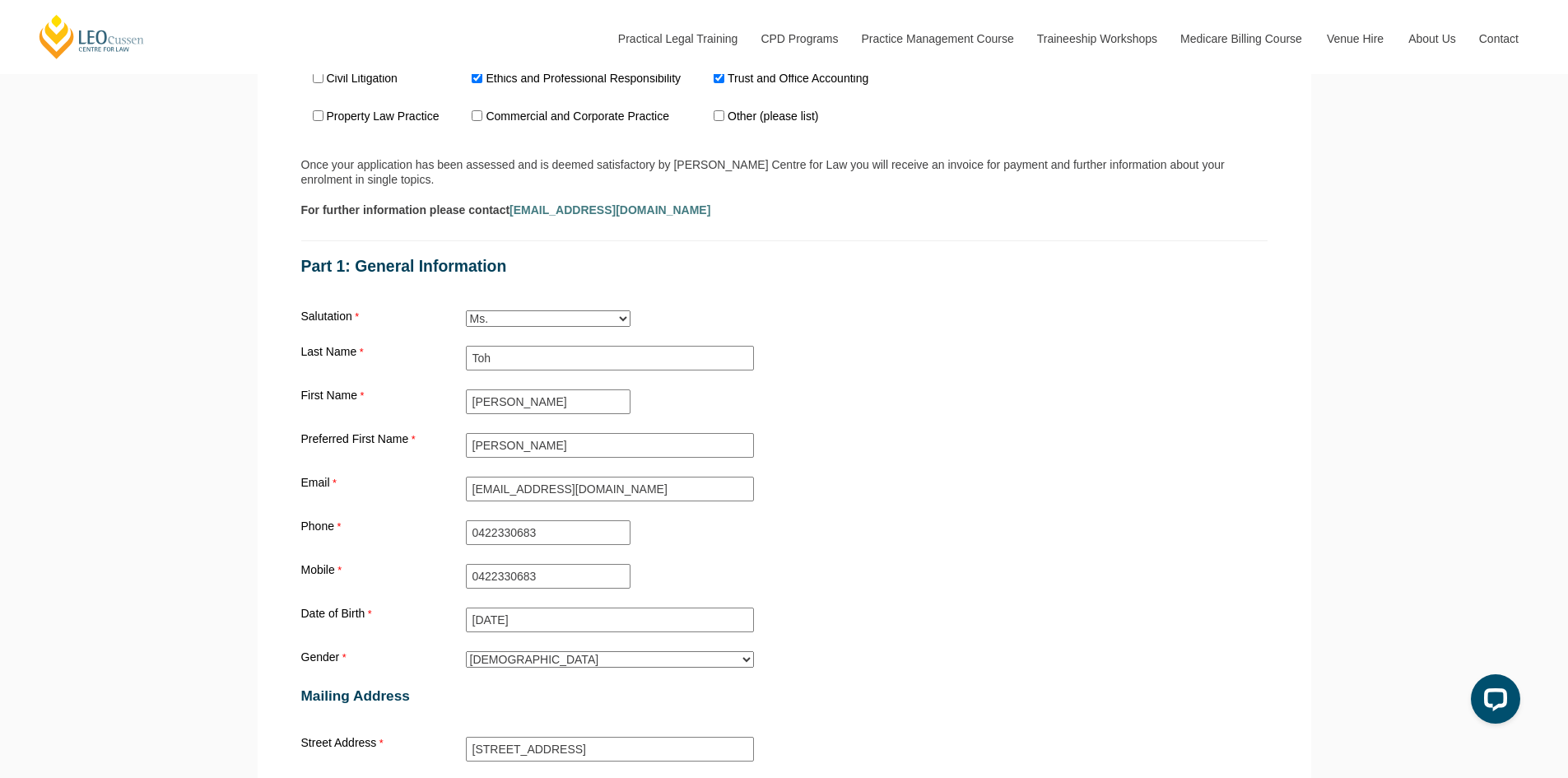
scroll to position [1316, 0]
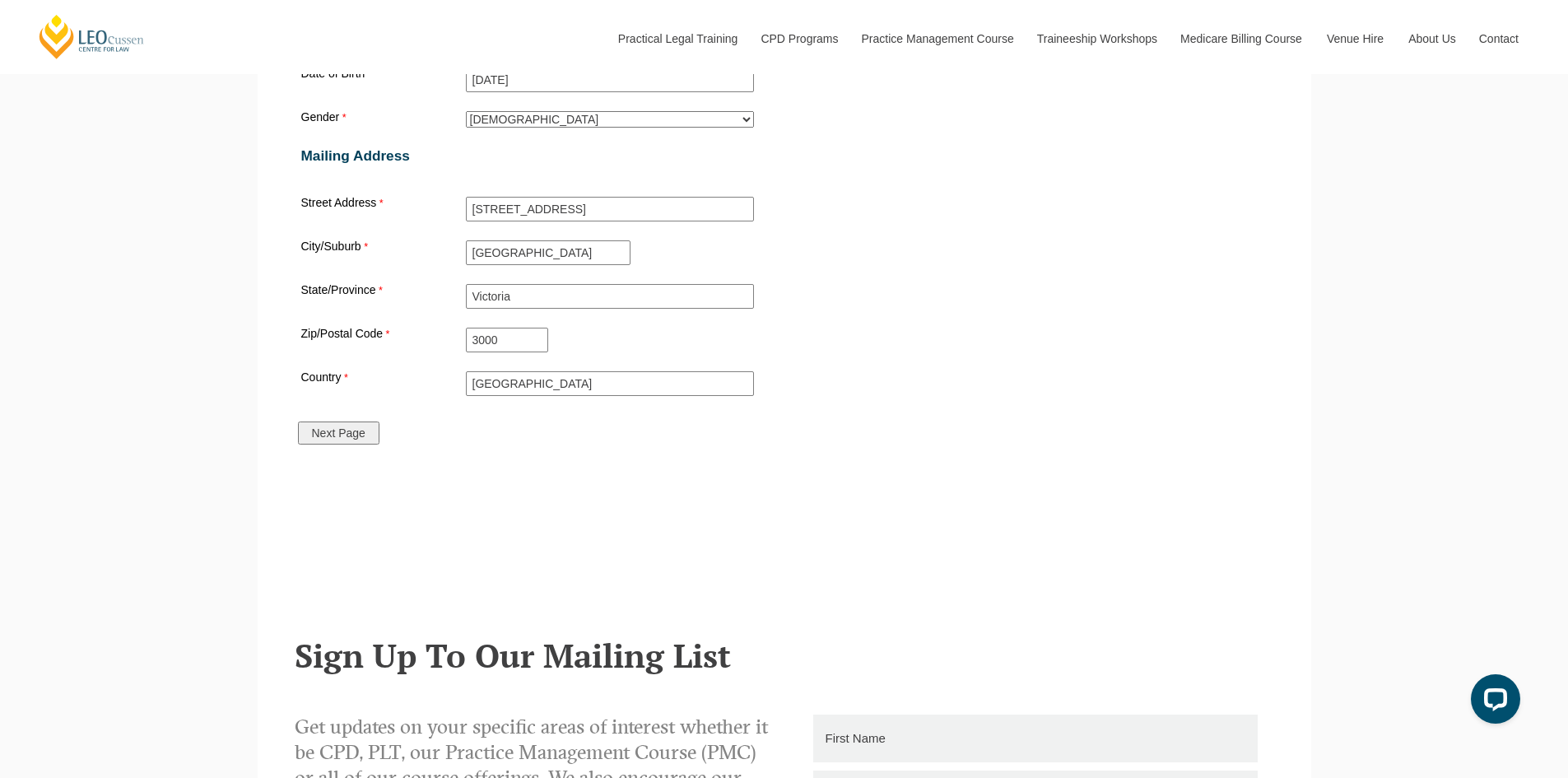
click at [325, 444] on input "Next Page" at bounding box center [338, 433] width 82 height 23
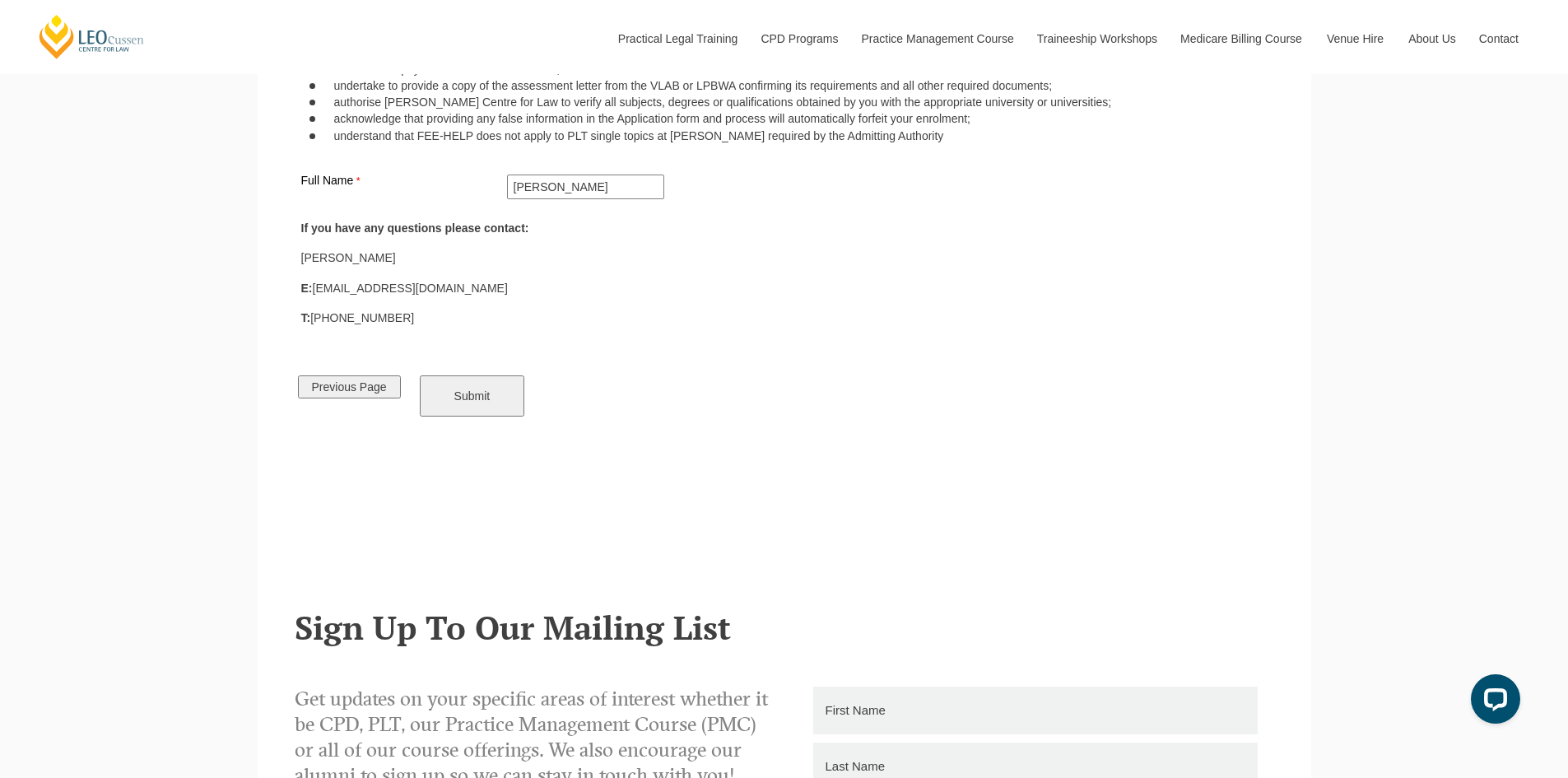
scroll to position [1521, 0]
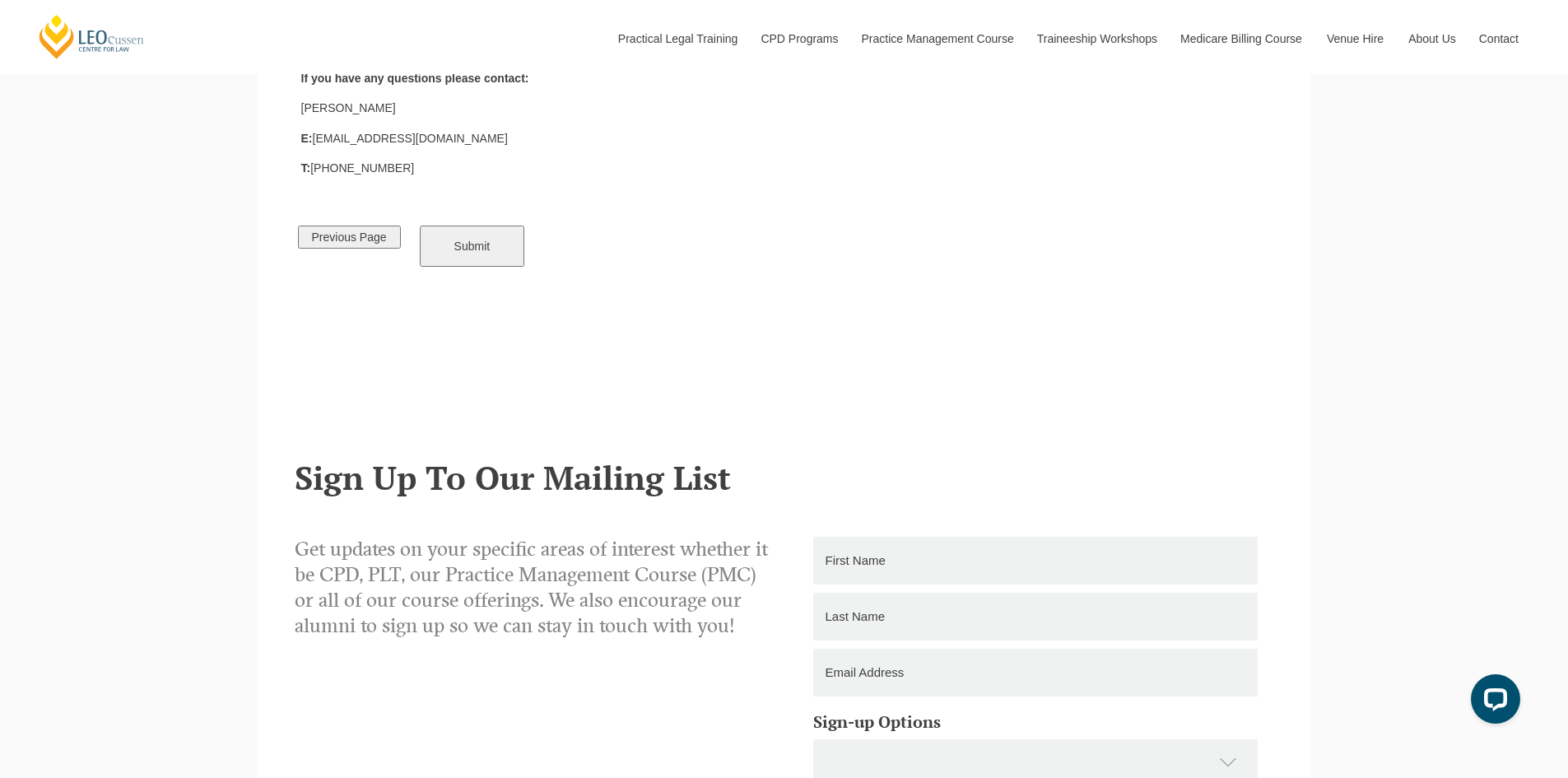
click at [483, 246] on input "Submit" at bounding box center [472, 246] width 105 height 41
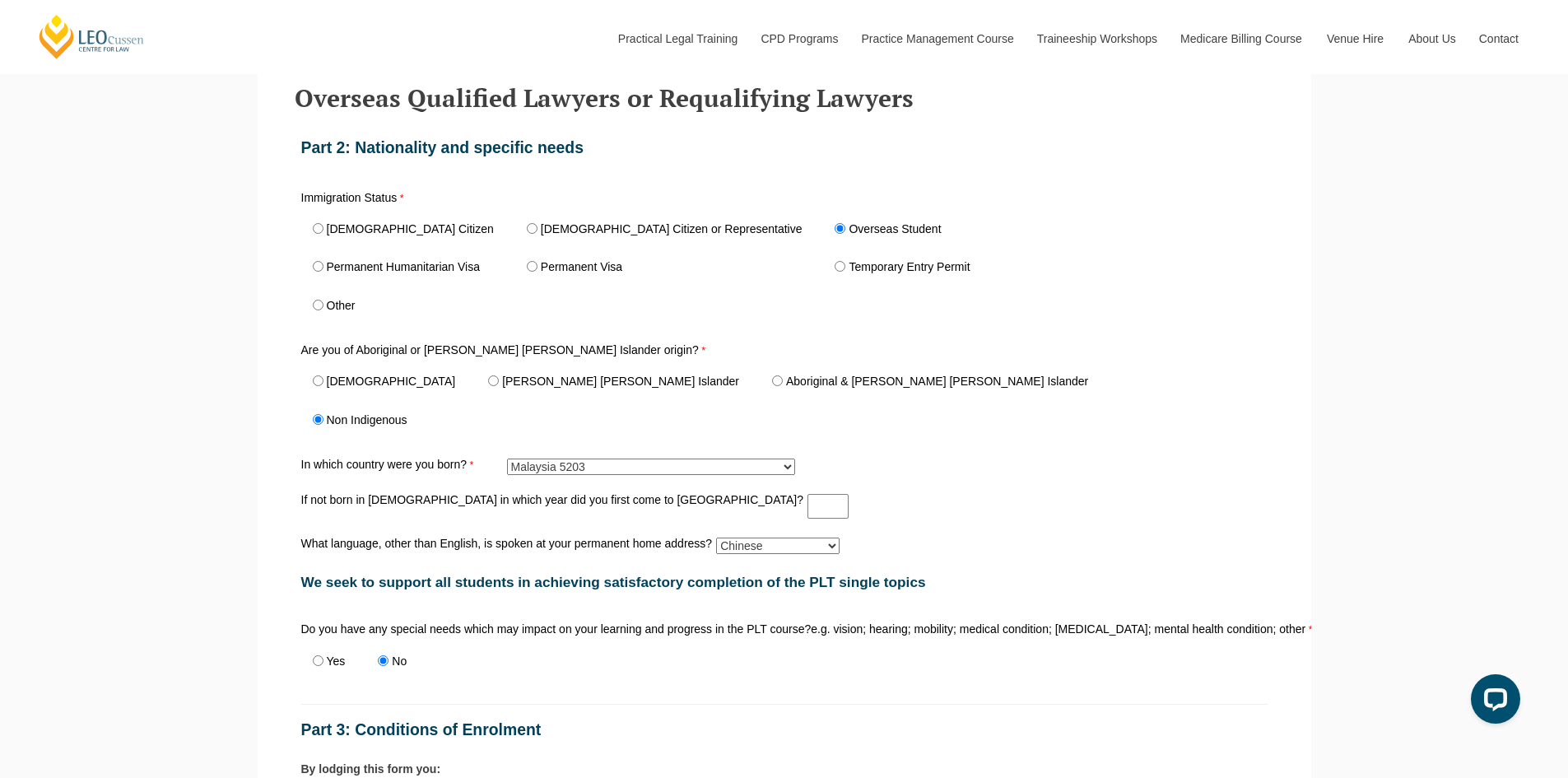
scroll to position [659, 0]
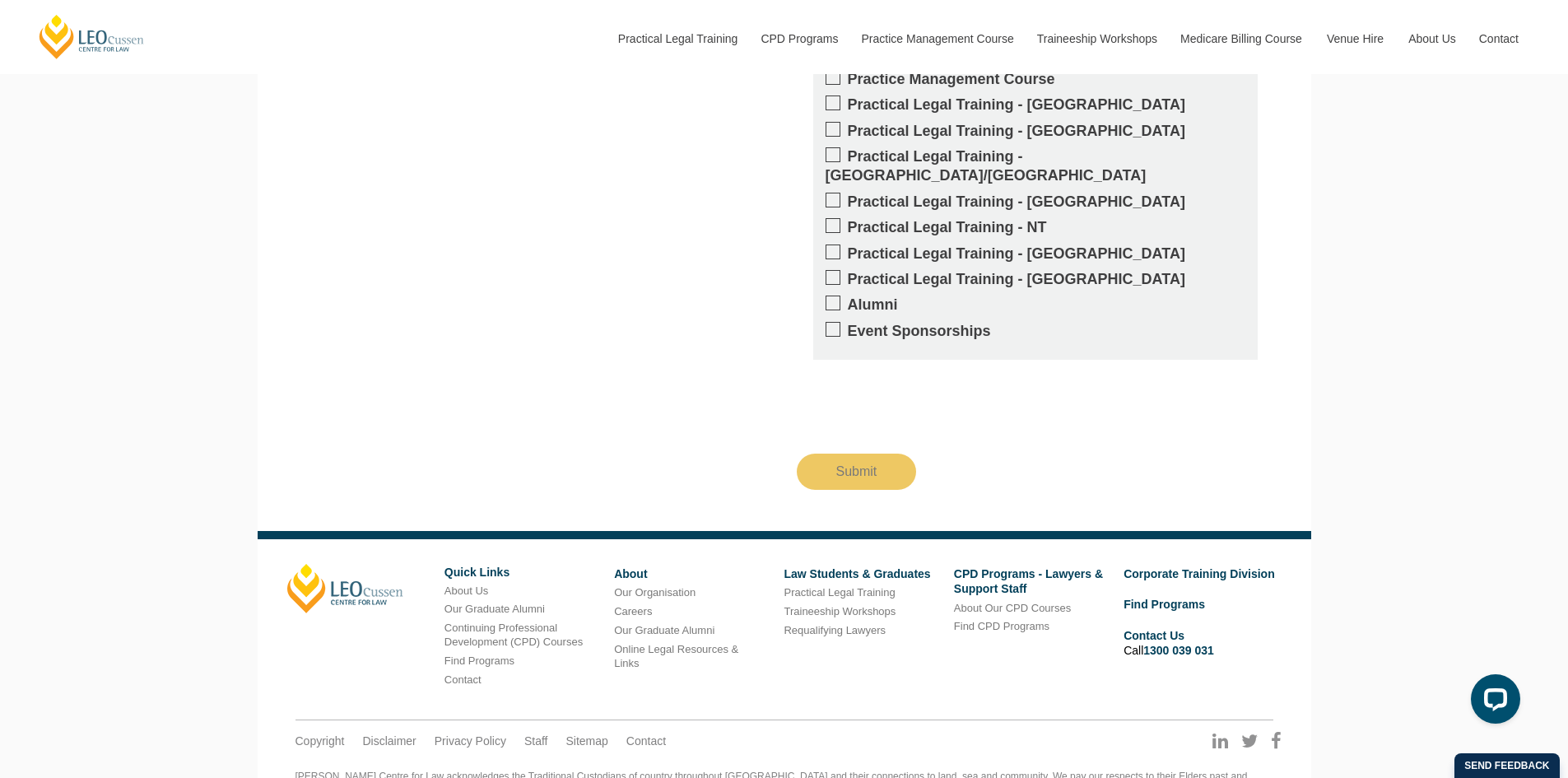
scroll to position [574, 0]
